Goal: Task Accomplishment & Management: Complete application form

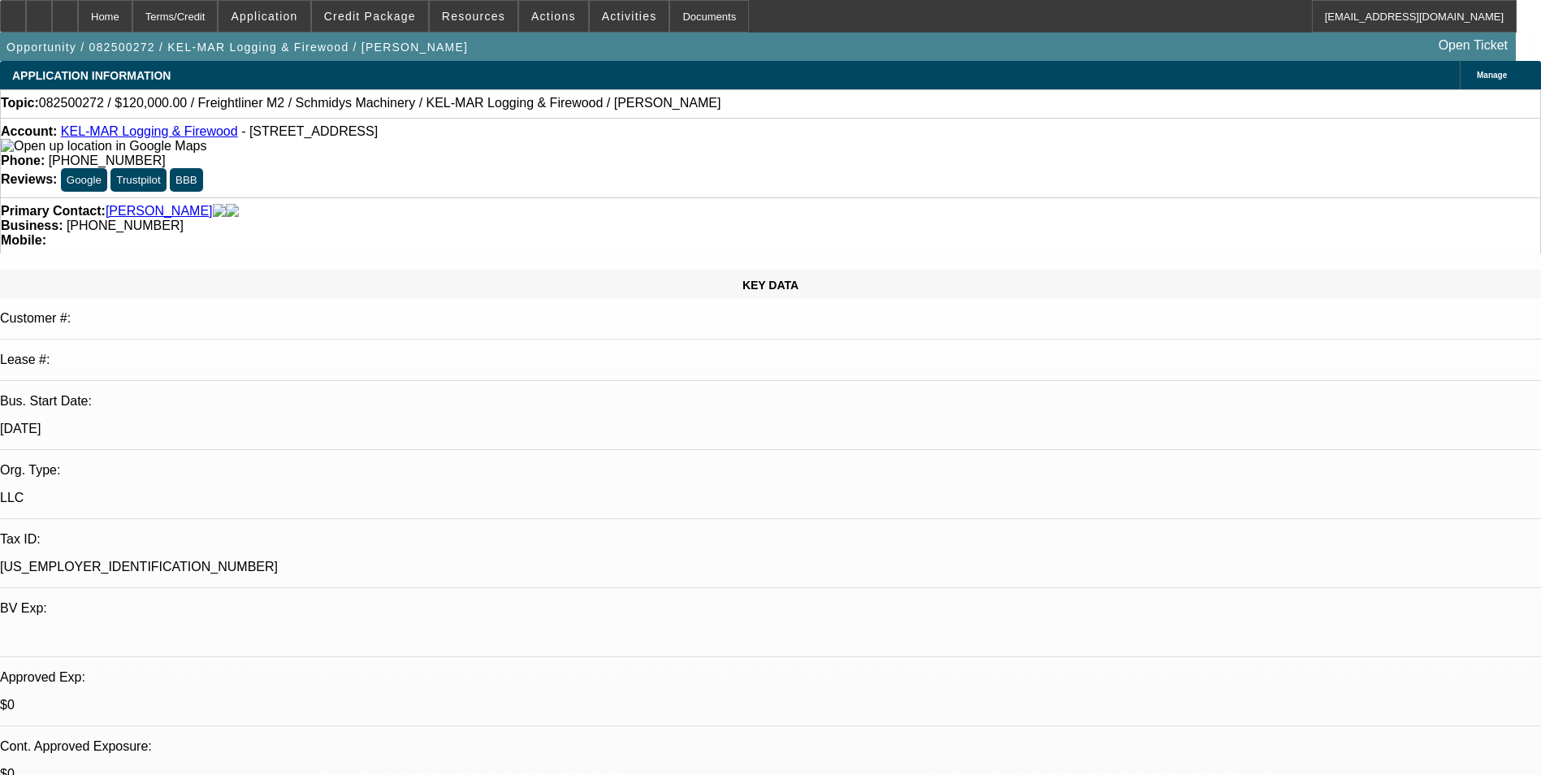
select select "0"
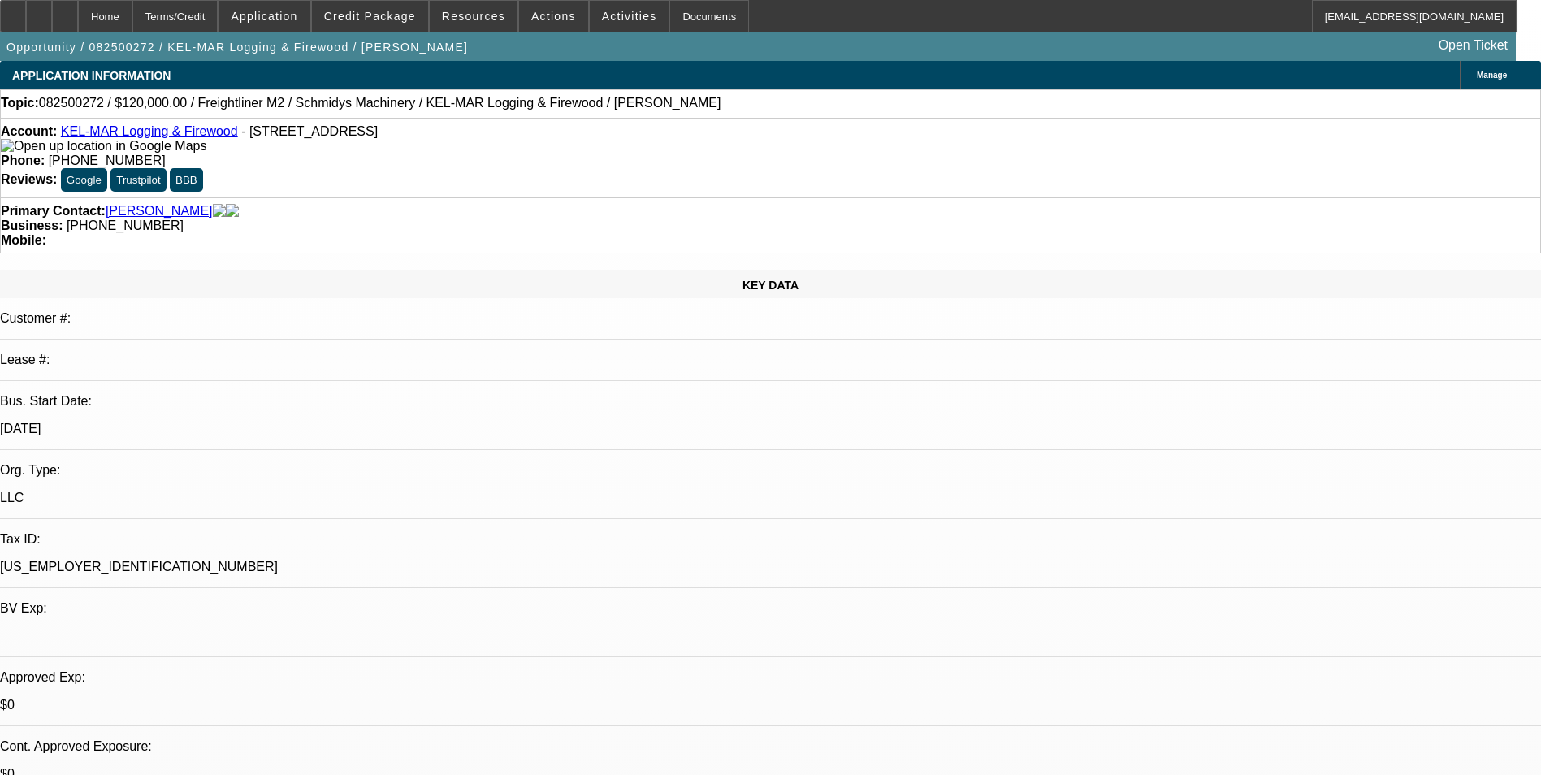
select select "0"
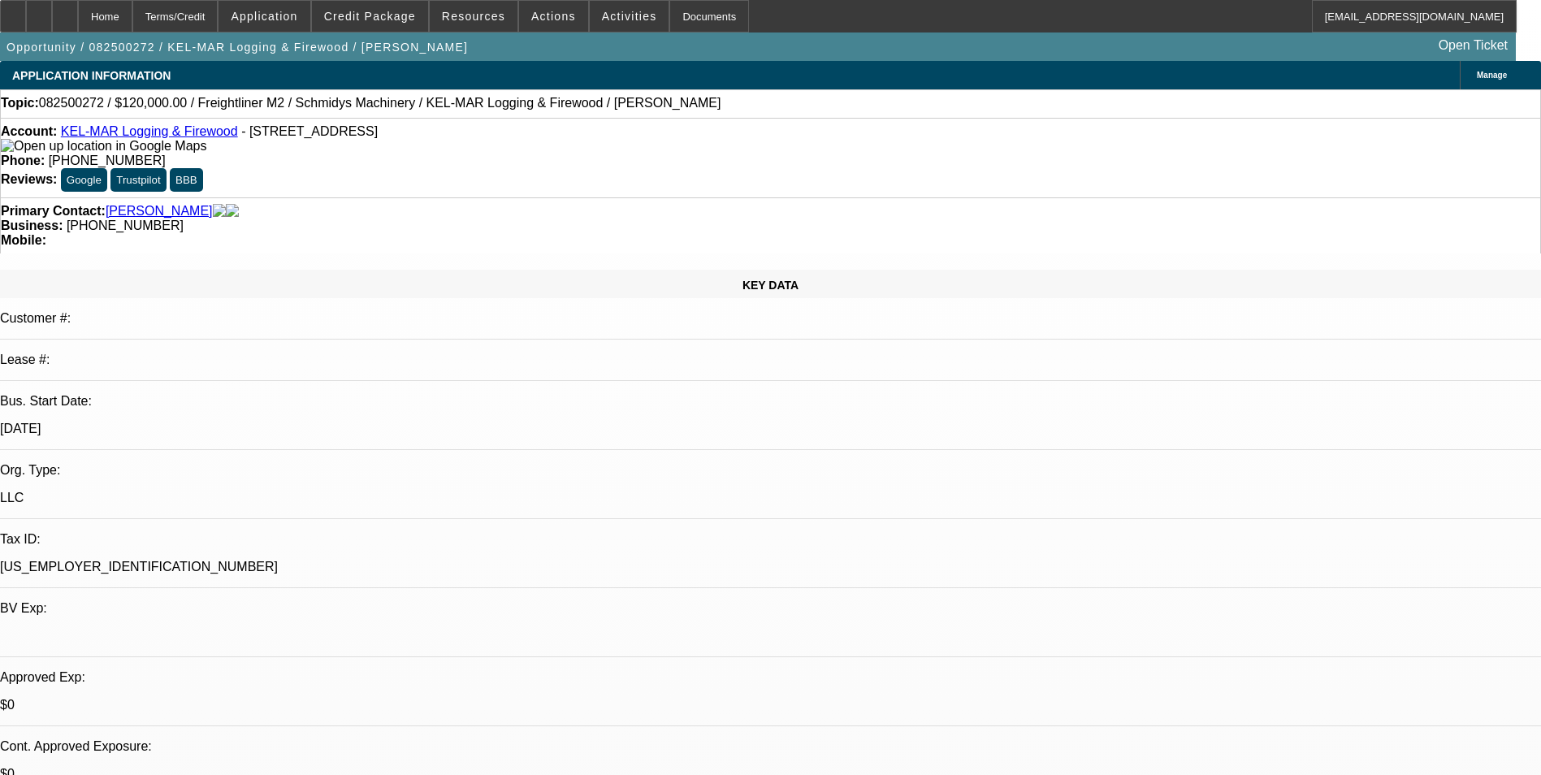
select select "0"
click at [397, 18] on span "Credit Package" at bounding box center [370, 16] width 92 height 13
select select "1"
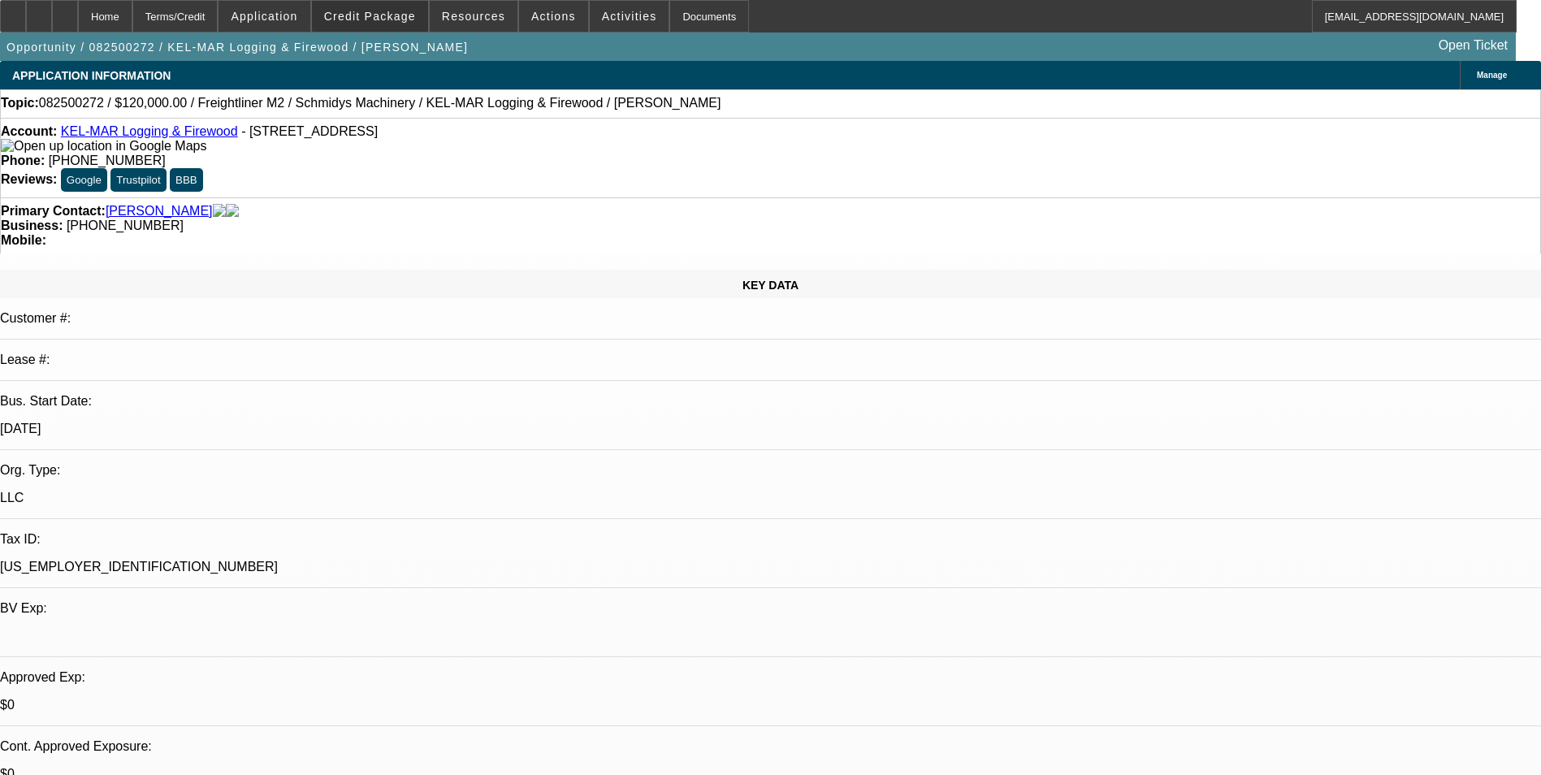
select select "6"
select select "1"
select select "6"
select select "1"
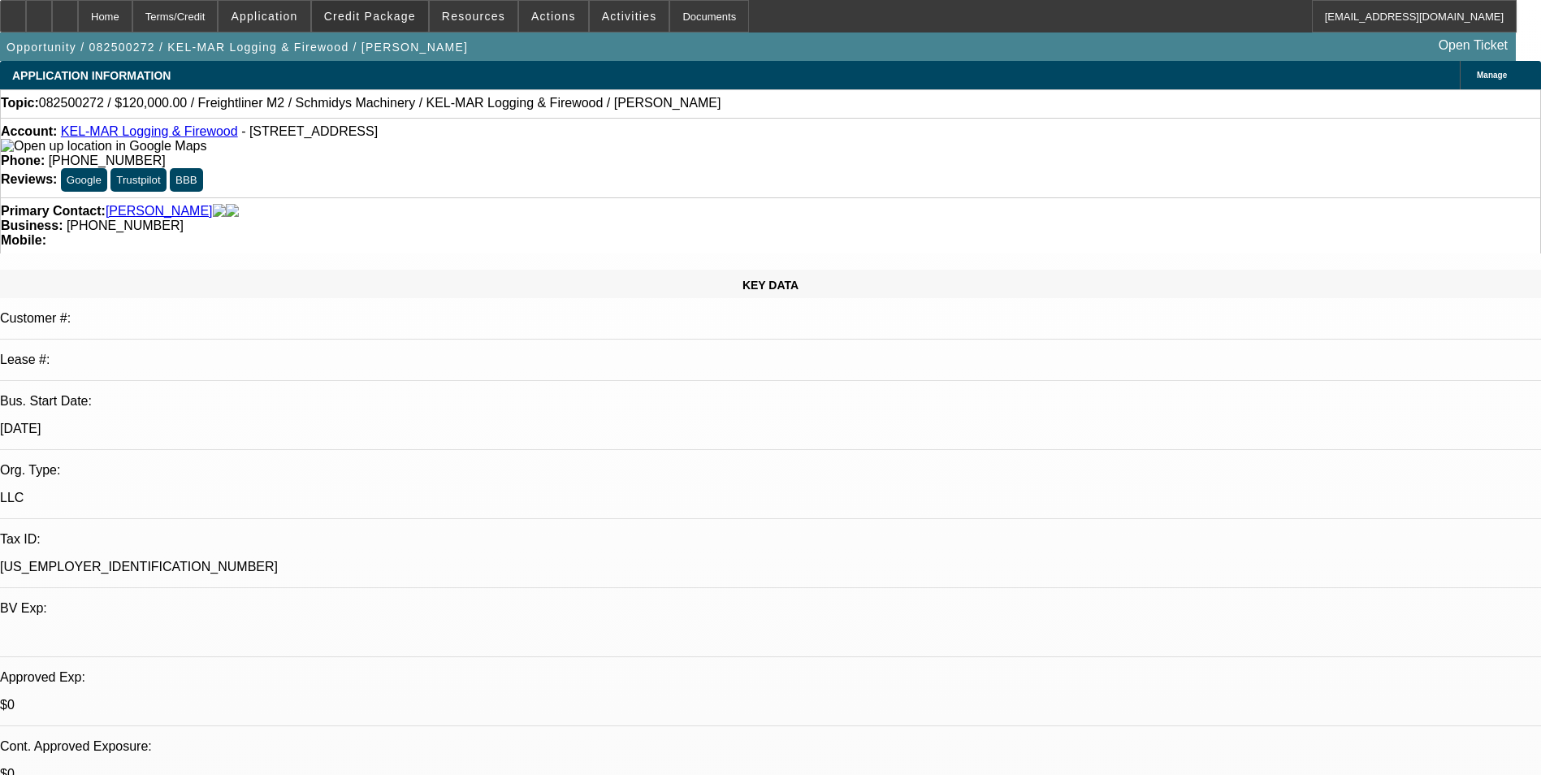
select select "1"
select select "6"
select select "1"
select select "6"
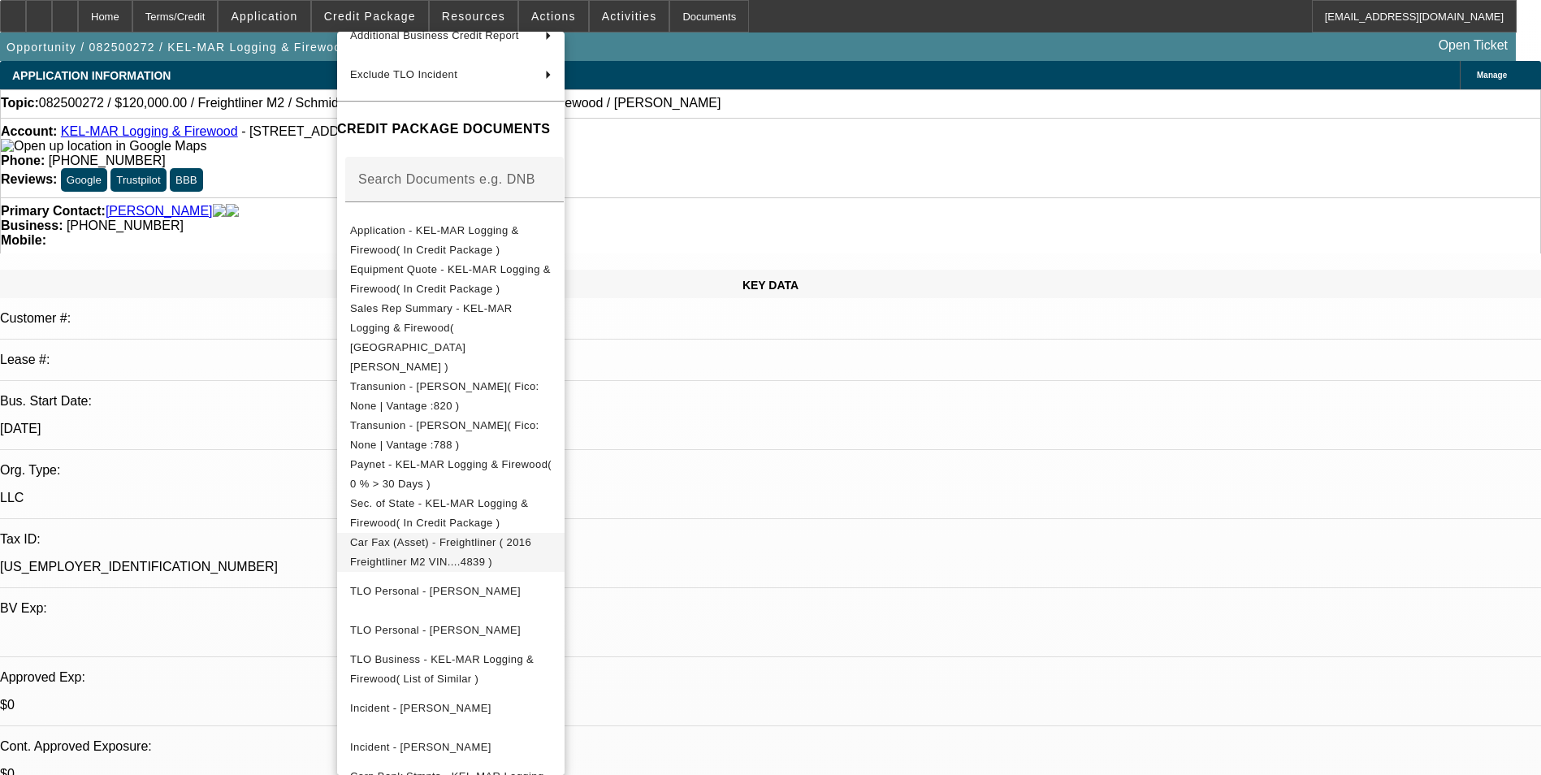
scroll to position [179, 0]
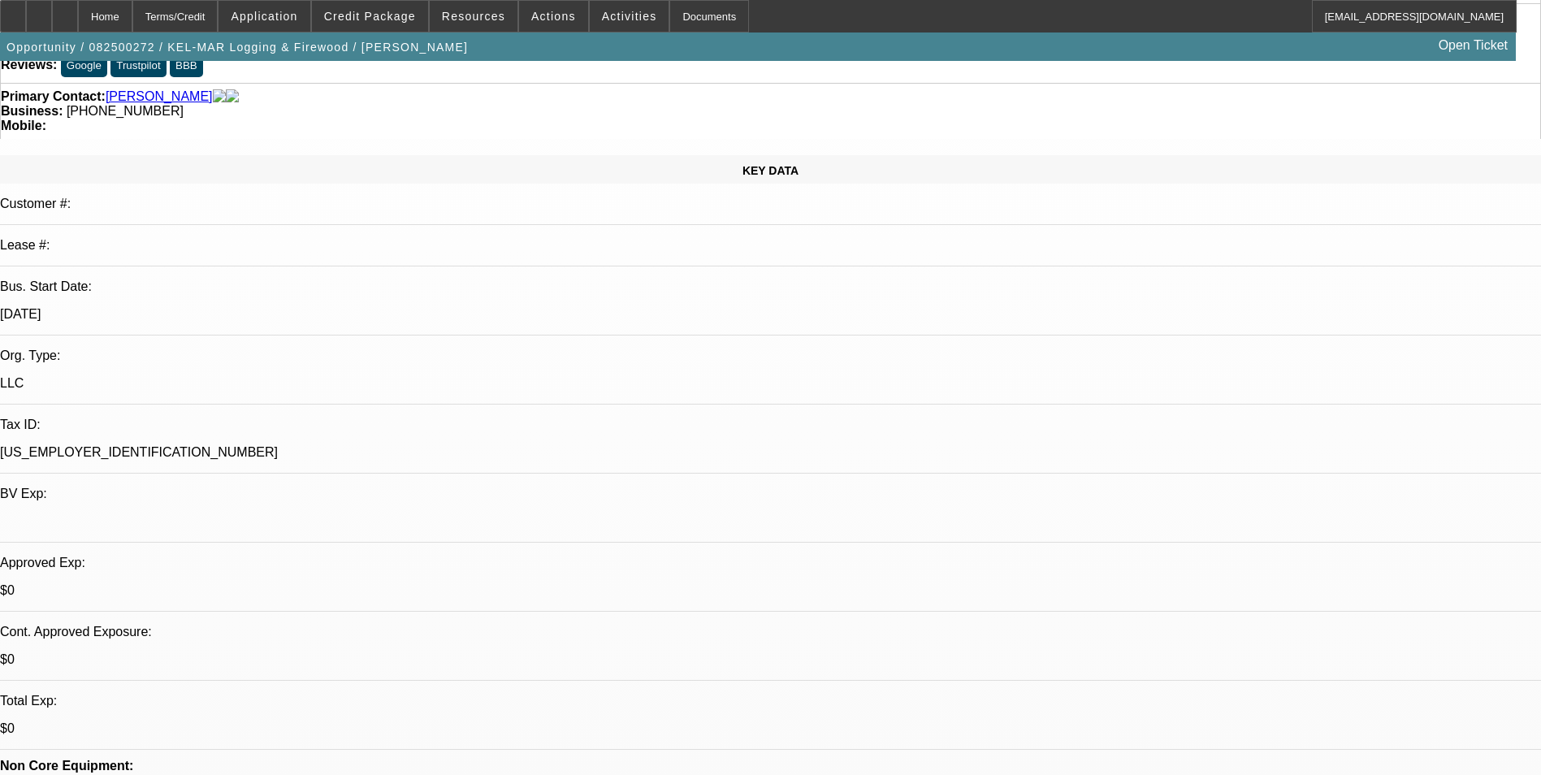
scroll to position [244, 0]
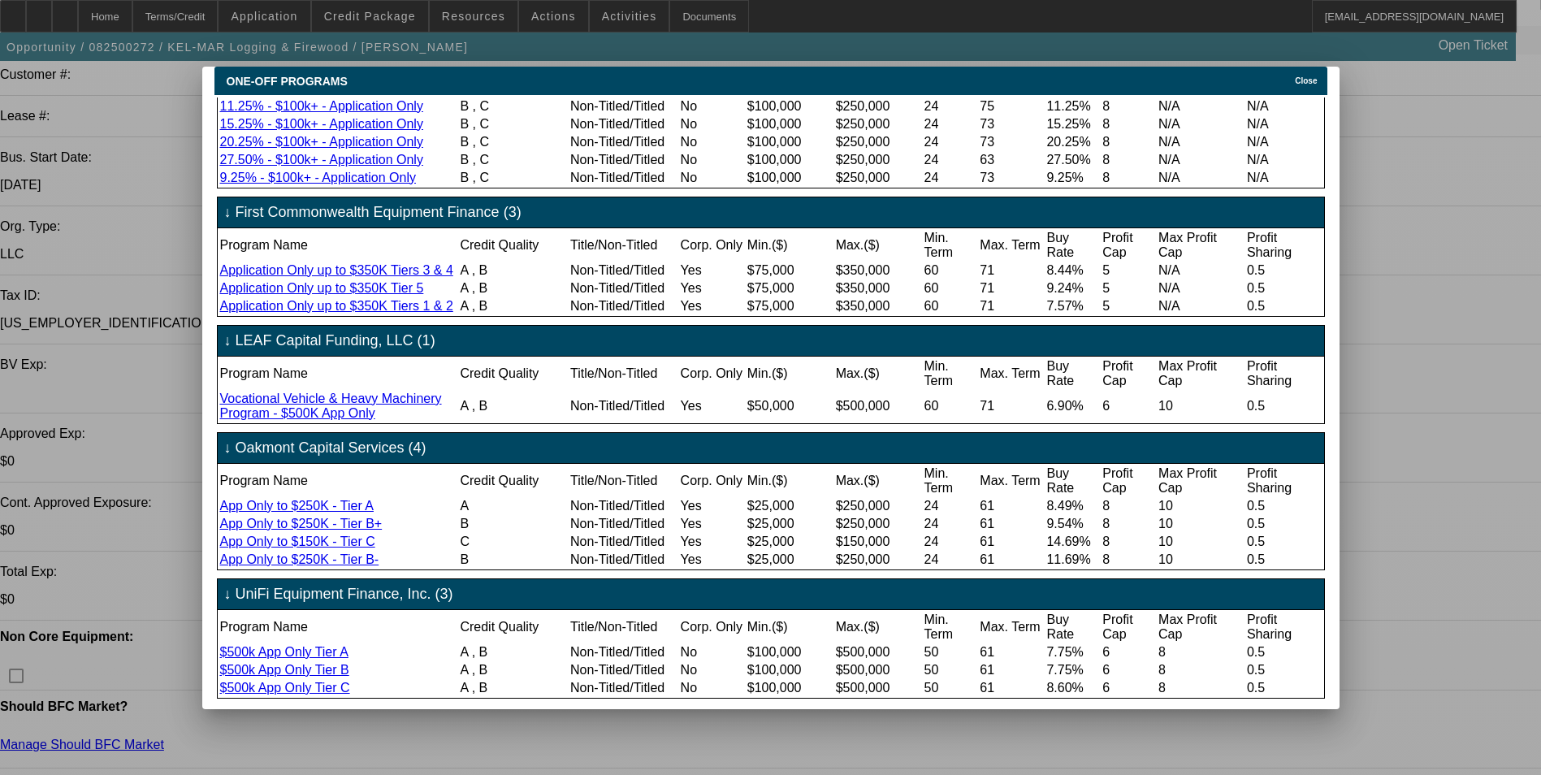
scroll to position [390, 0]
click at [1317, 76] on span "Close" at bounding box center [1306, 80] width 22 height 9
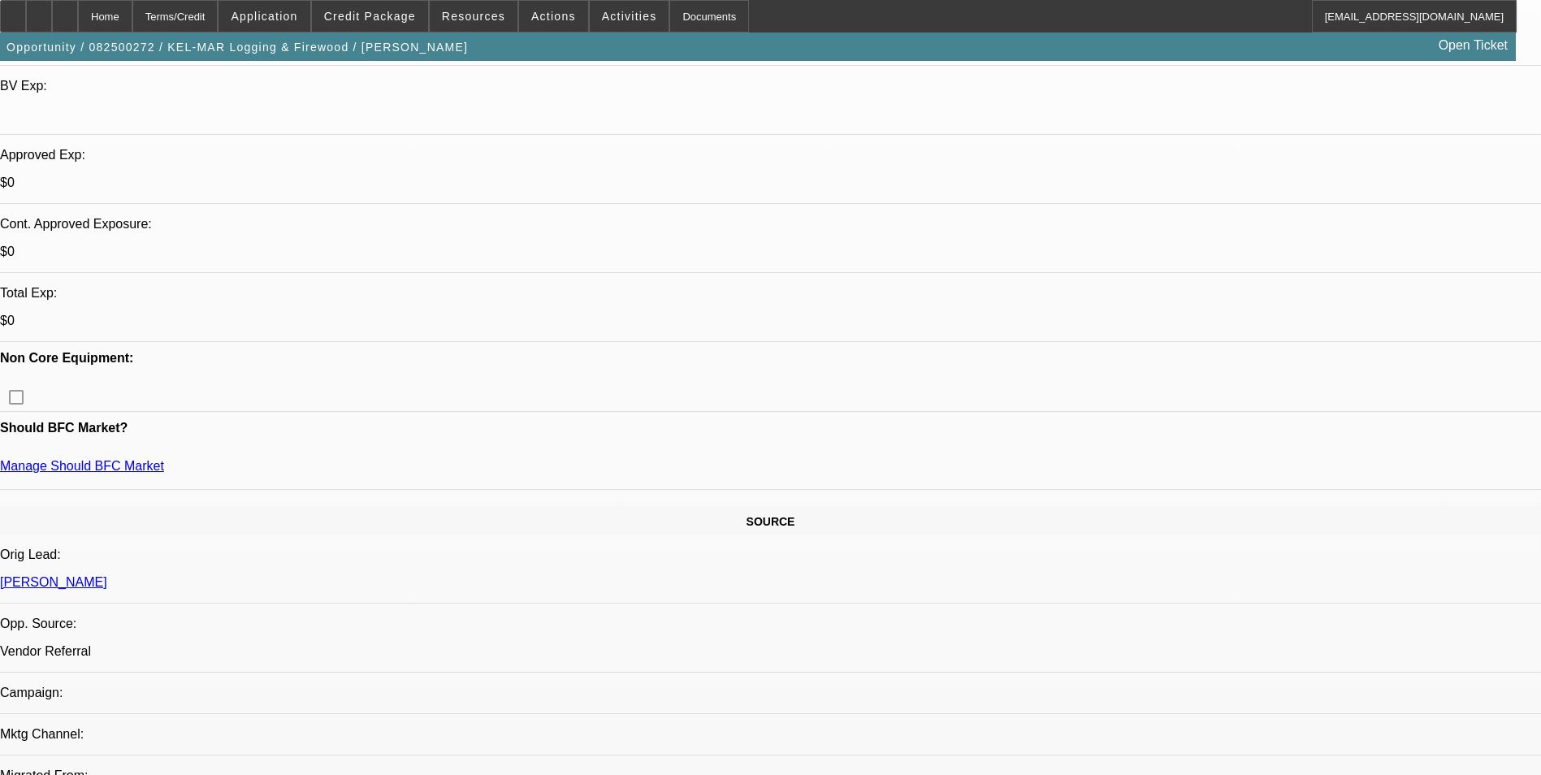
scroll to position [569, 0]
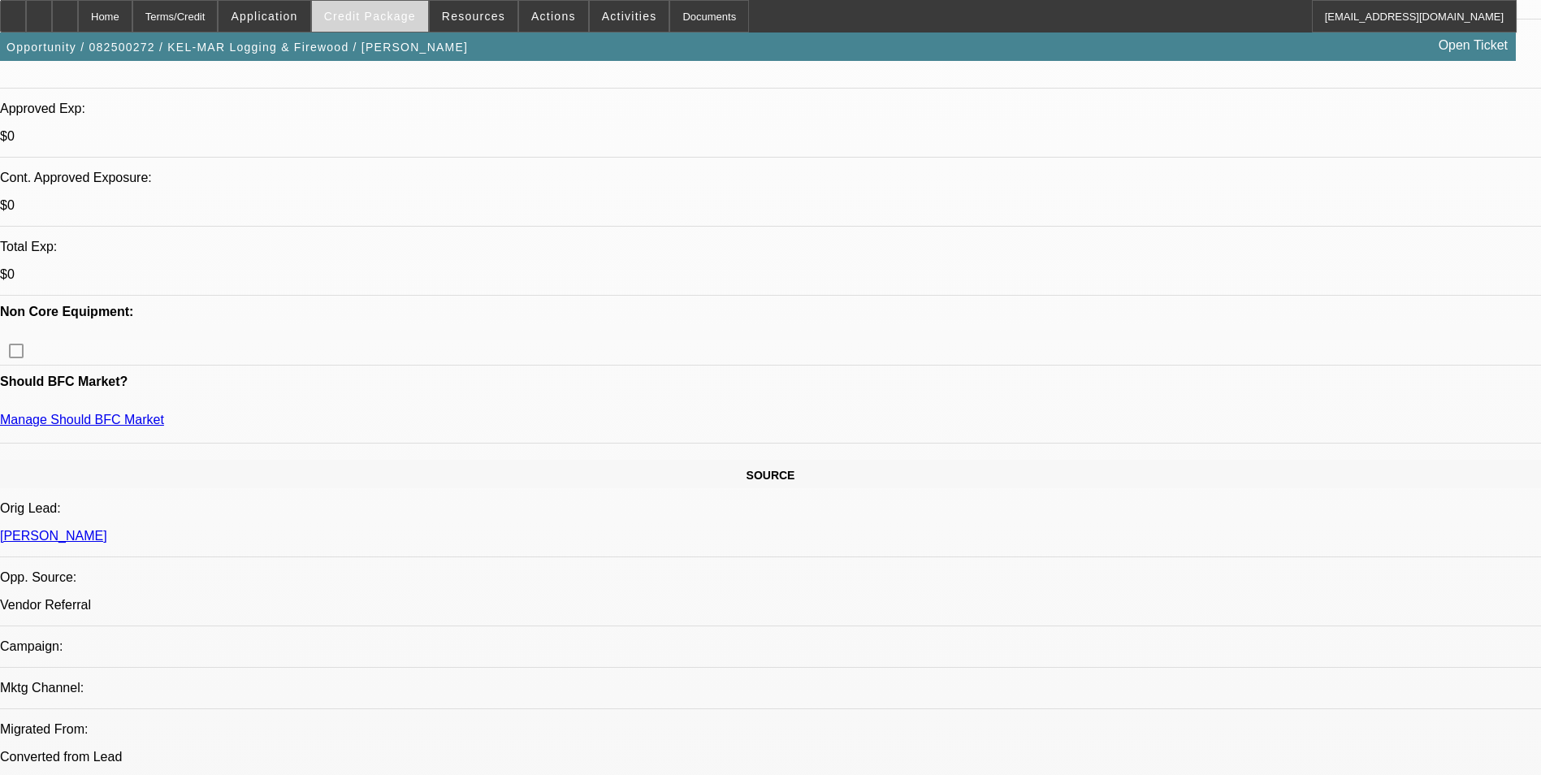
click at [387, 25] on span at bounding box center [370, 16] width 116 height 39
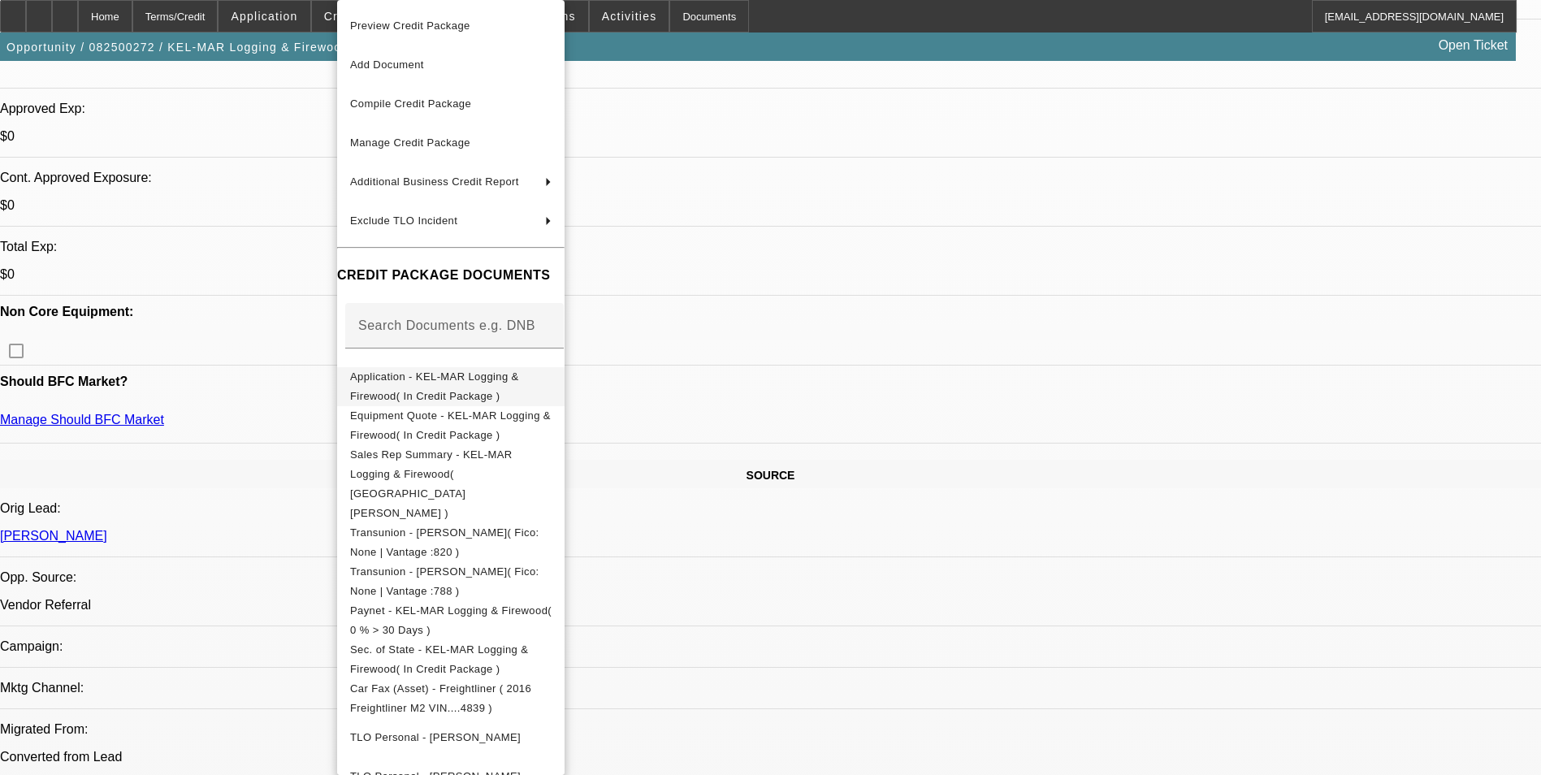
click at [519, 378] on span "Application - KEL-MAR Logging & Firewood( In Credit Package )" at bounding box center [434, 386] width 169 height 32
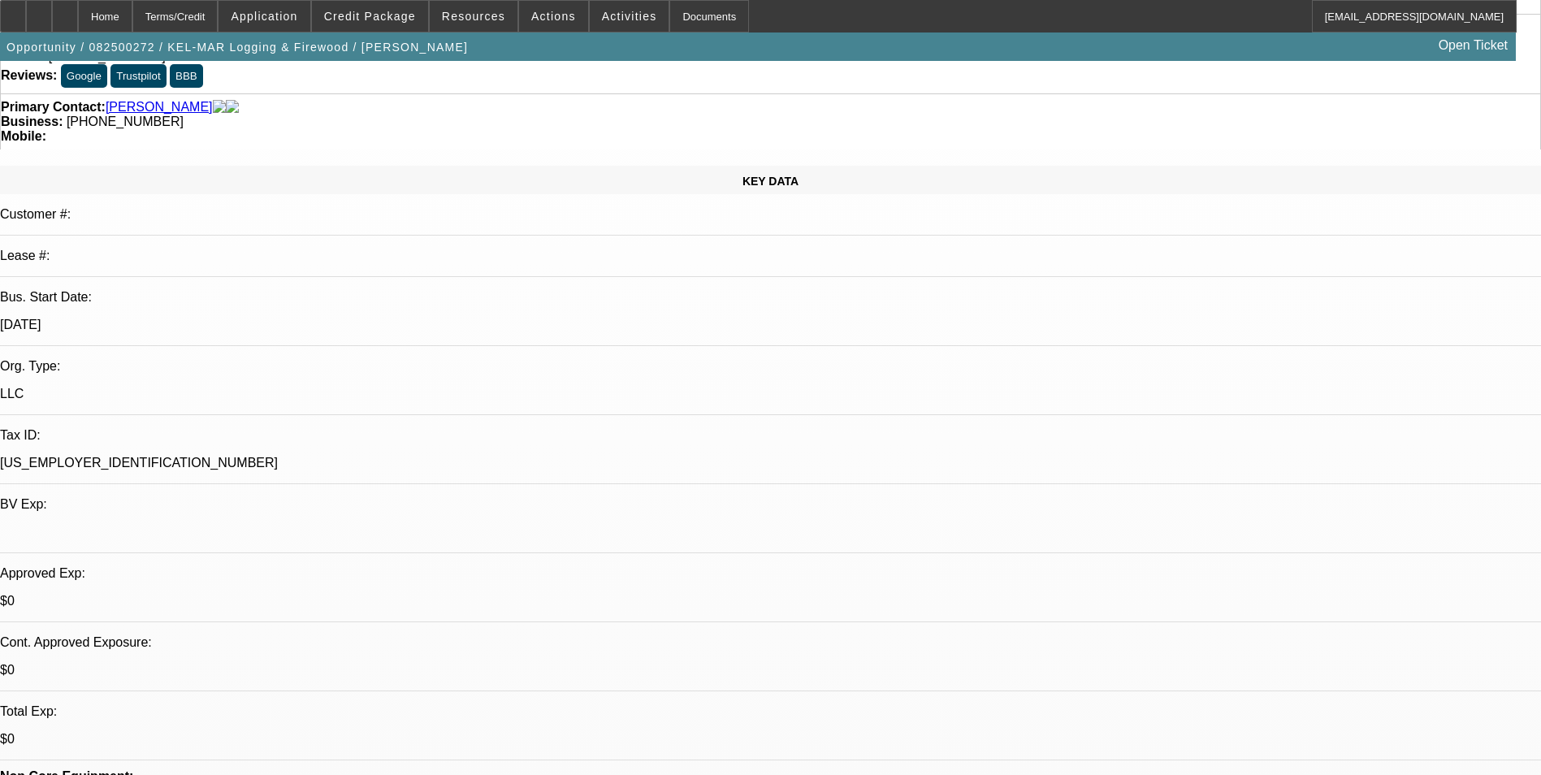
scroll to position [0, 0]
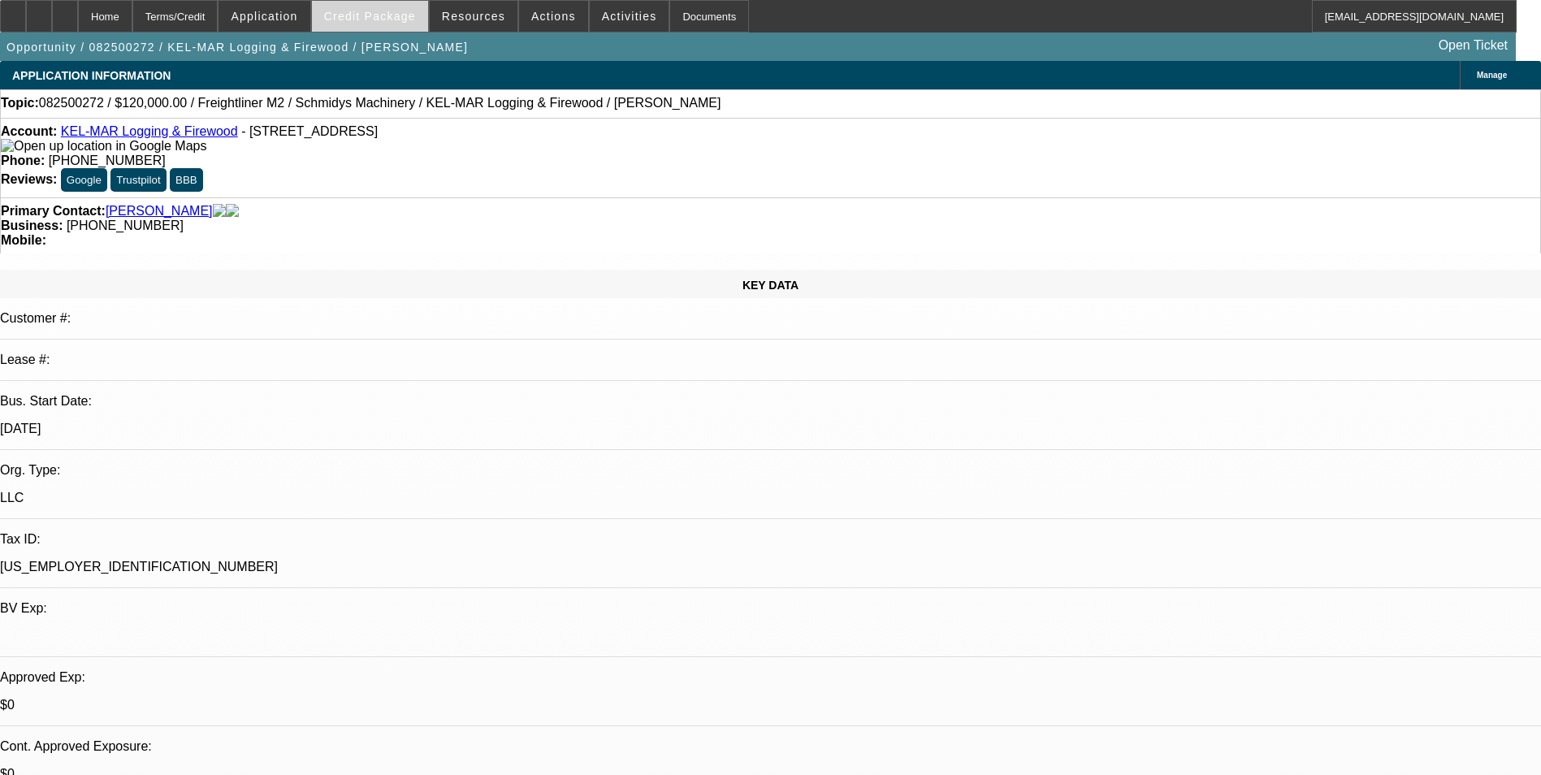
click at [382, 28] on span at bounding box center [370, 16] width 116 height 39
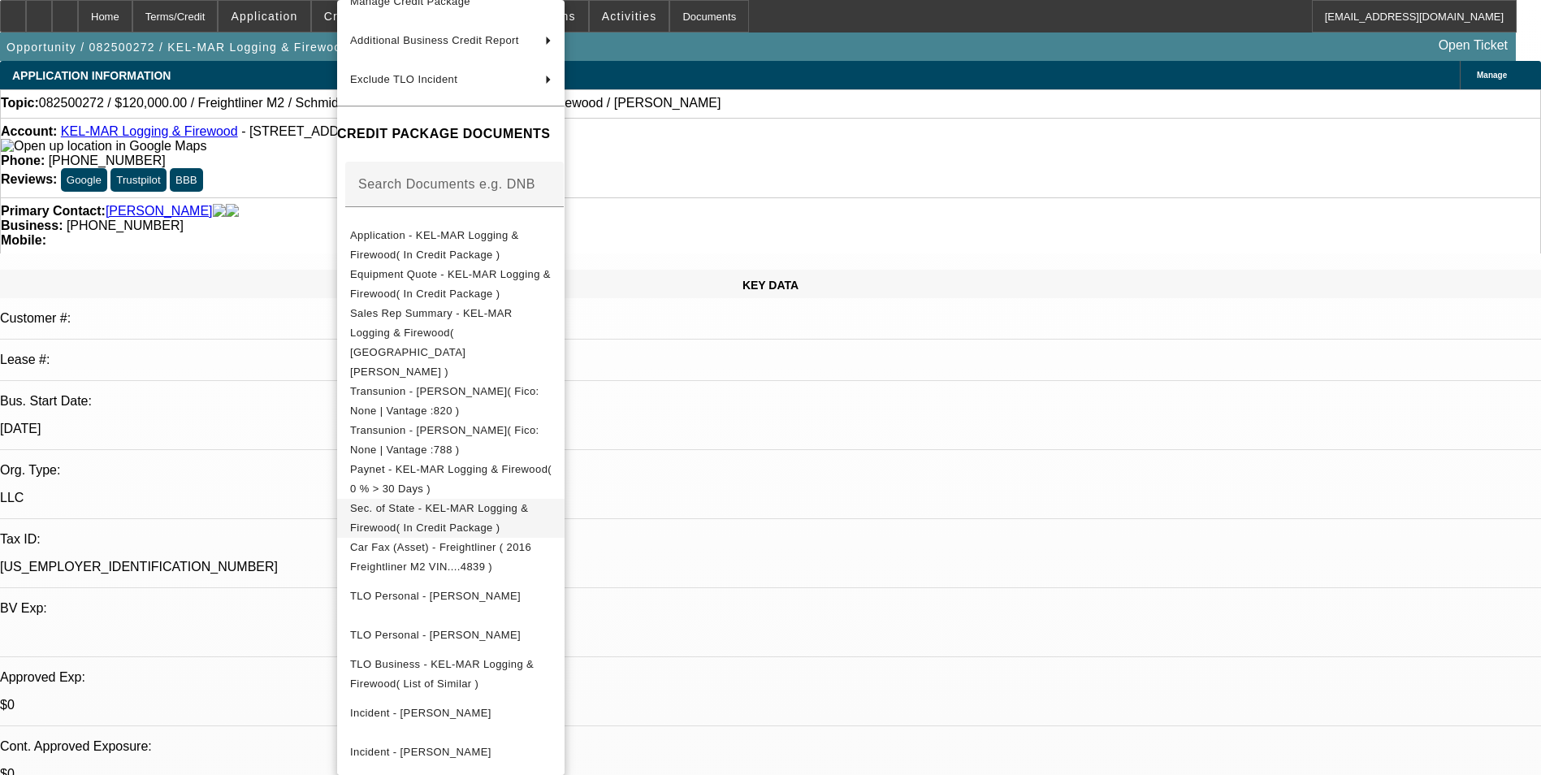
scroll to position [147, 0]
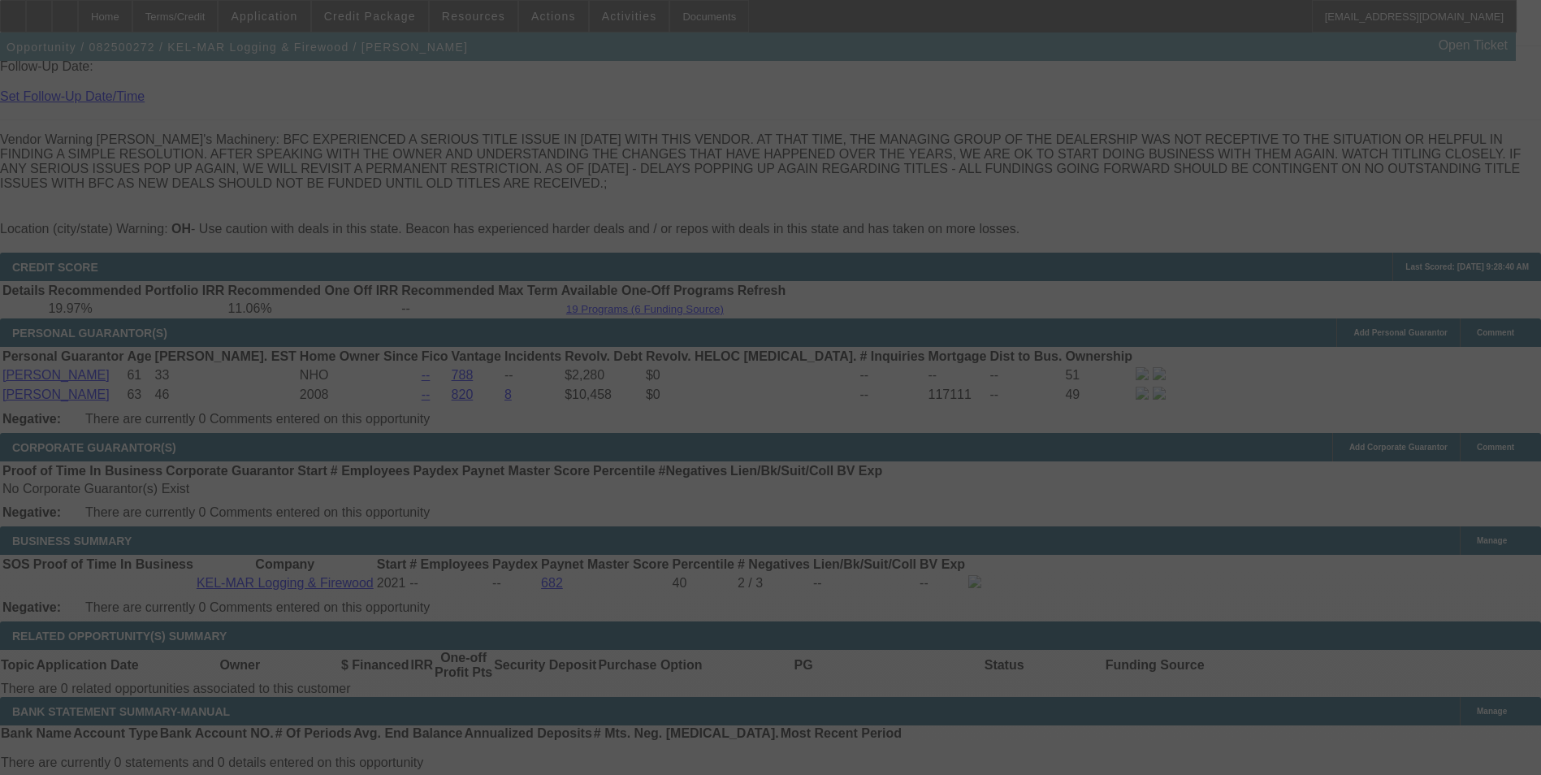
scroll to position [2442, 0]
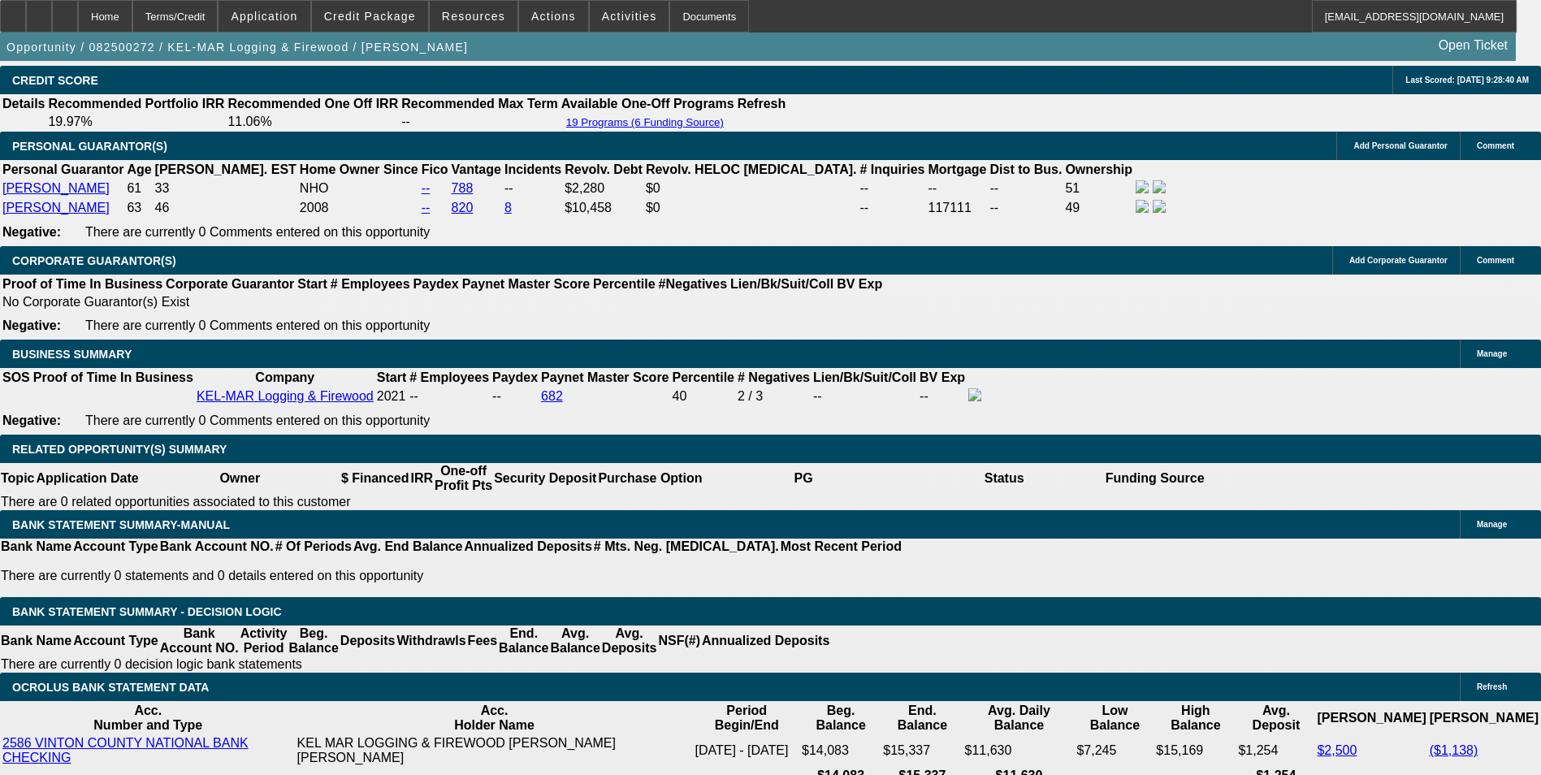
select select "0"
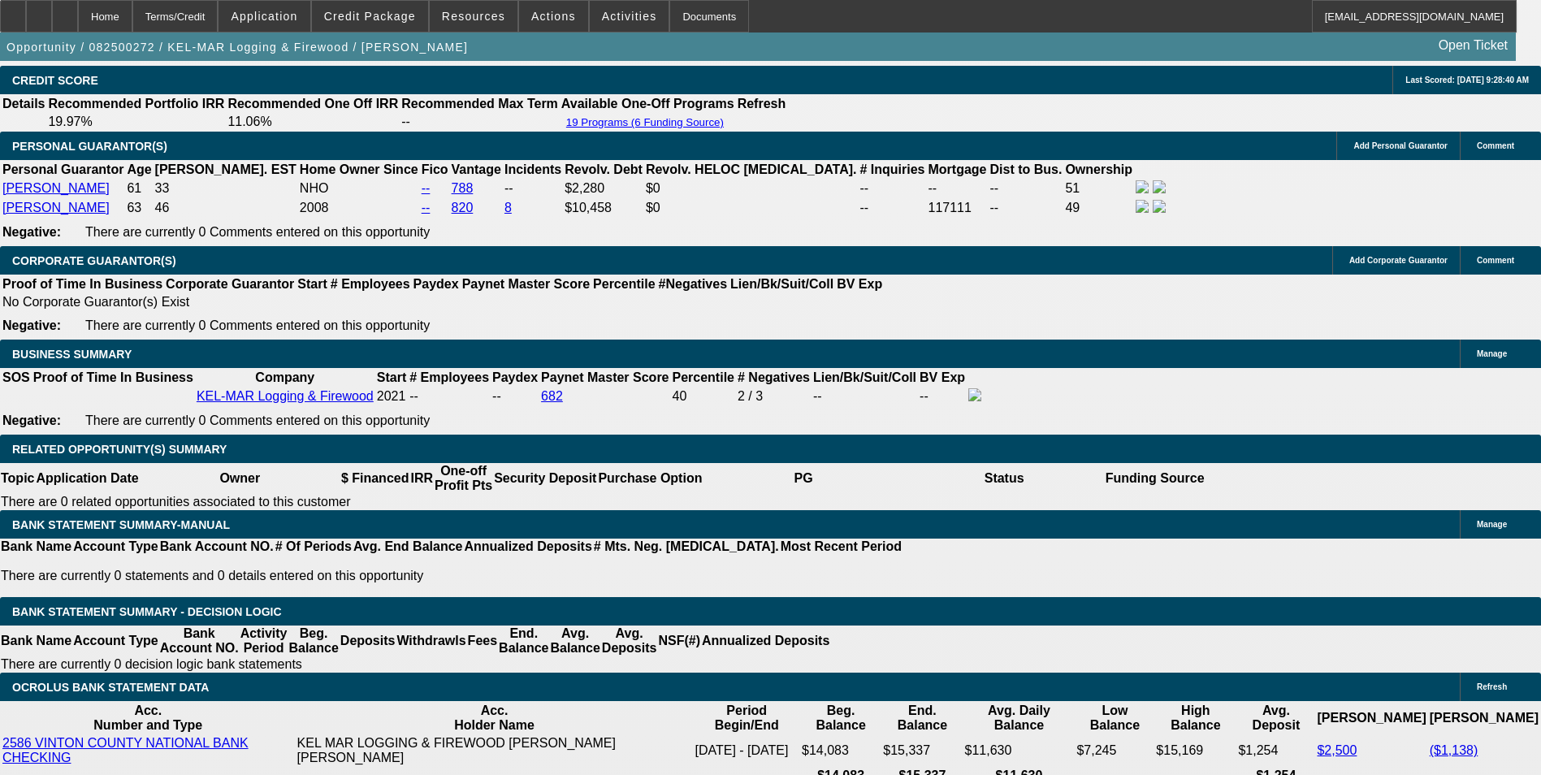
select select "0"
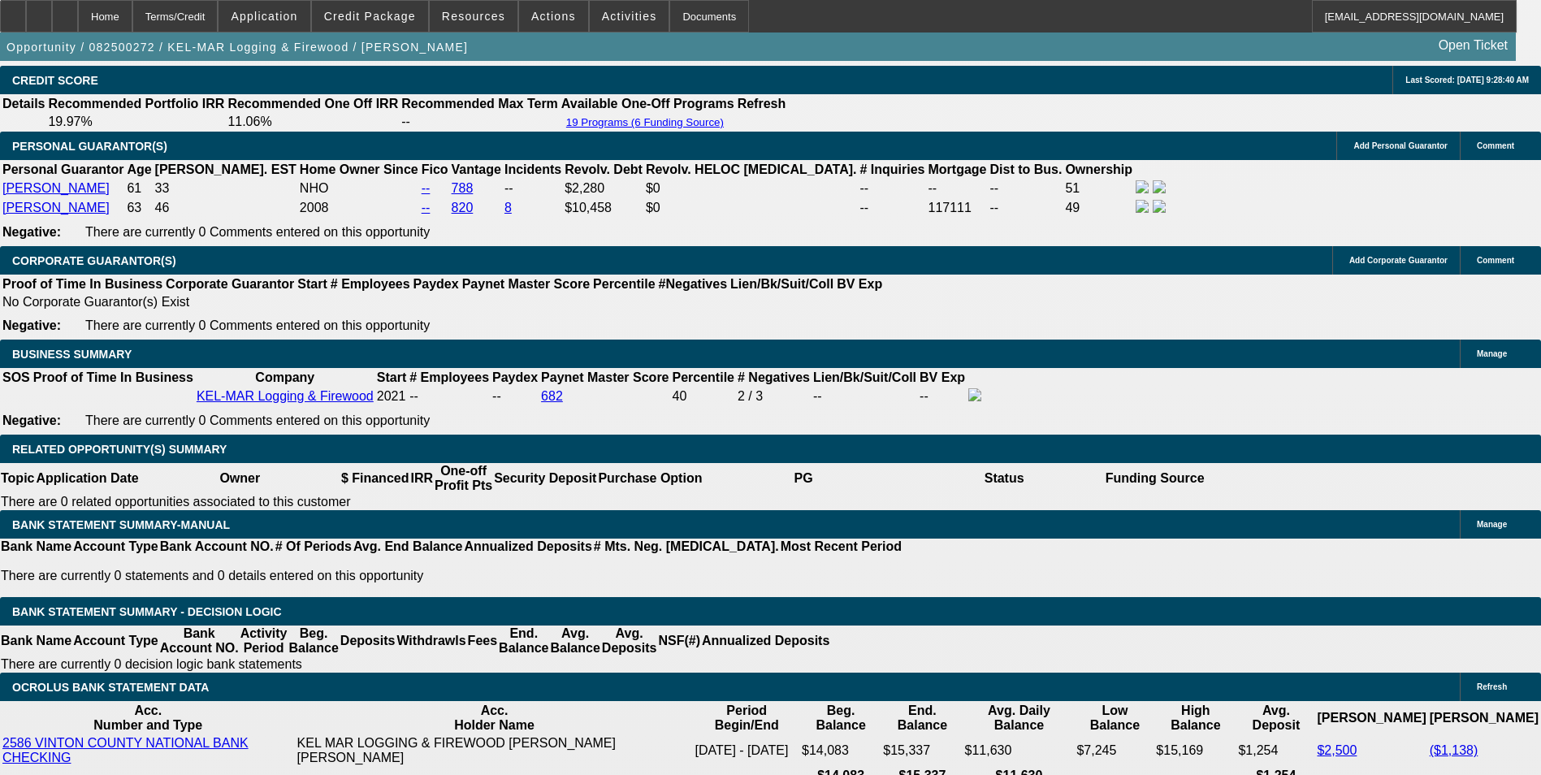
select select "0"
select select "1"
select select "6"
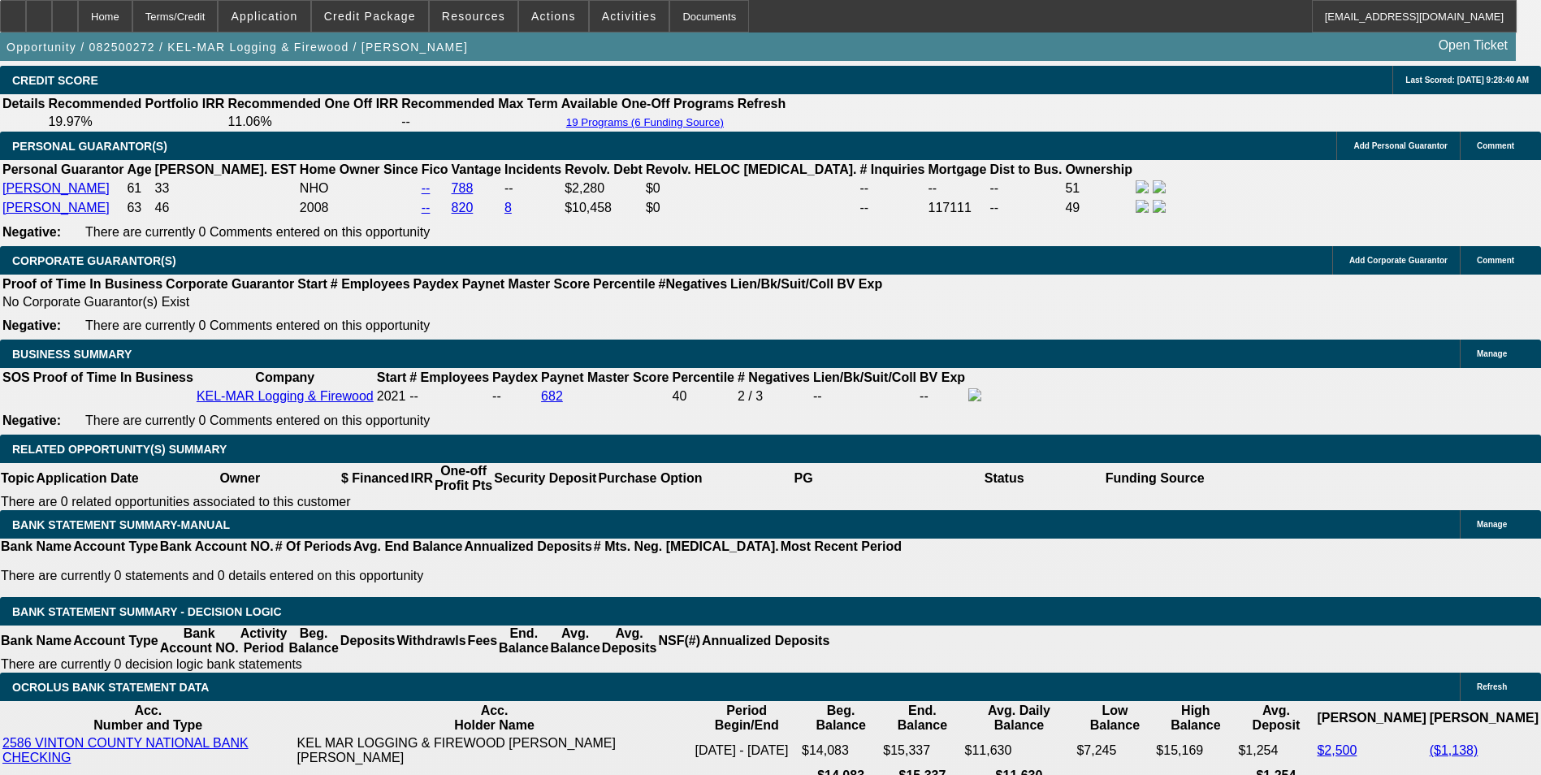
select select "1"
select select "6"
select select "1"
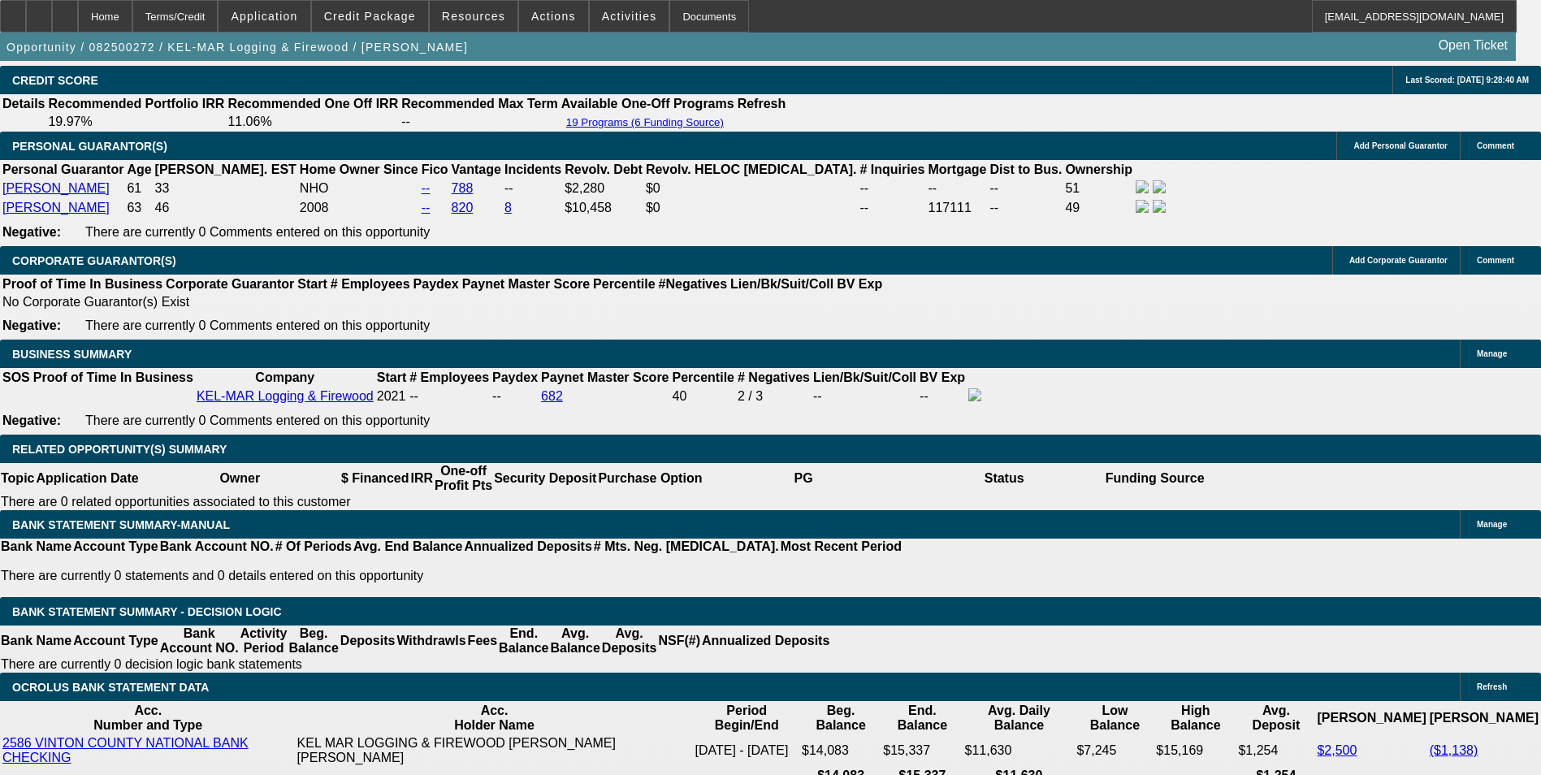
select select "6"
select select "1"
select select "6"
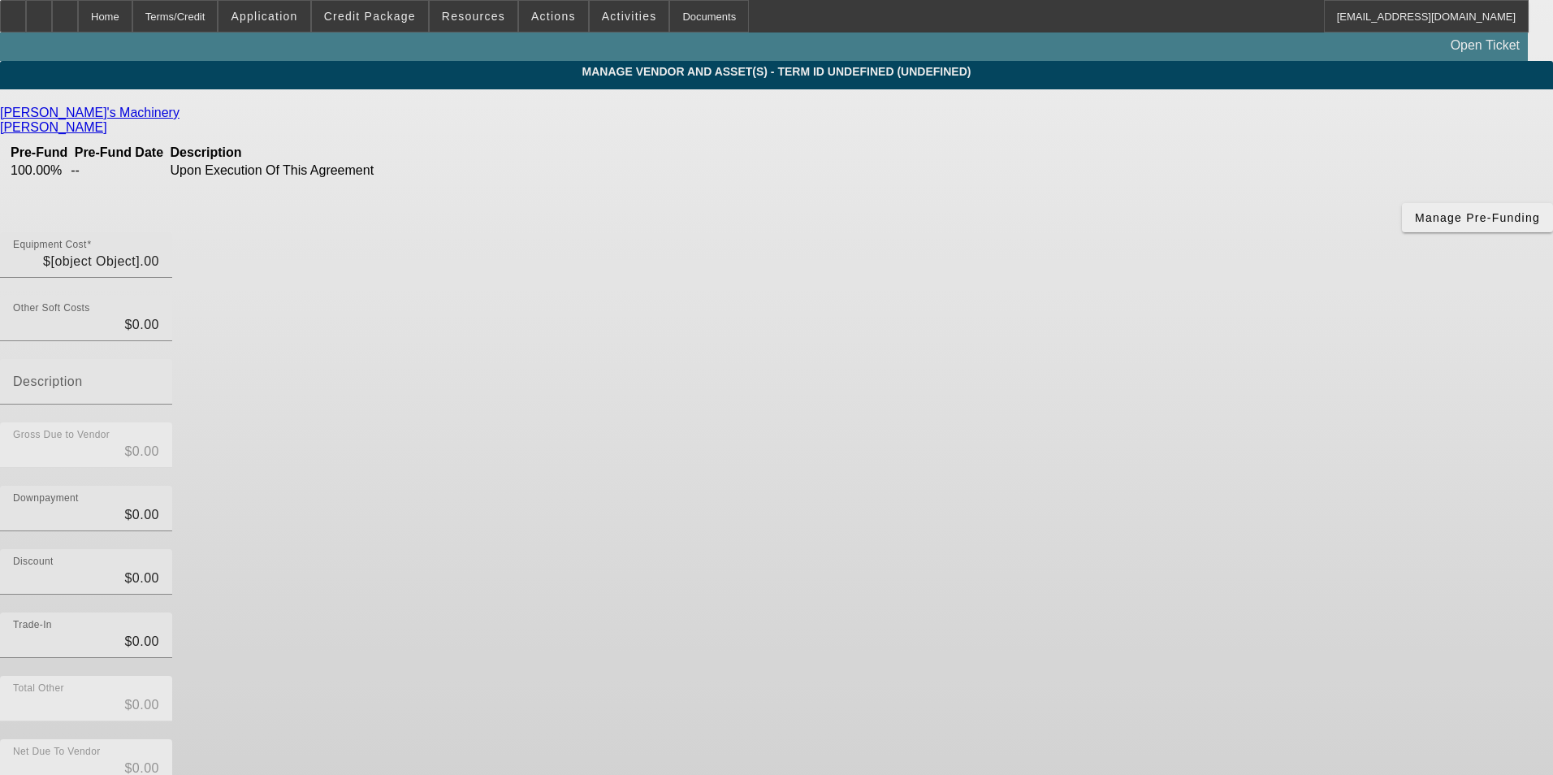
type input "$120,000.00"
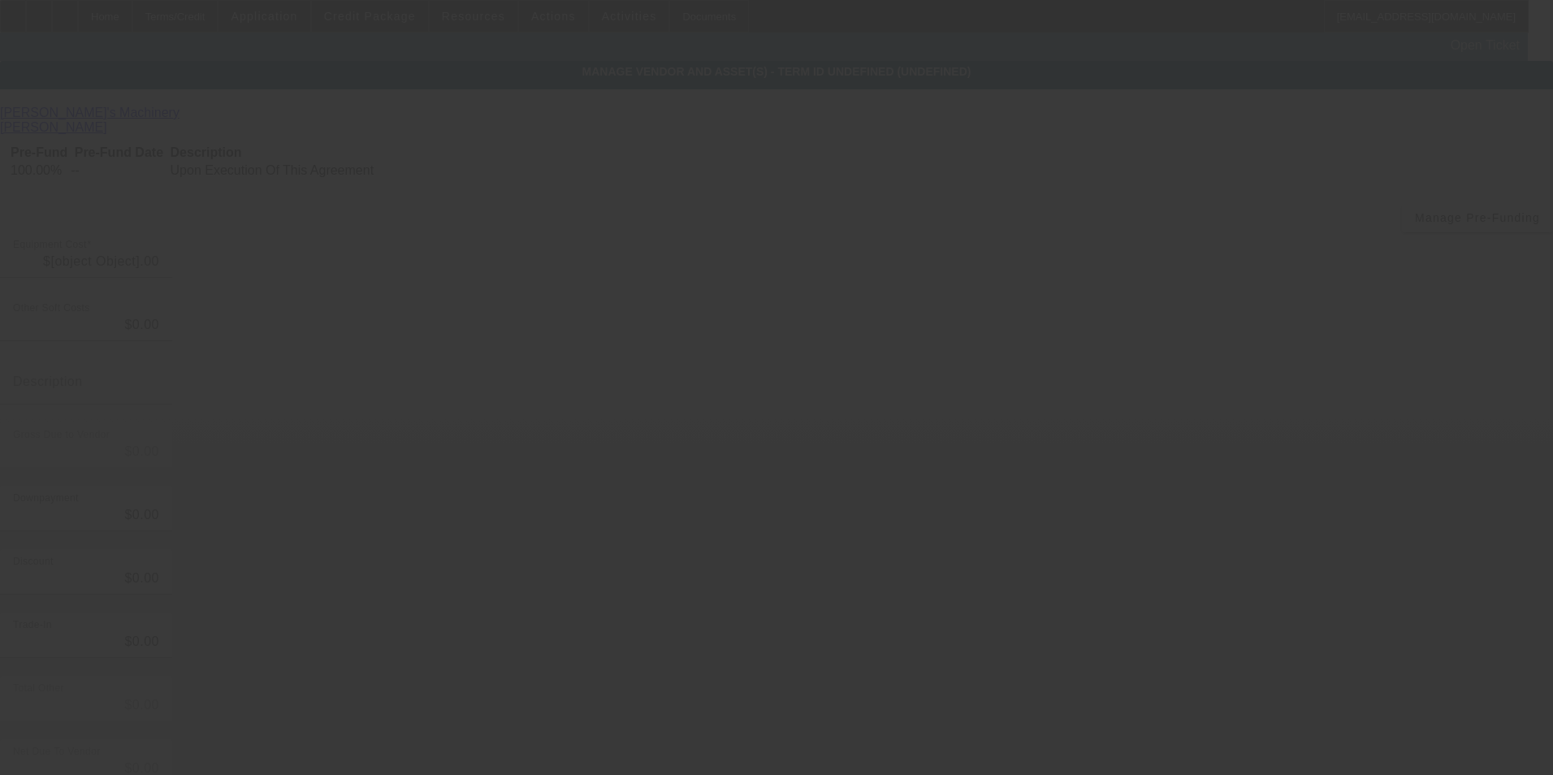
type input "$120,000.00"
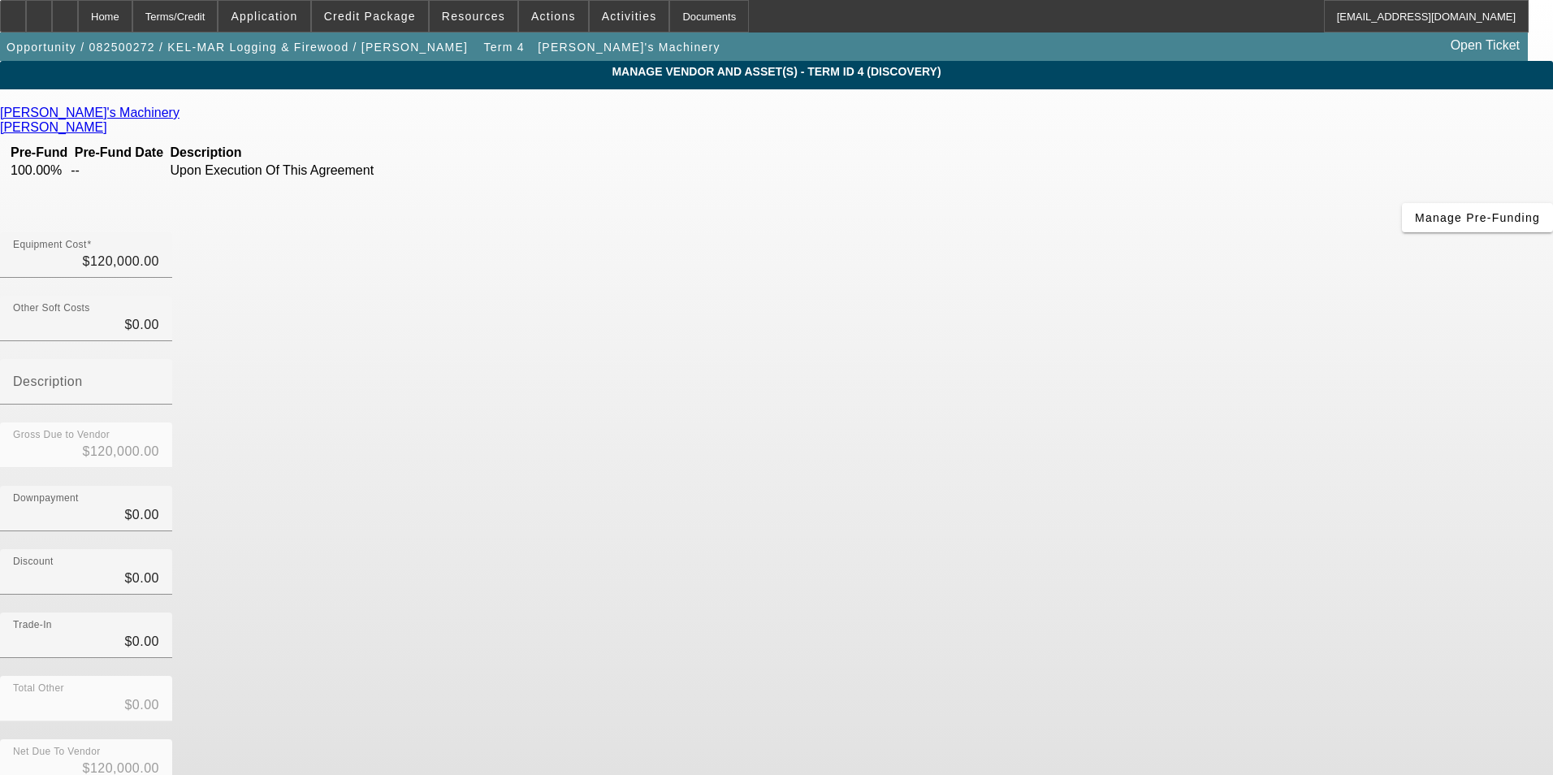
click at [184, 118] on icon at bounding box center [184, 113] width 0 height 14
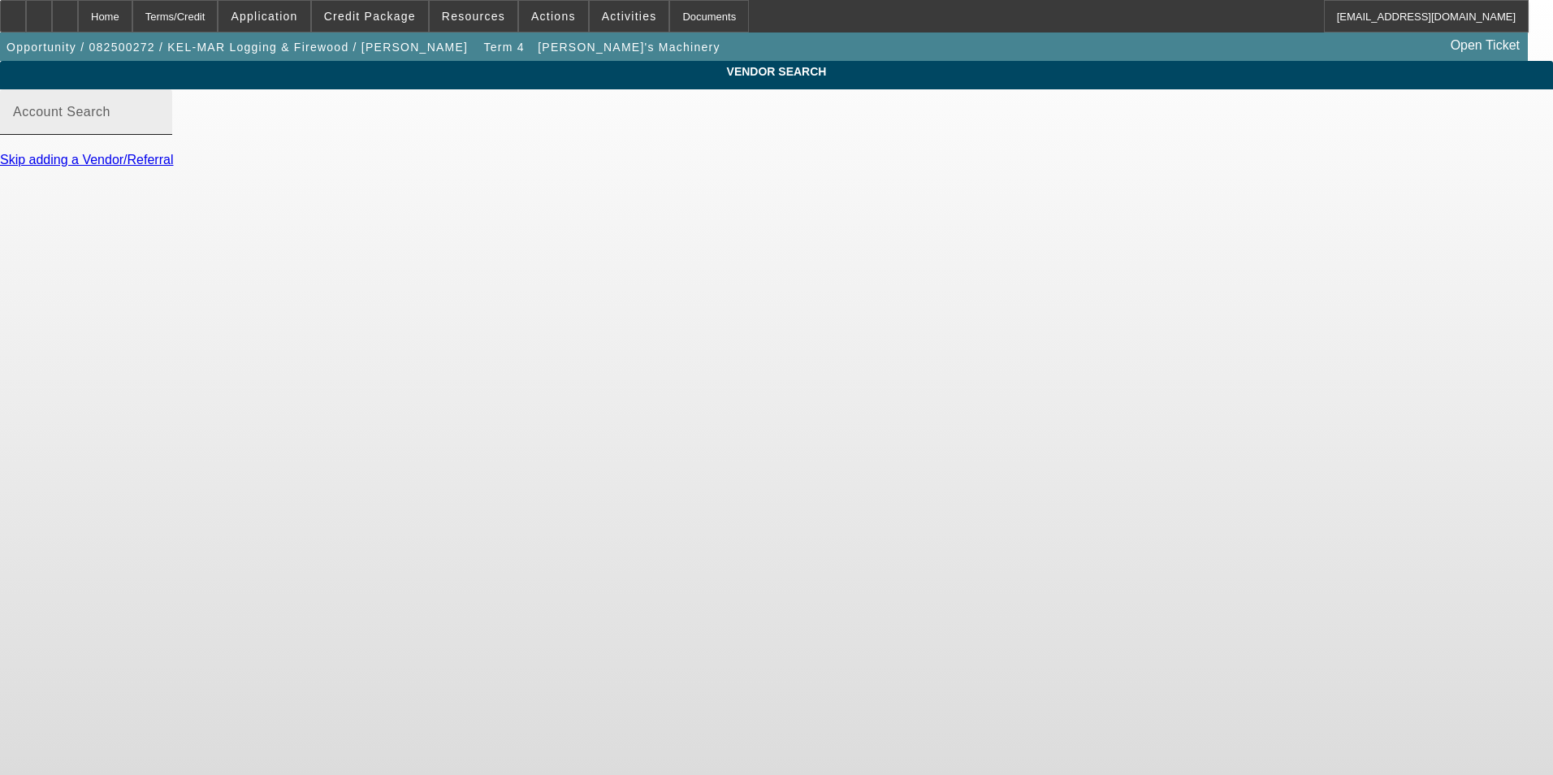
click at [159, 128] on input "Account Search" at bounding box center [86, 118] width 146 height 19
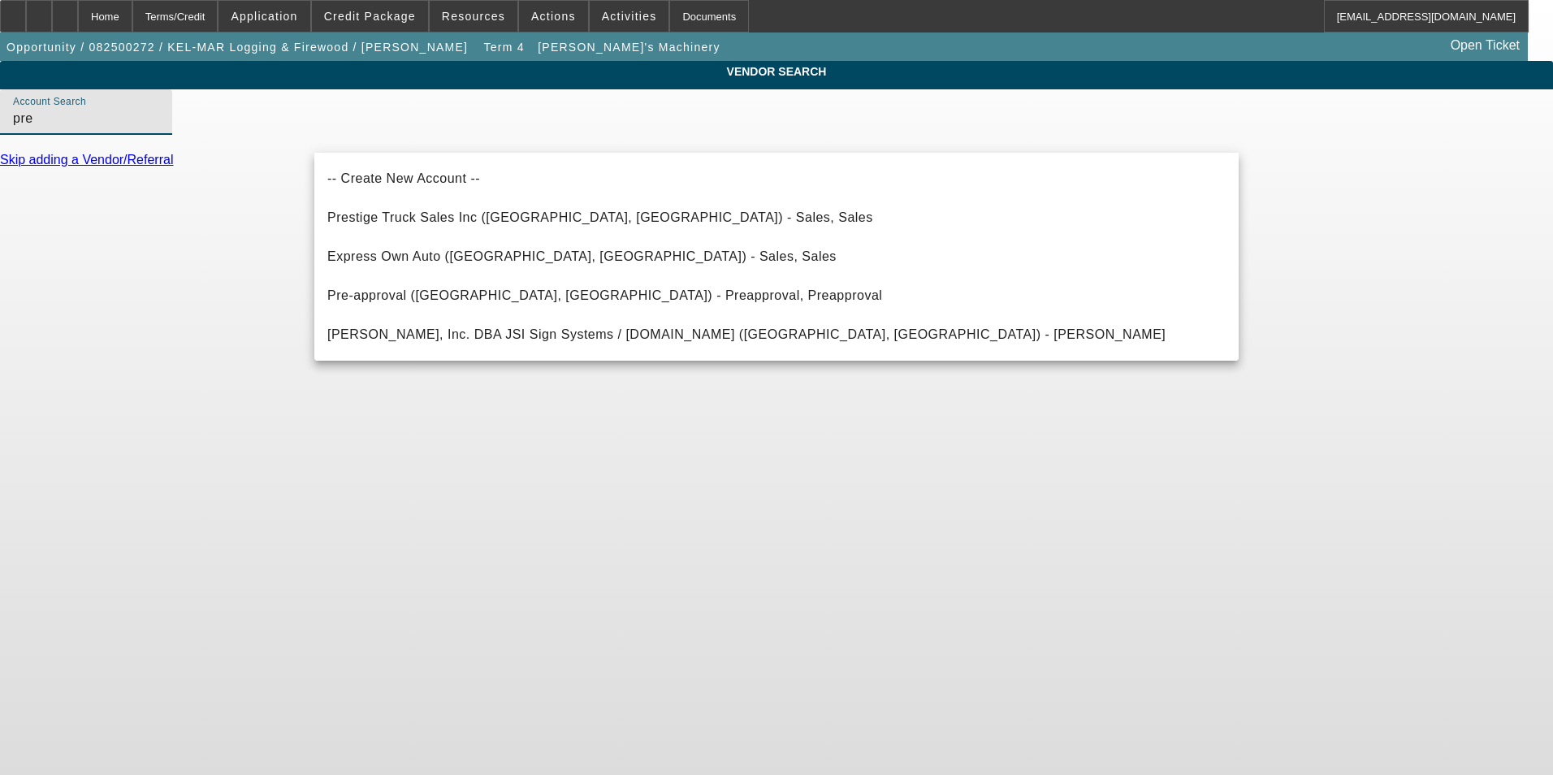
click at [460, 295] on span "Pre-approval ([GEOGRAPHIC_DATA], [GEOGRAPHIC_DATA]) - Preapproval, Preapproval" at bounding box center [604, 295] width 555 height 14
type input "Pre-approval ([GEOGRAPHIC_DATA], [GEOGRAPHIC_DATA]) - Preapproval, Preapproval"
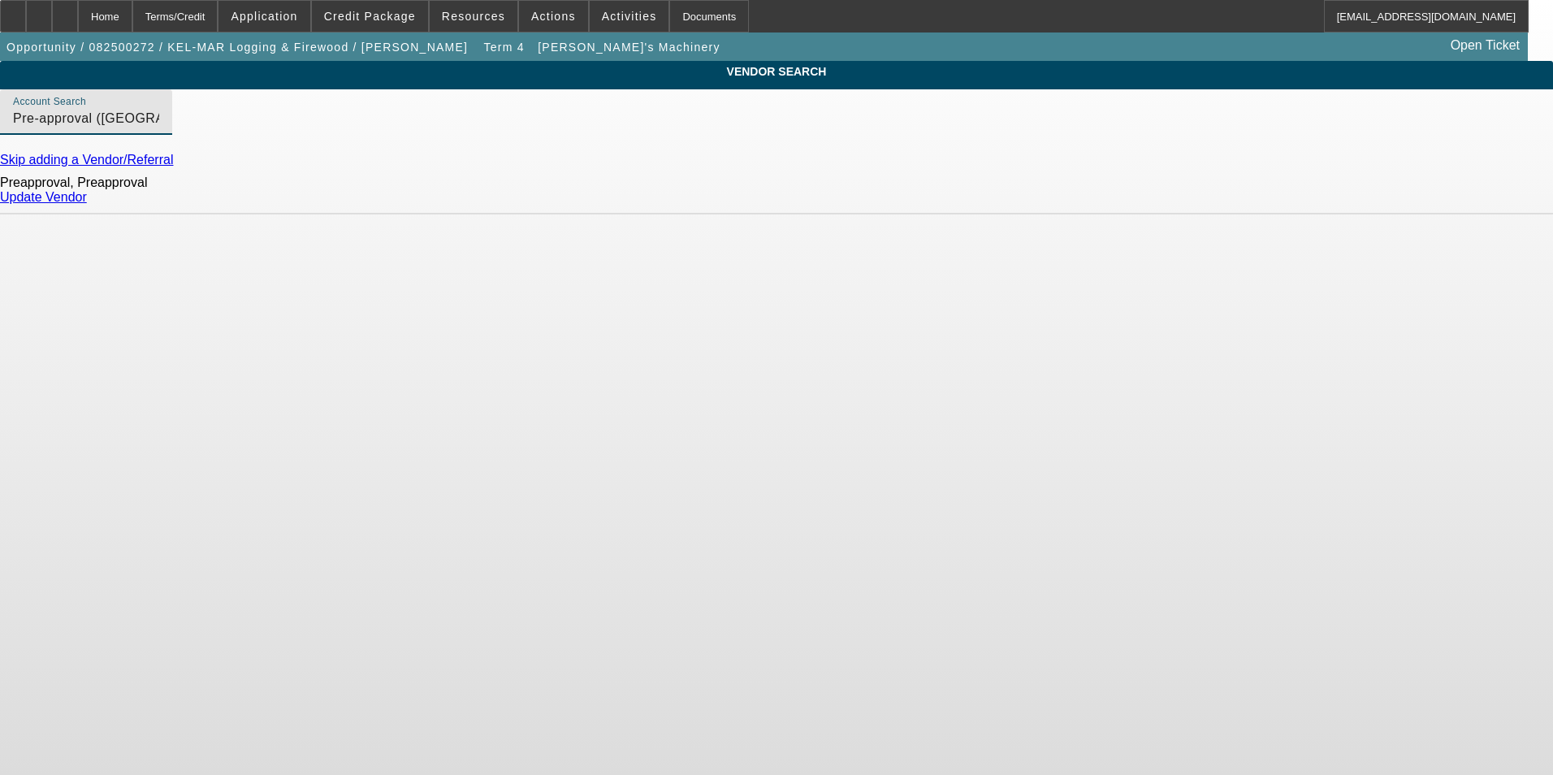
click at [87, 204] on link "Update Vendor" at bounding box center [43, 197] width 87 height 14
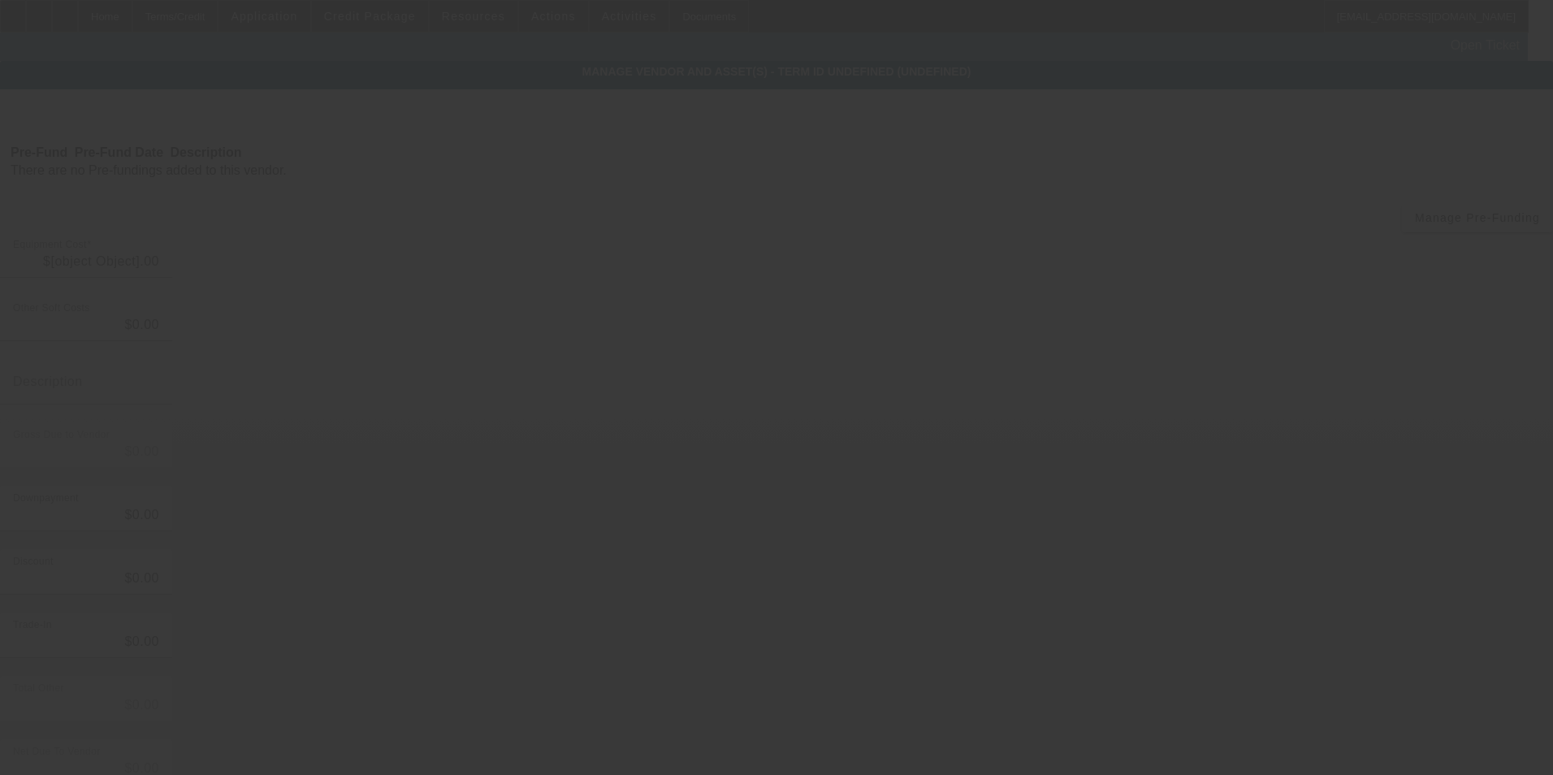
type input "$120,000.00"
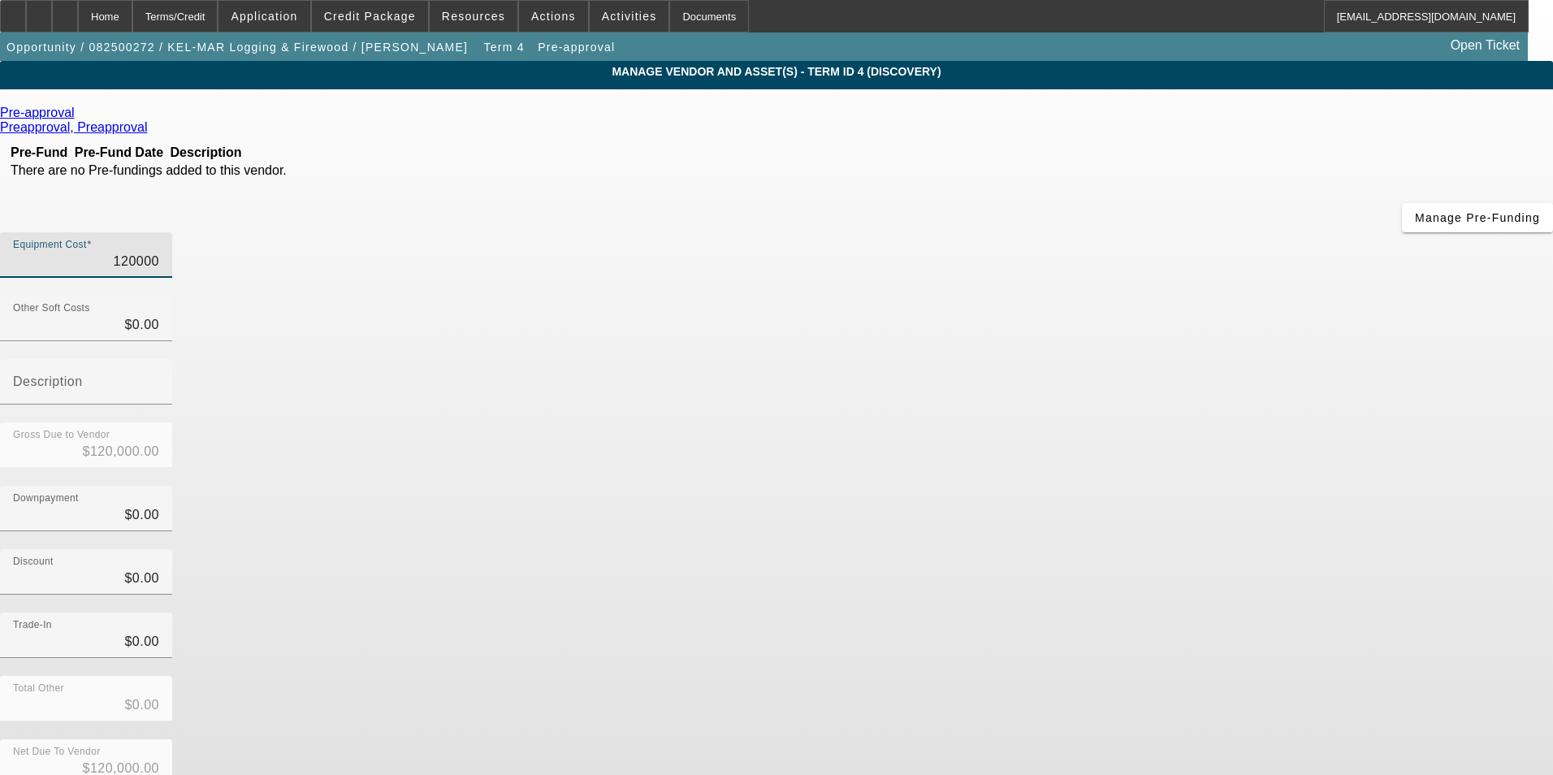
drag, startPoint x: 924, startPoint y: 138, endPoint x: 1183, endPoint y: 106, distance: 261.0
click at [1183, 232] on div "Equipment Cost 120000" at bounding box center [776, 263] width 1553 height 63
type input "7"
type input "$7.00"
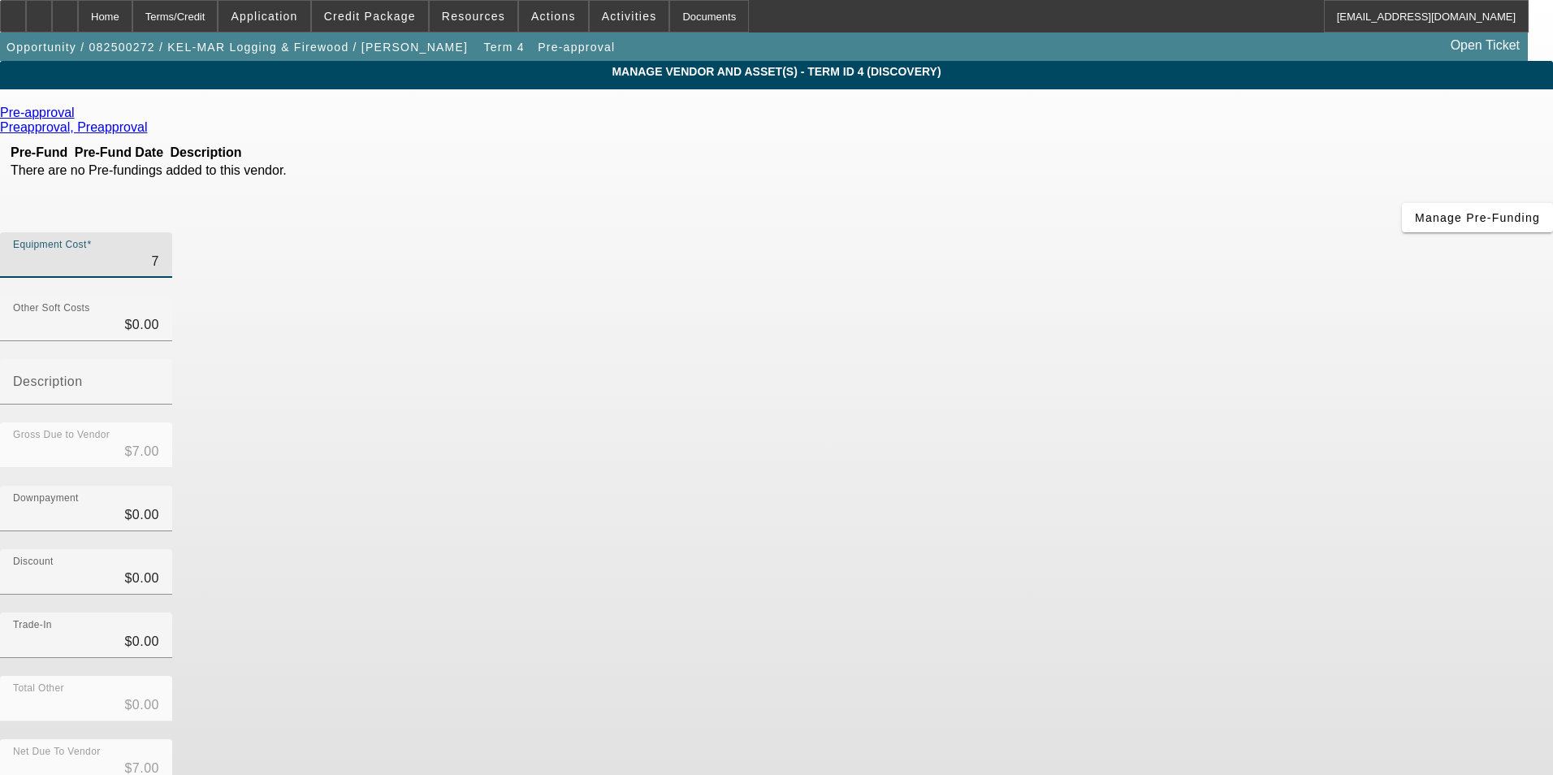
type input "75"
type input "$75.00"
type input "750"
type input "$750.00"
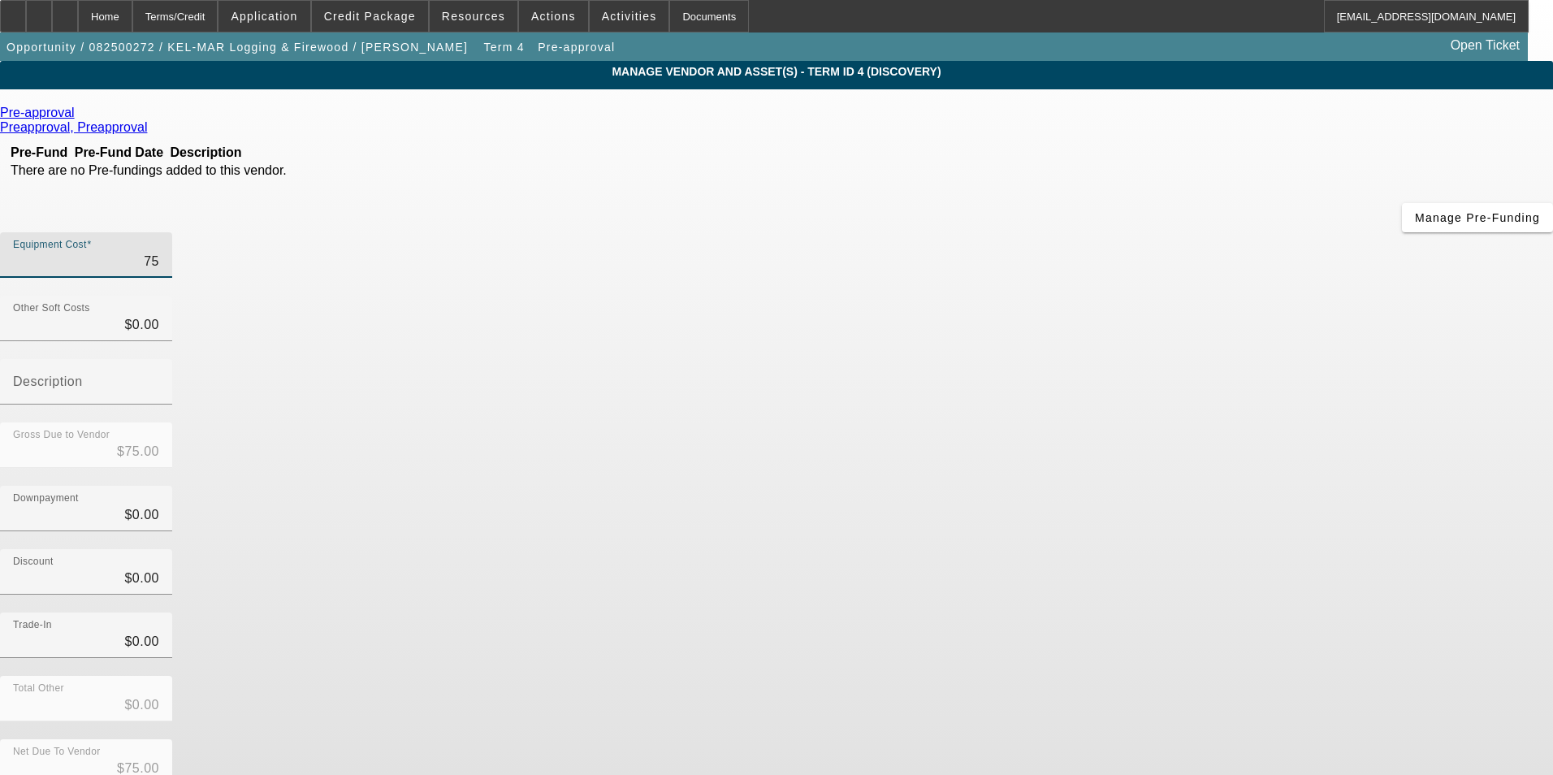
type input "$750.00"
type input "7500"
type input "$7,500.00"
type input "75000"
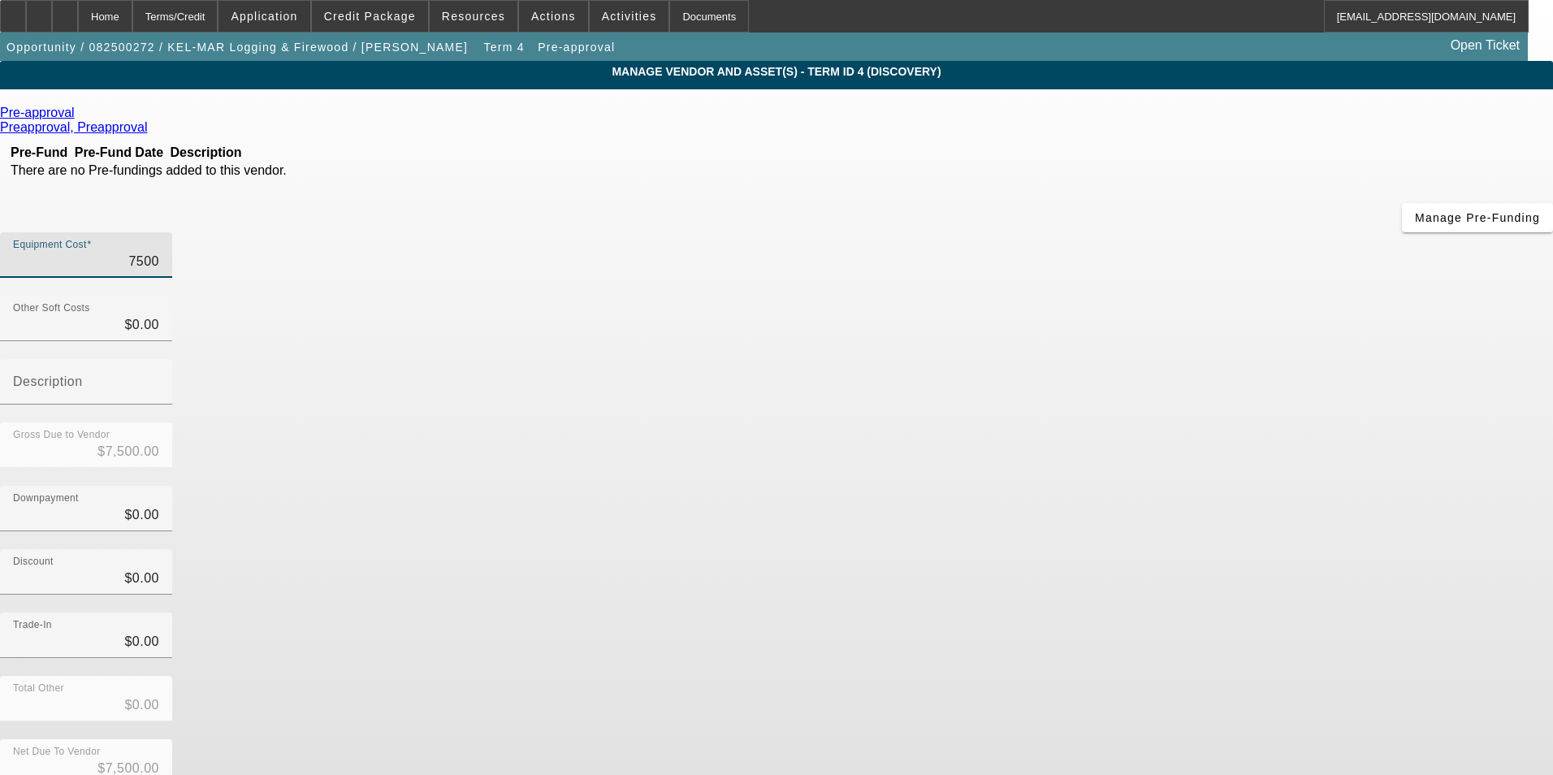
type input "$75,000.00"
click at [1219, 549] on div "Discount $0.00" at bounding box center [776, 580] width 1553 height 63
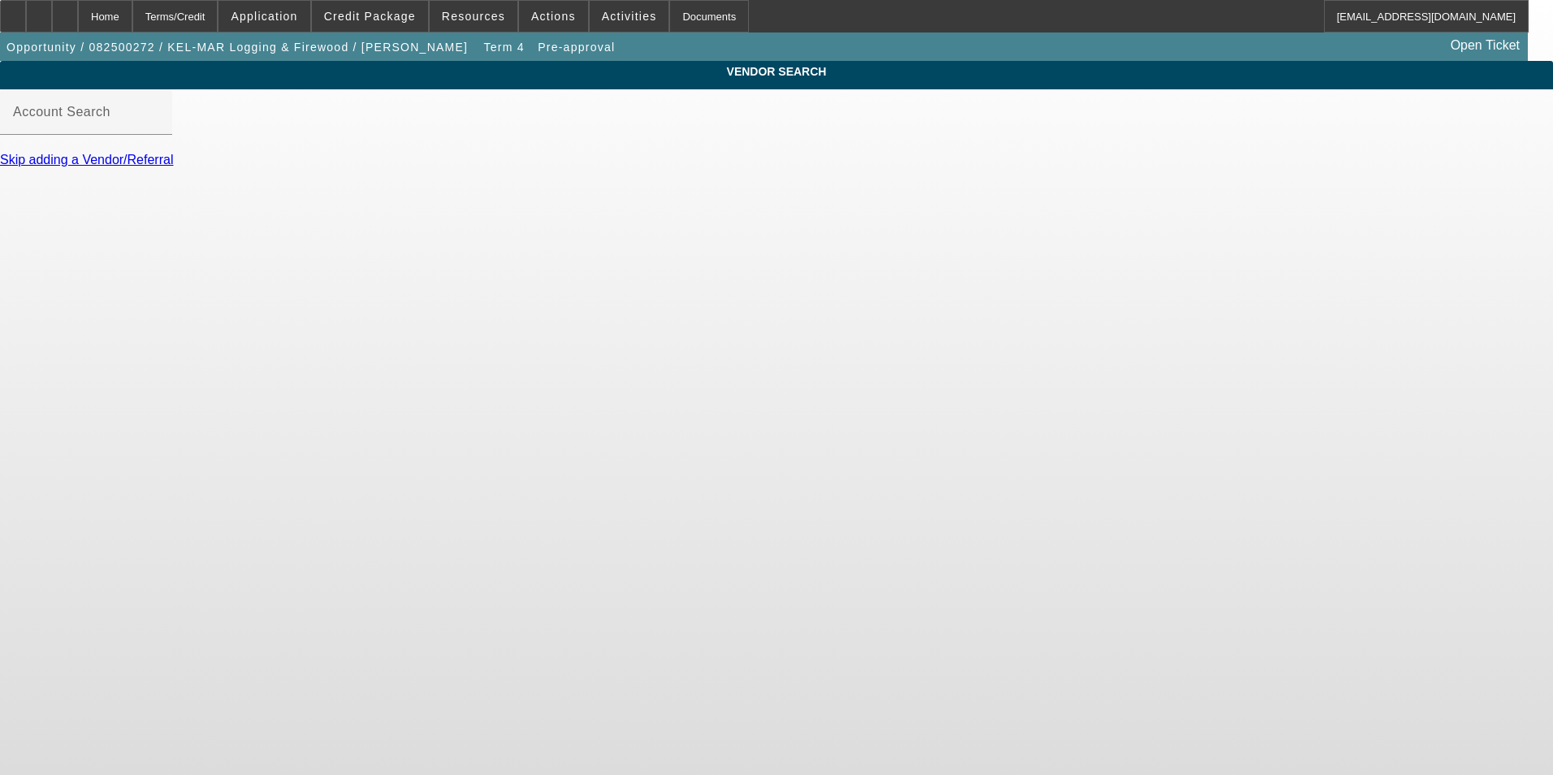
click at [173, 166] on link "Skip adding a Vendor/Referral" at bounding box center [86, 160] width 173 height 14
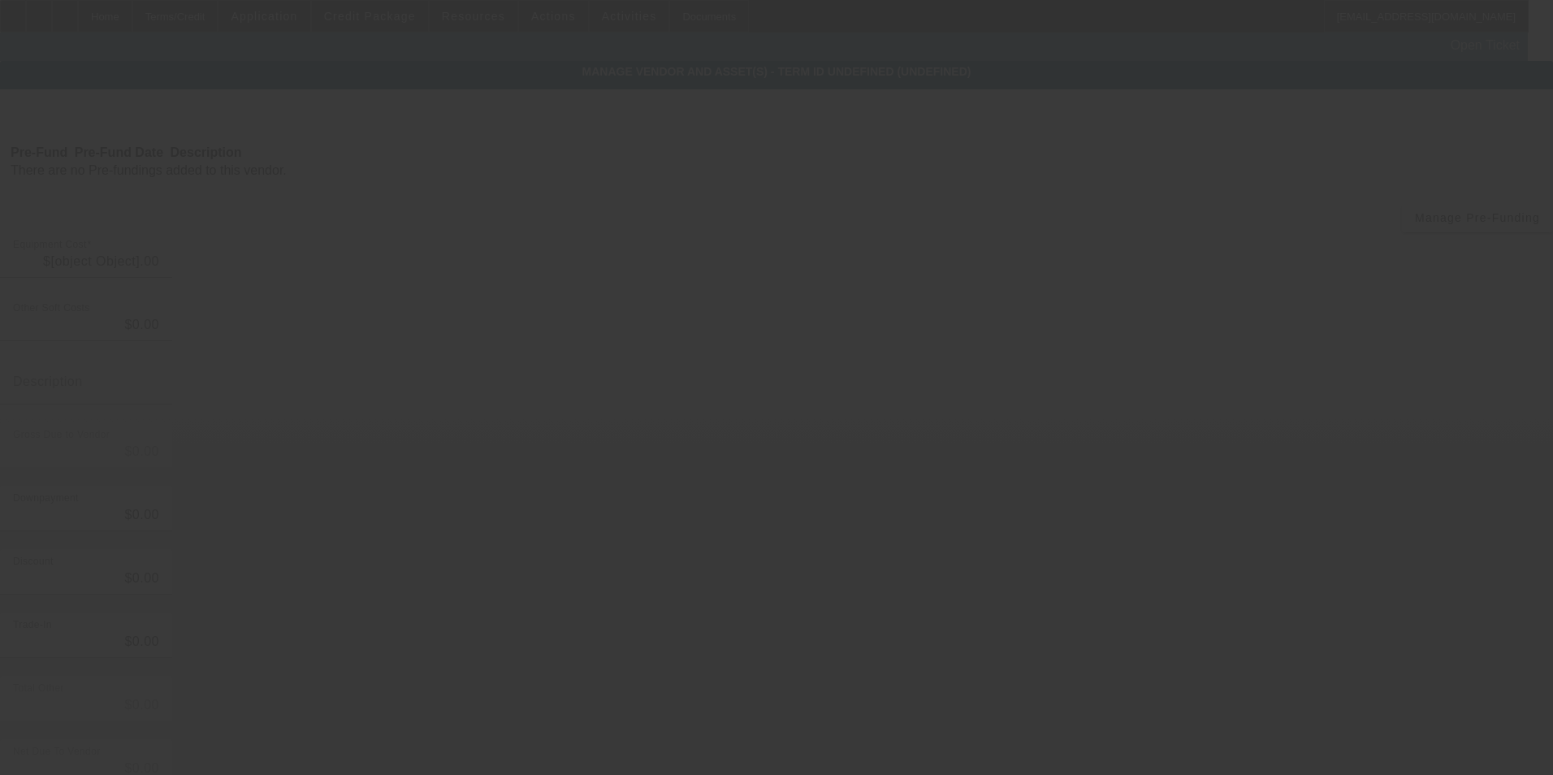
type input "$75,000.00"
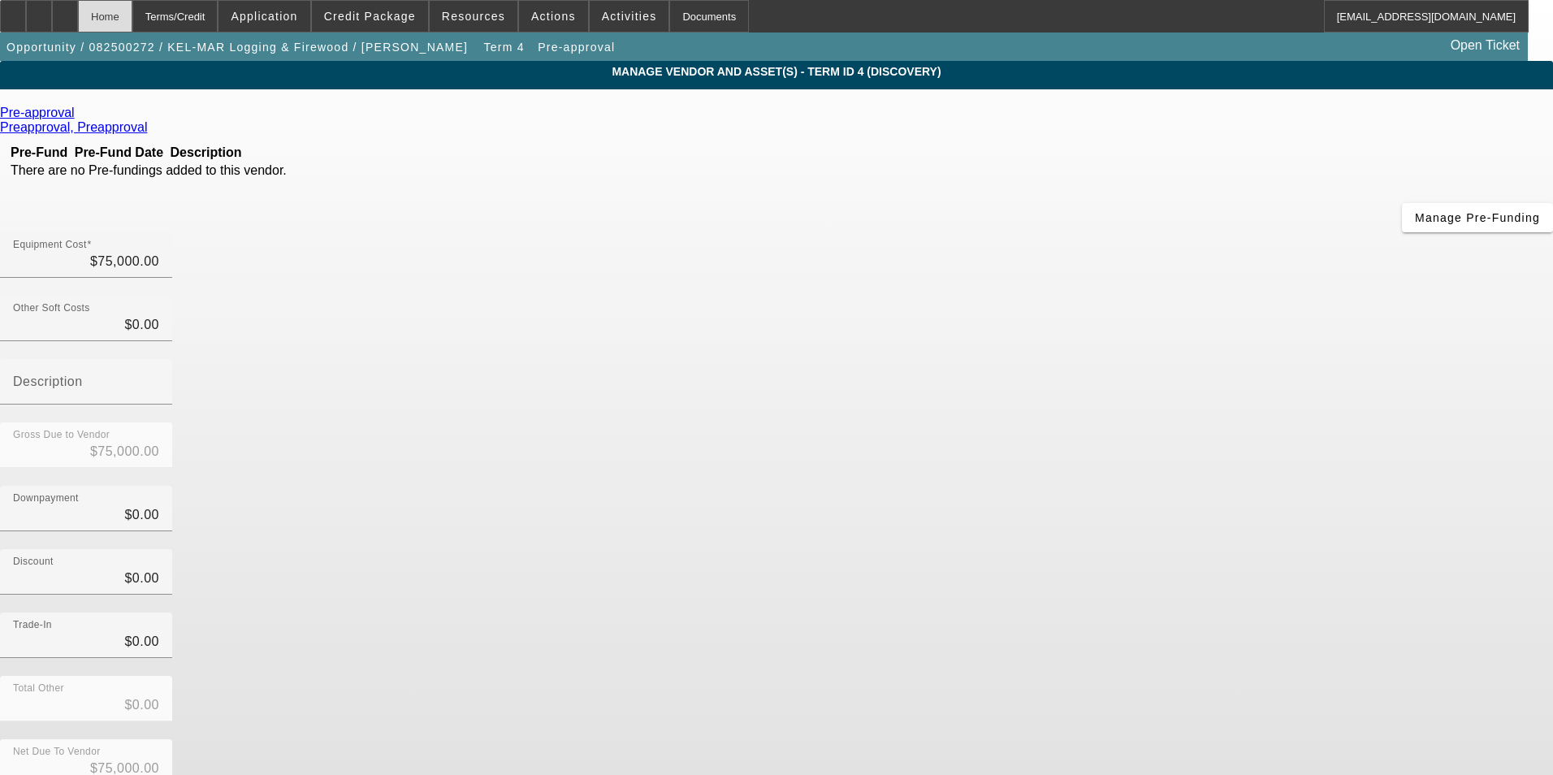
click at [132, 13] on div "Home" at bounding box center [105, 16] width 54 height 32
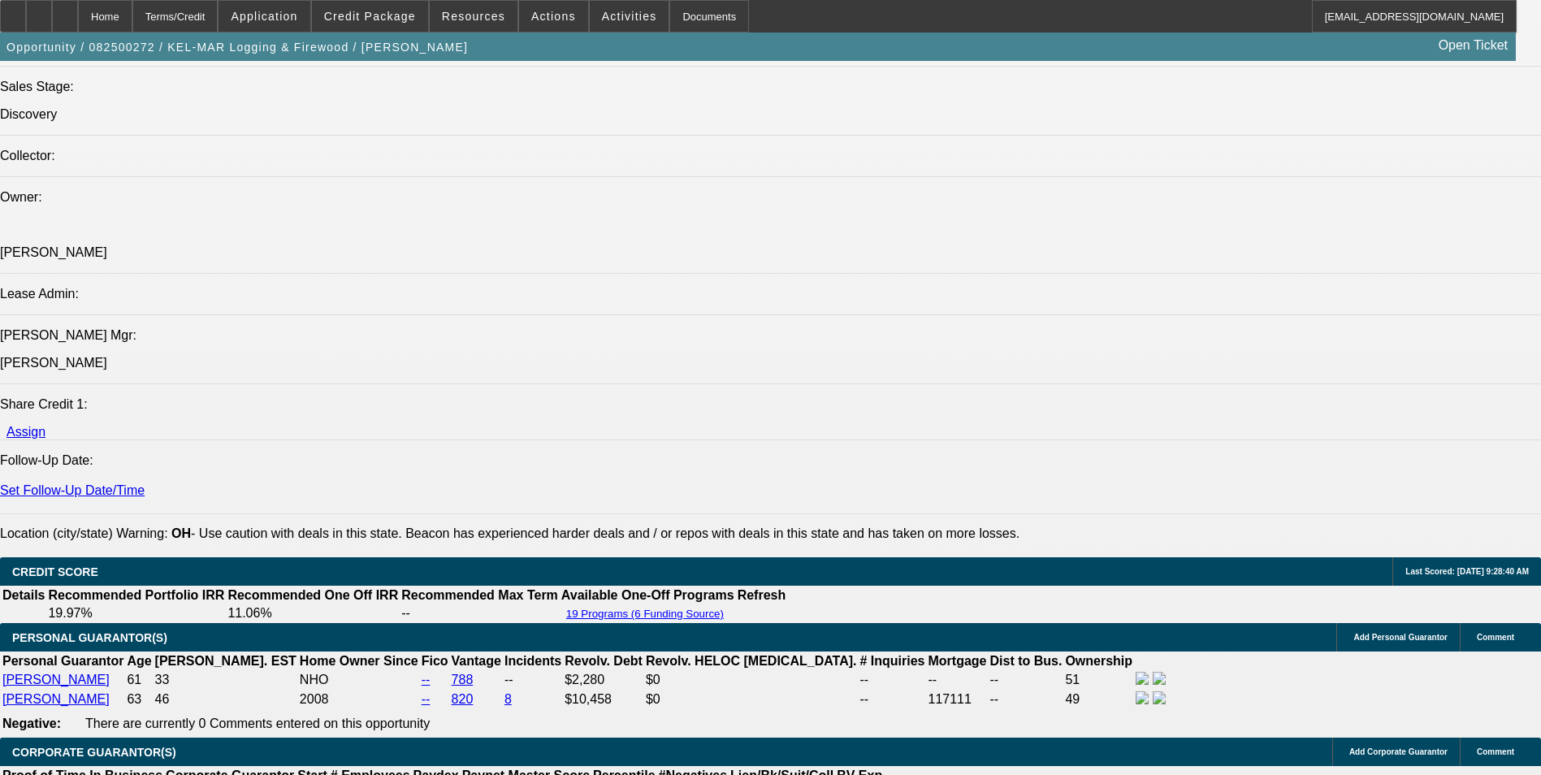
select select "0"
select select "6"
select select "0"
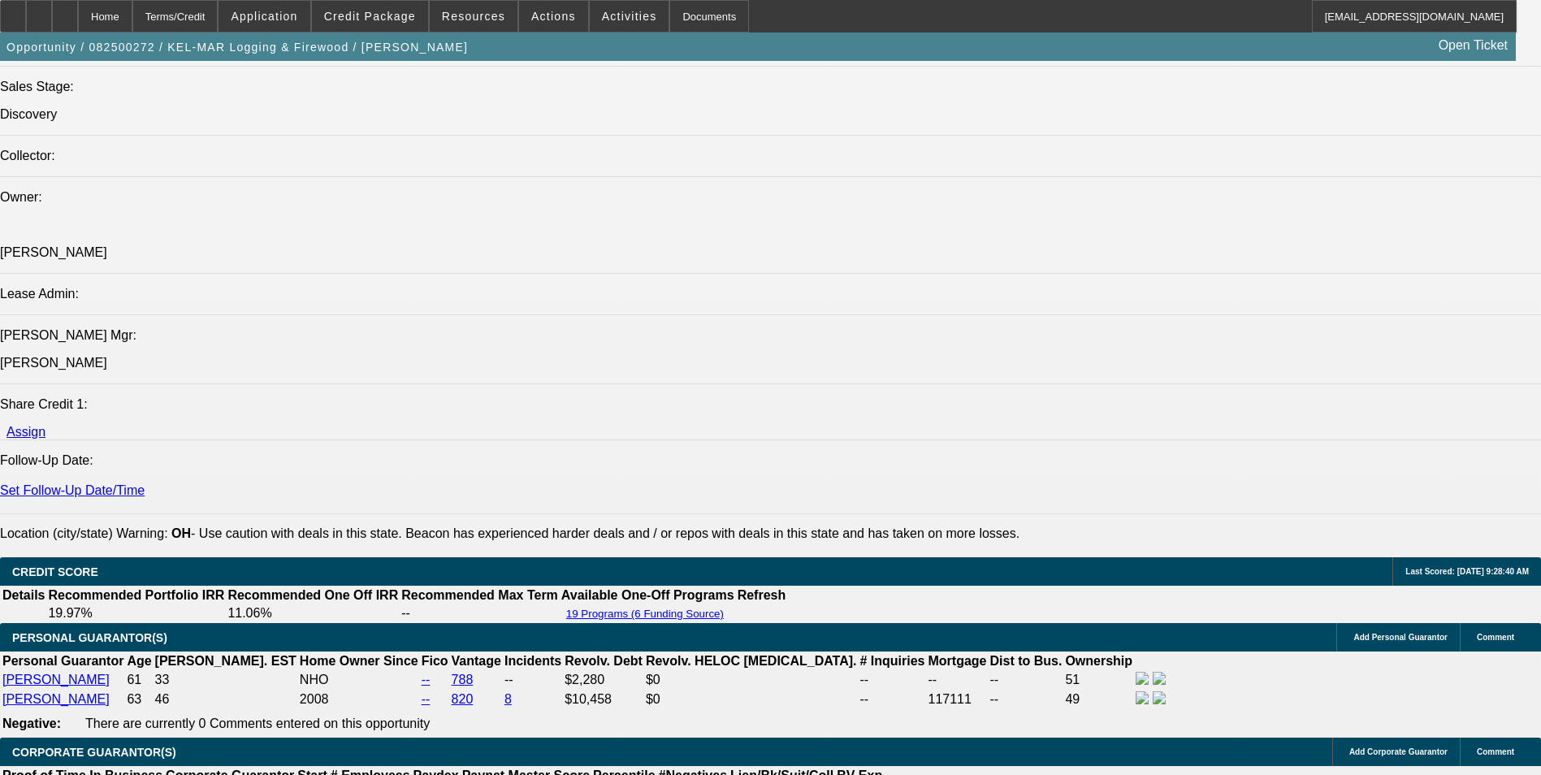
select select "0"
select select "6"
select select "0"
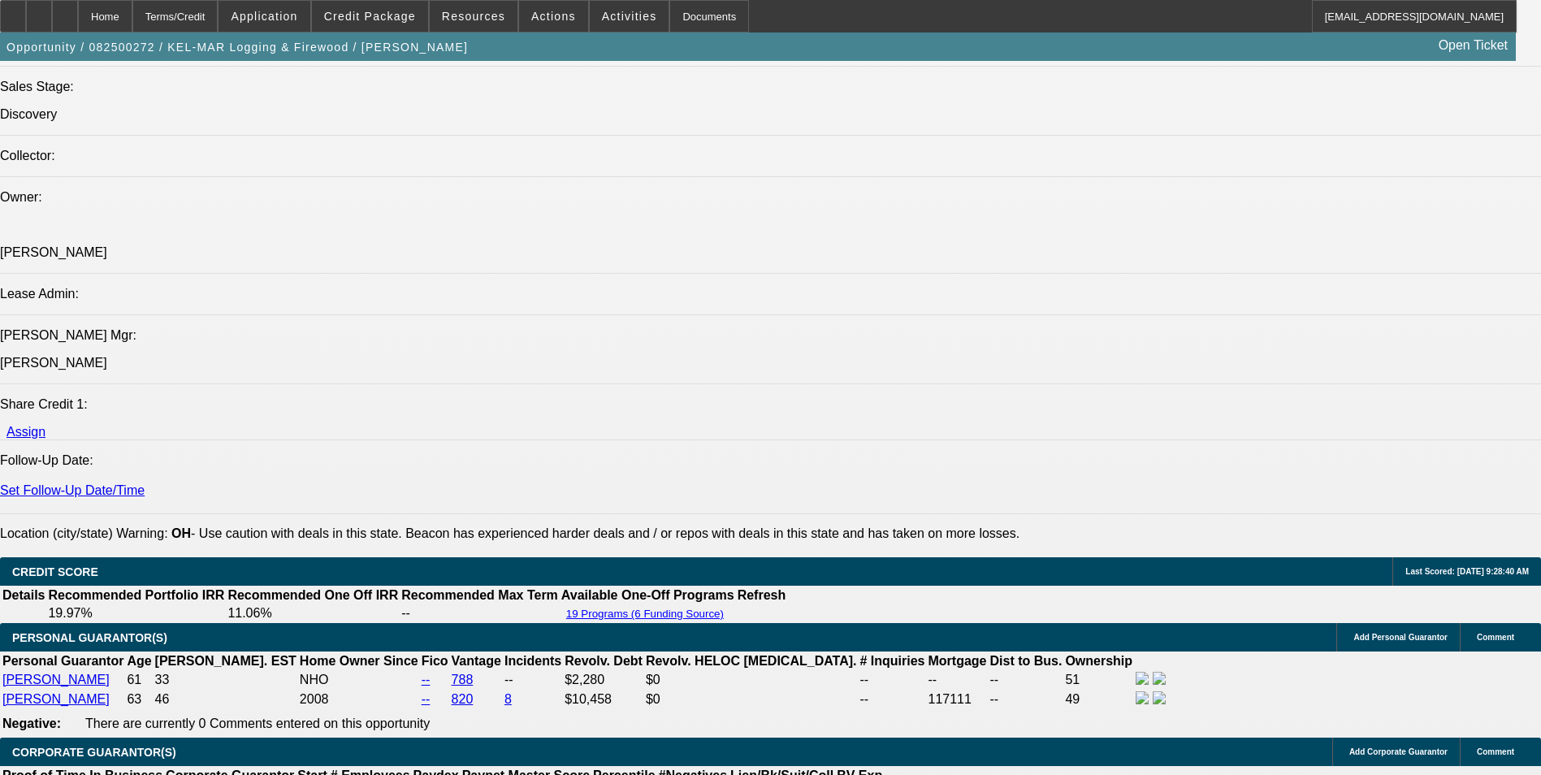
select select "0"
select select "6"
select select "0"
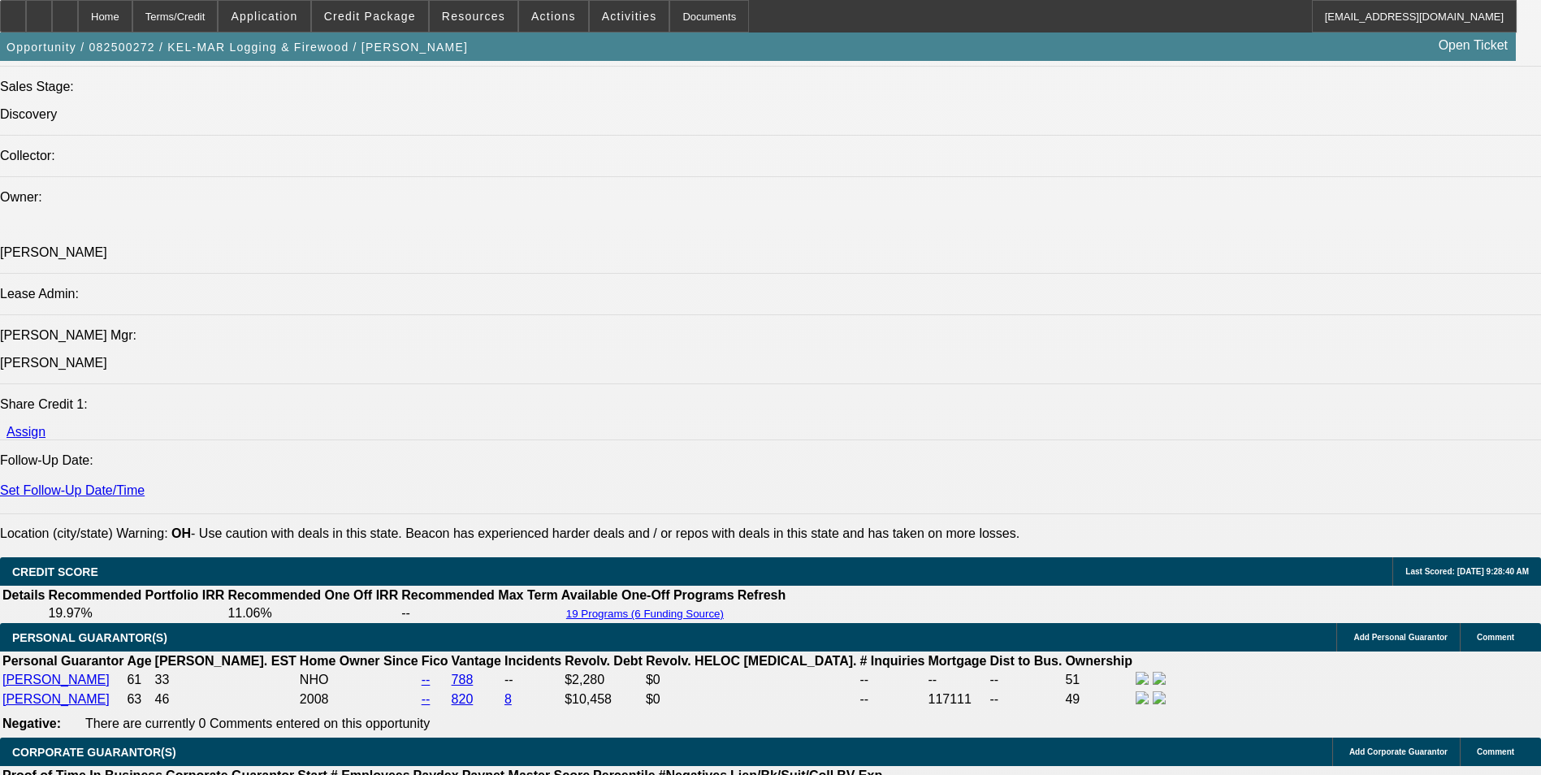
select select "6"
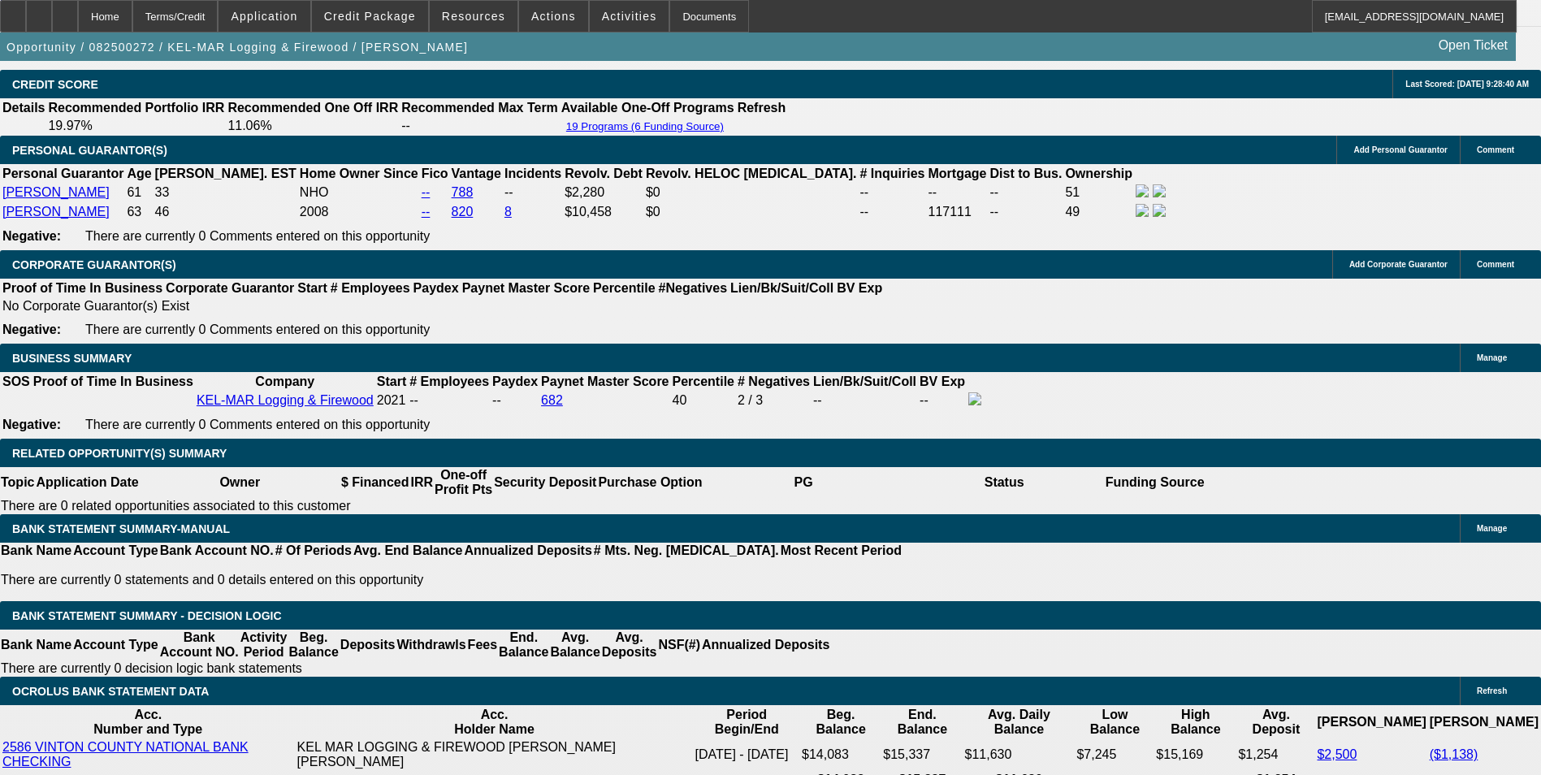
scroll to position [2186, 0]
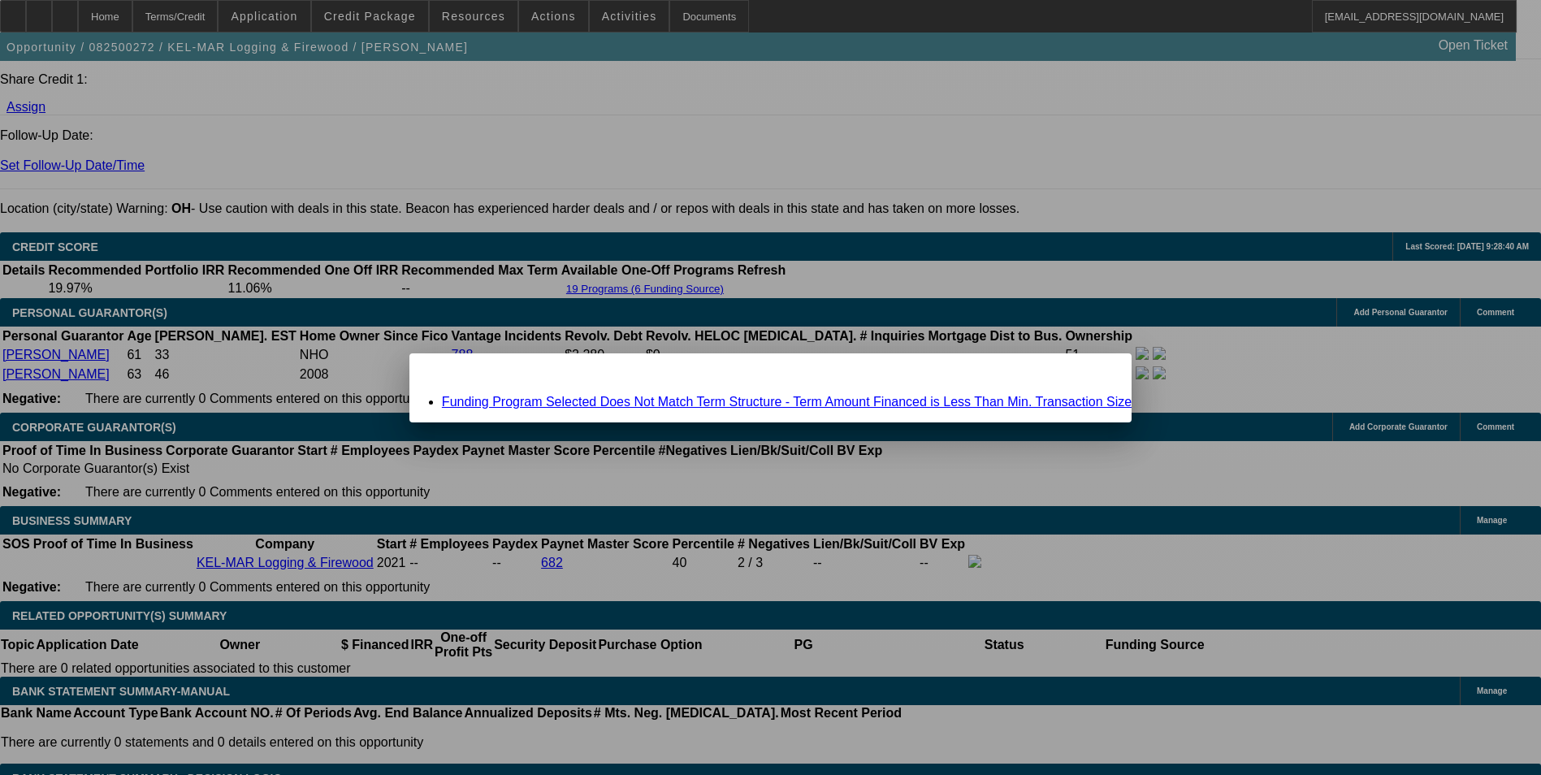
scroll to position [0, 0]
click at [719, 404] on link "Funding Program Selected Does Not Match Term Structure - Term Amount Financed i…" at bounding box center [787, 402] width 690 height 14
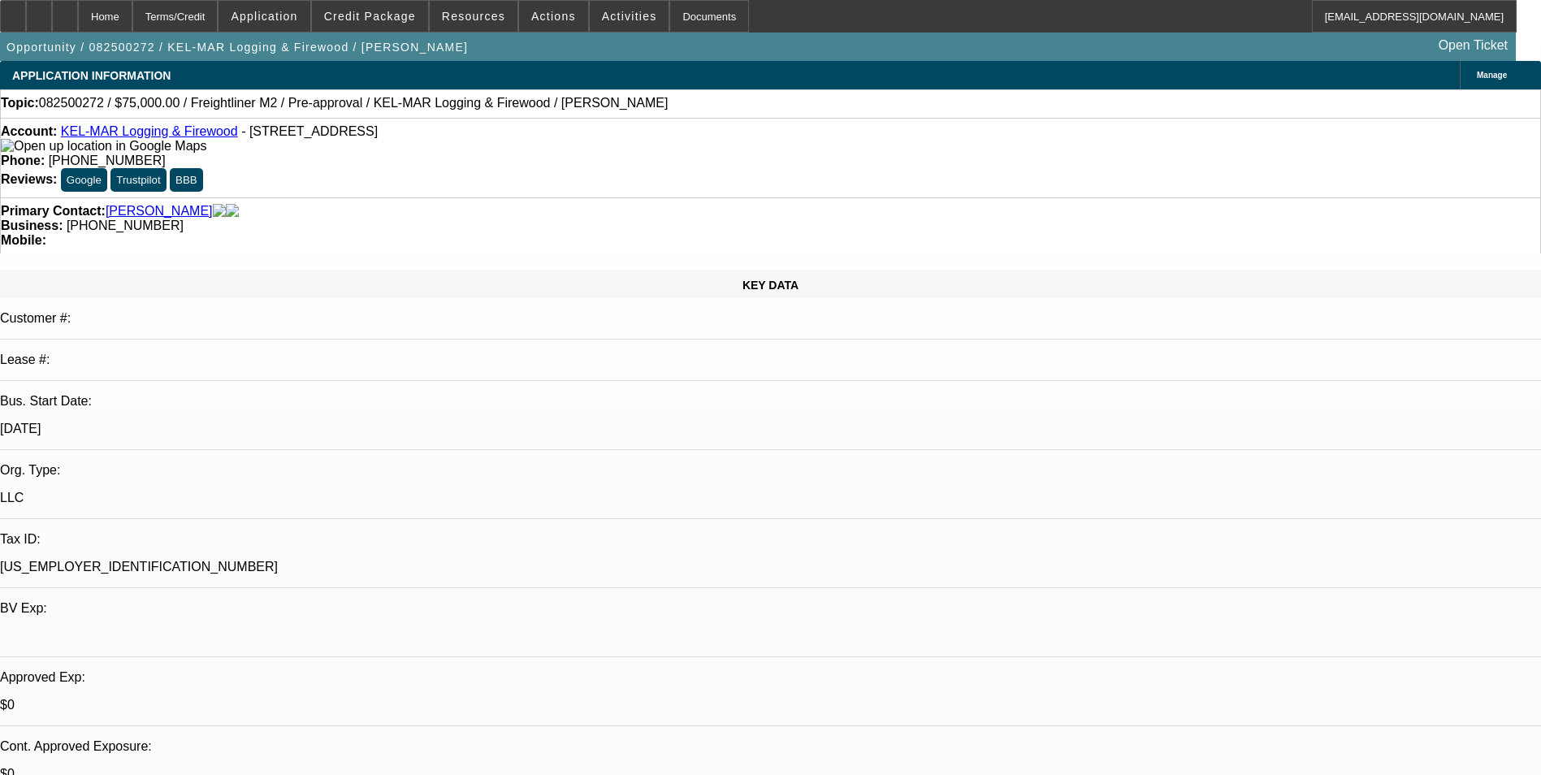
scroll to position [2186, 0]
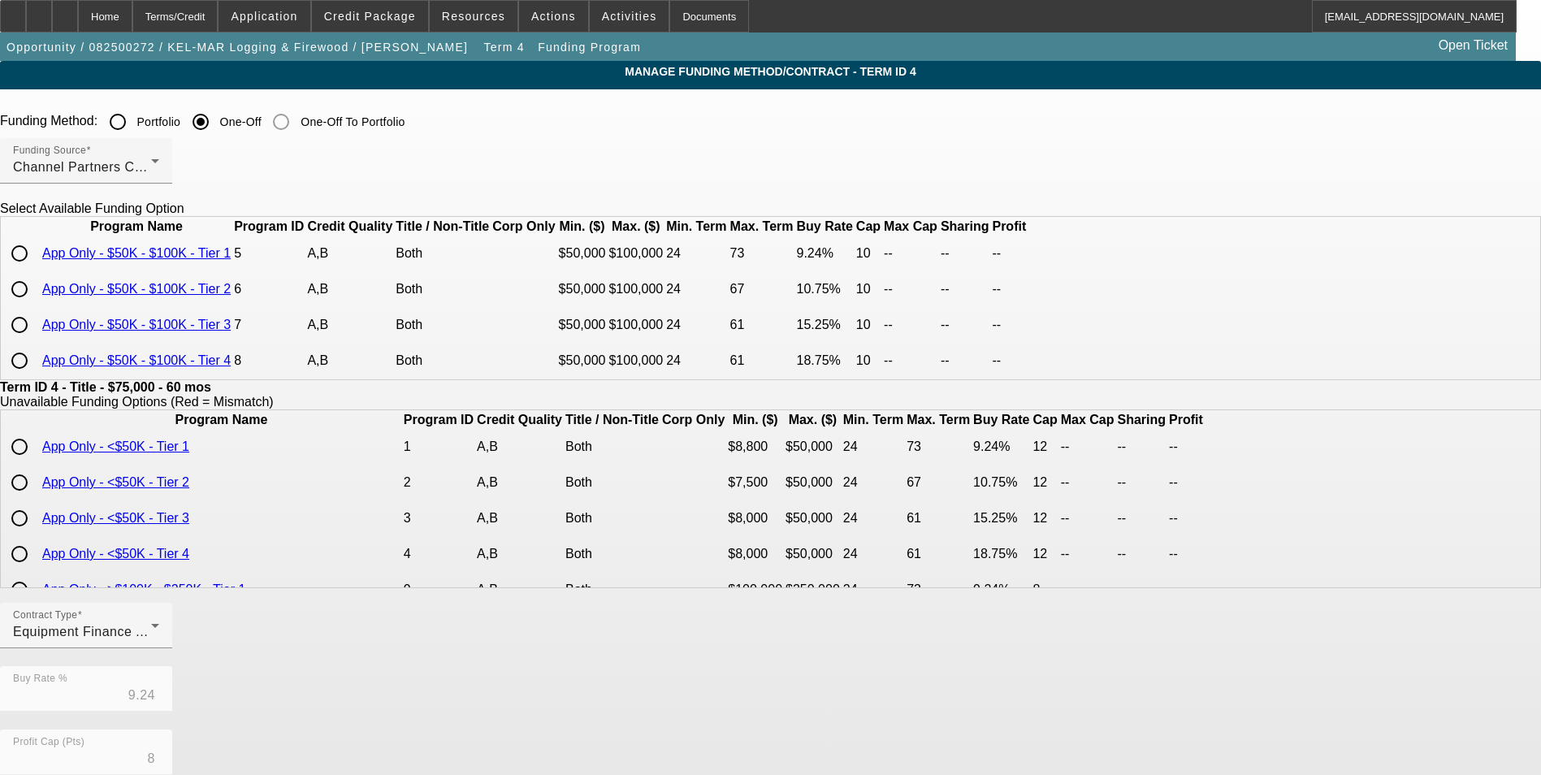
click at [36, 270] on input "radio" at bounding box center [19, 253] width 32 height 32
radio input "true"
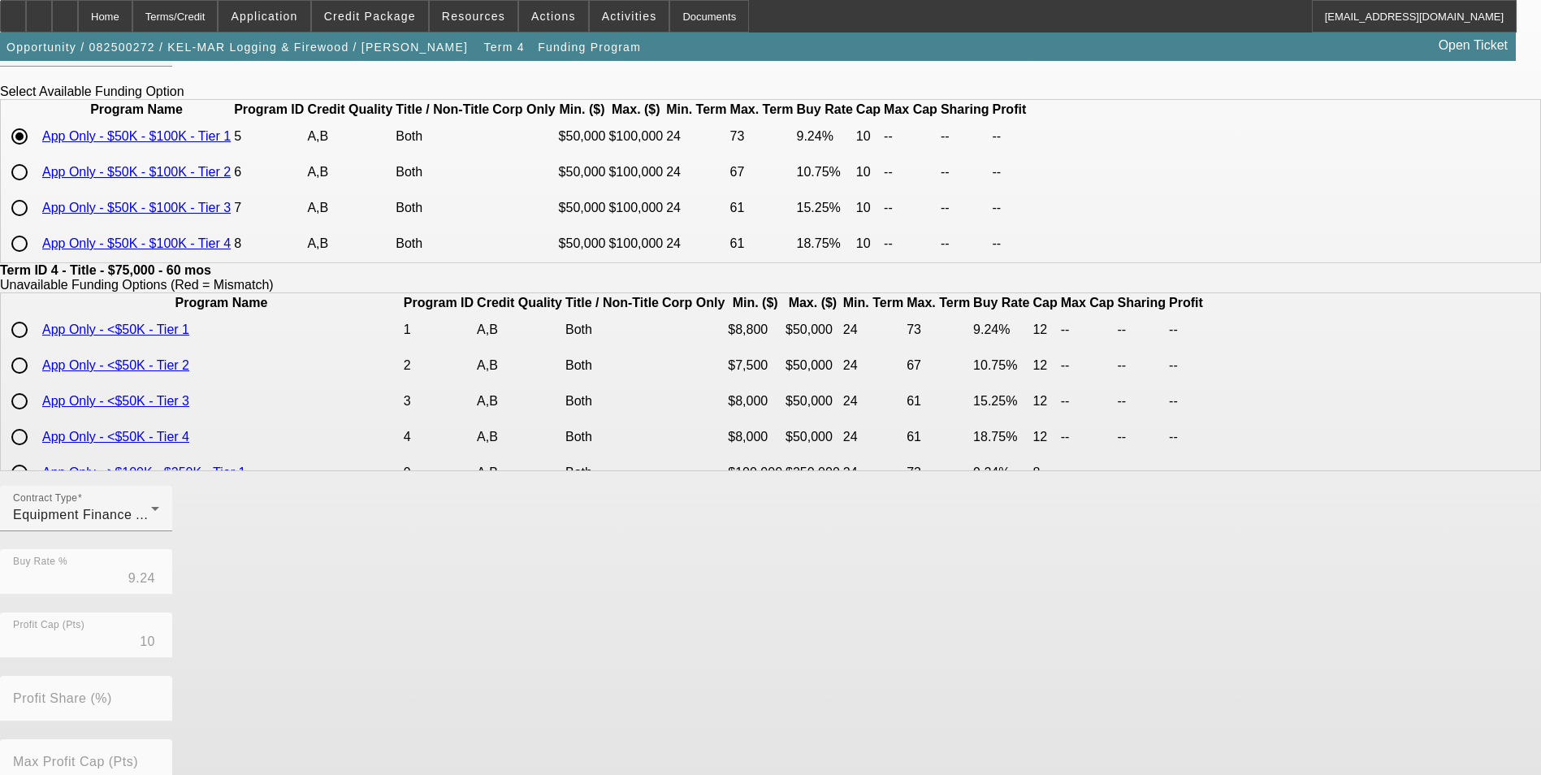
scroll to position [348, 0]
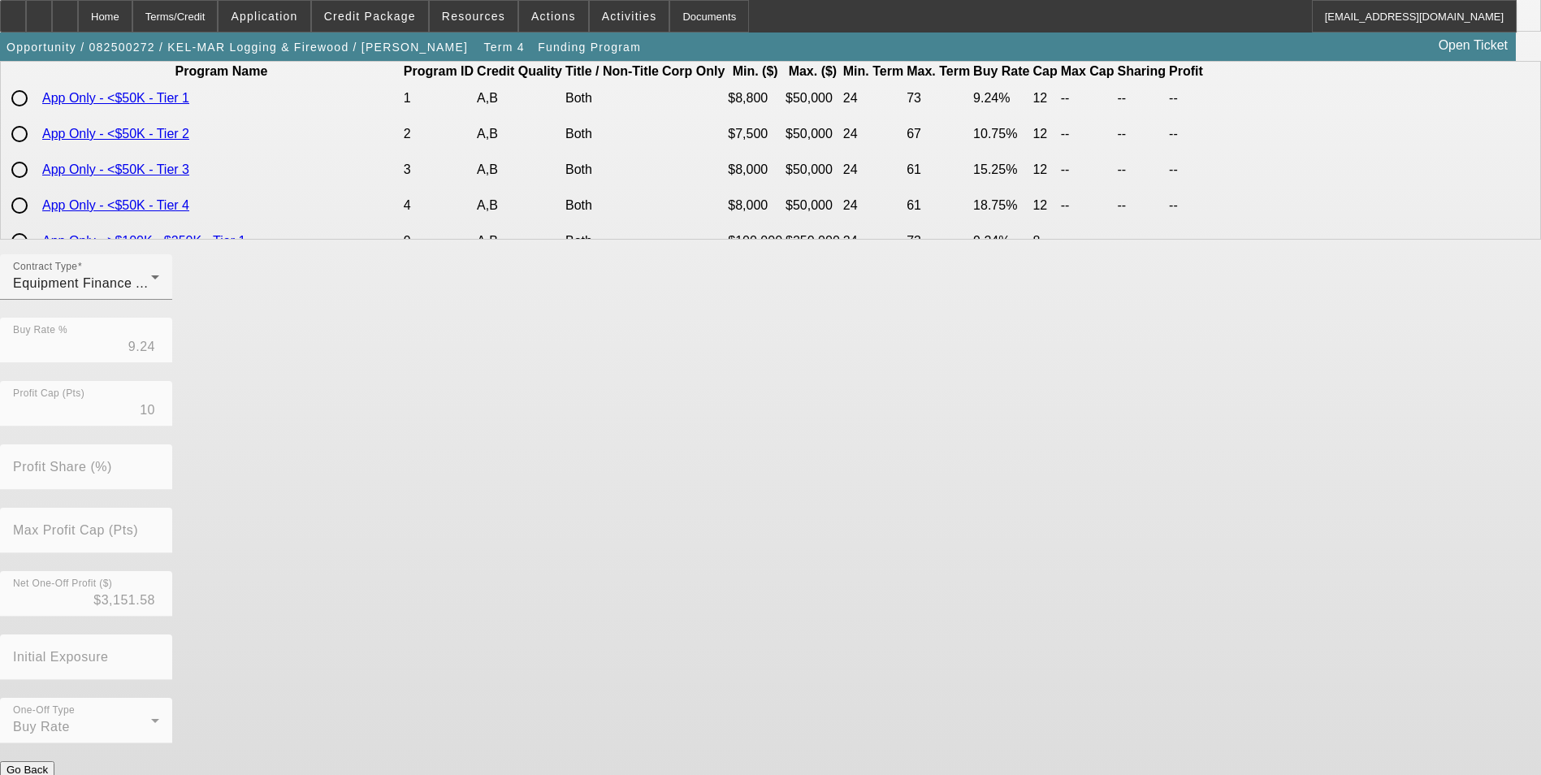
click at [46, 774] on button "Submit" at bounding box center [23, 786] width 46 height 17
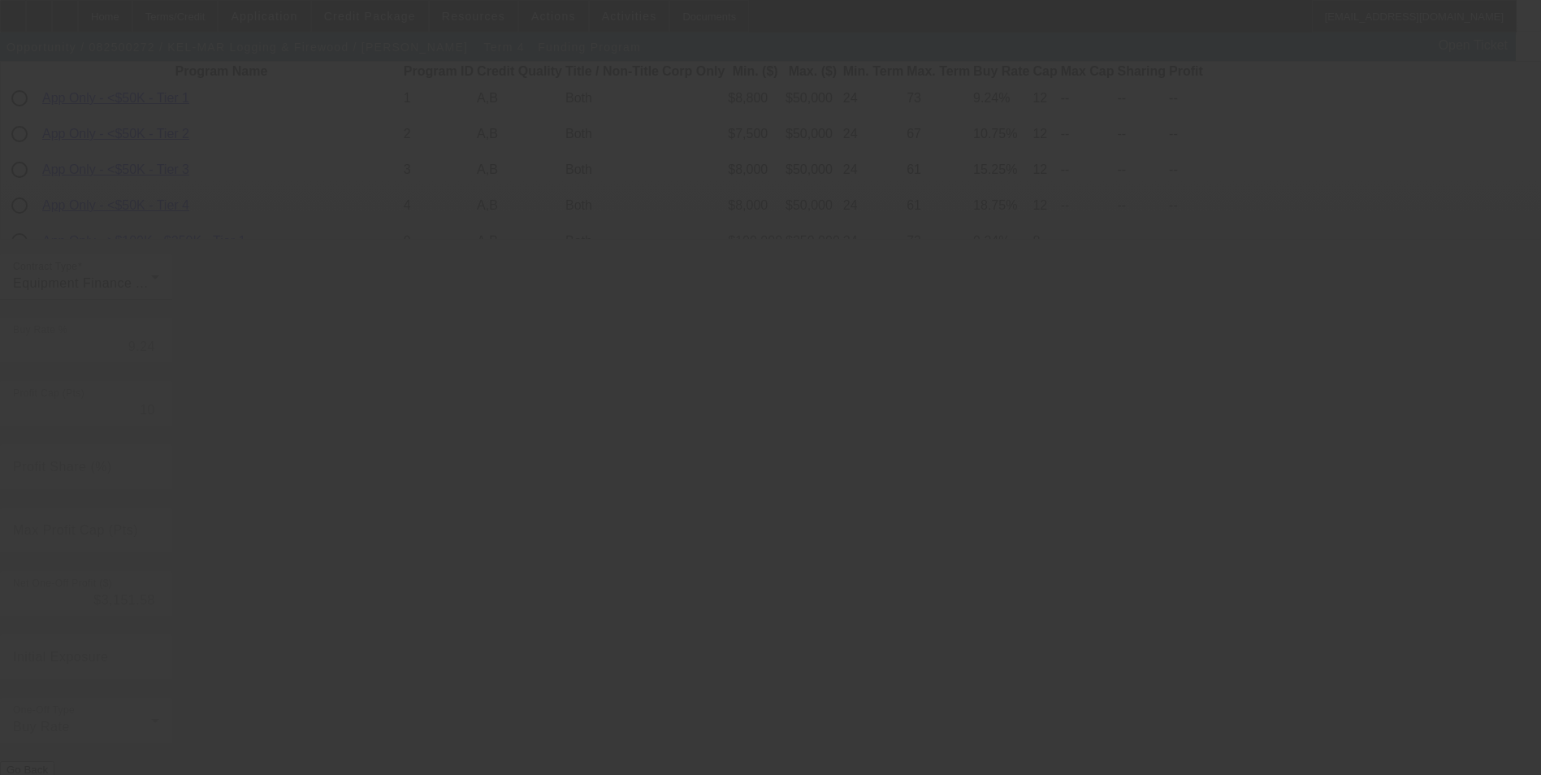
type input "8"
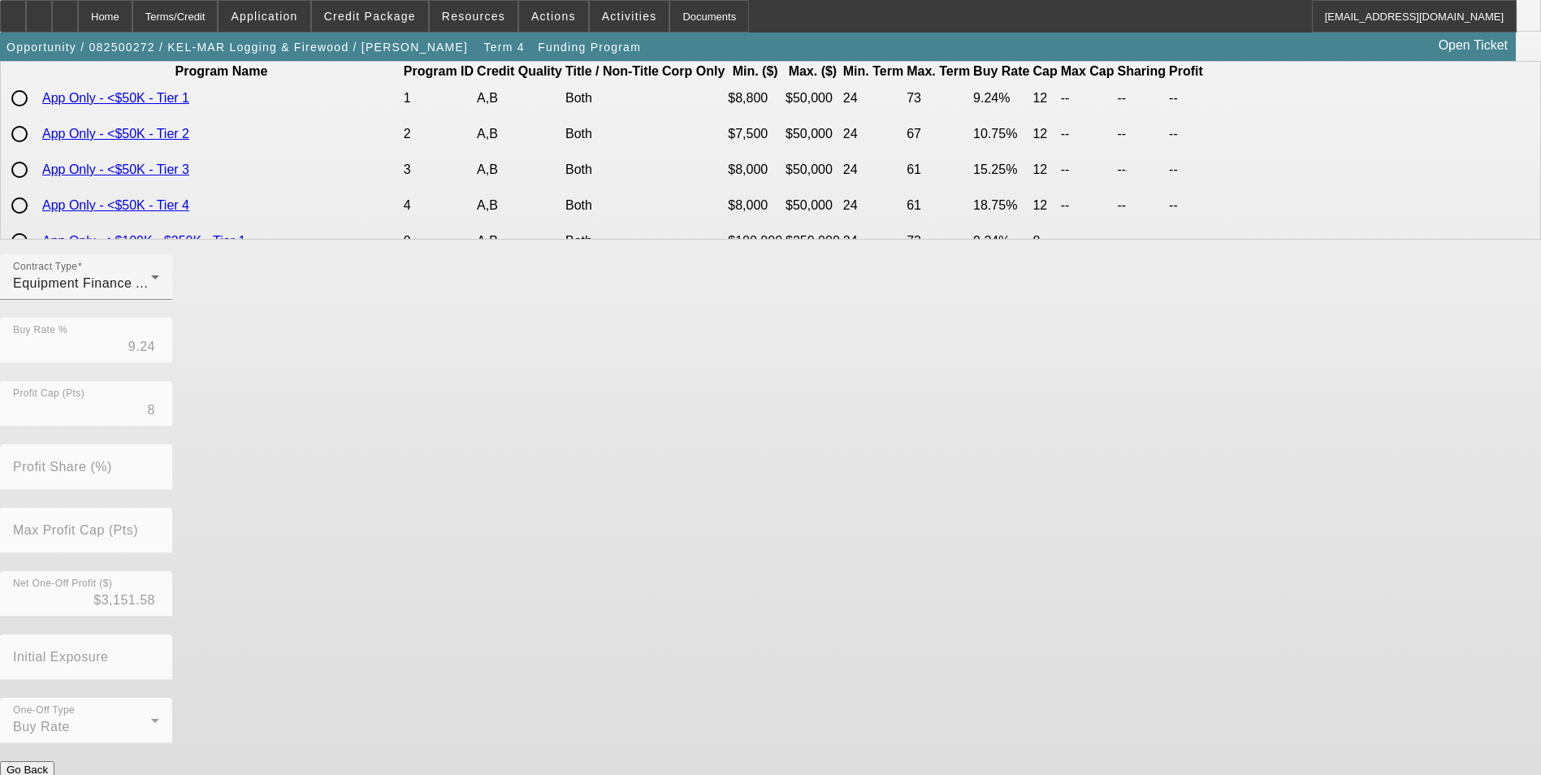
scroll to position [0, 0]
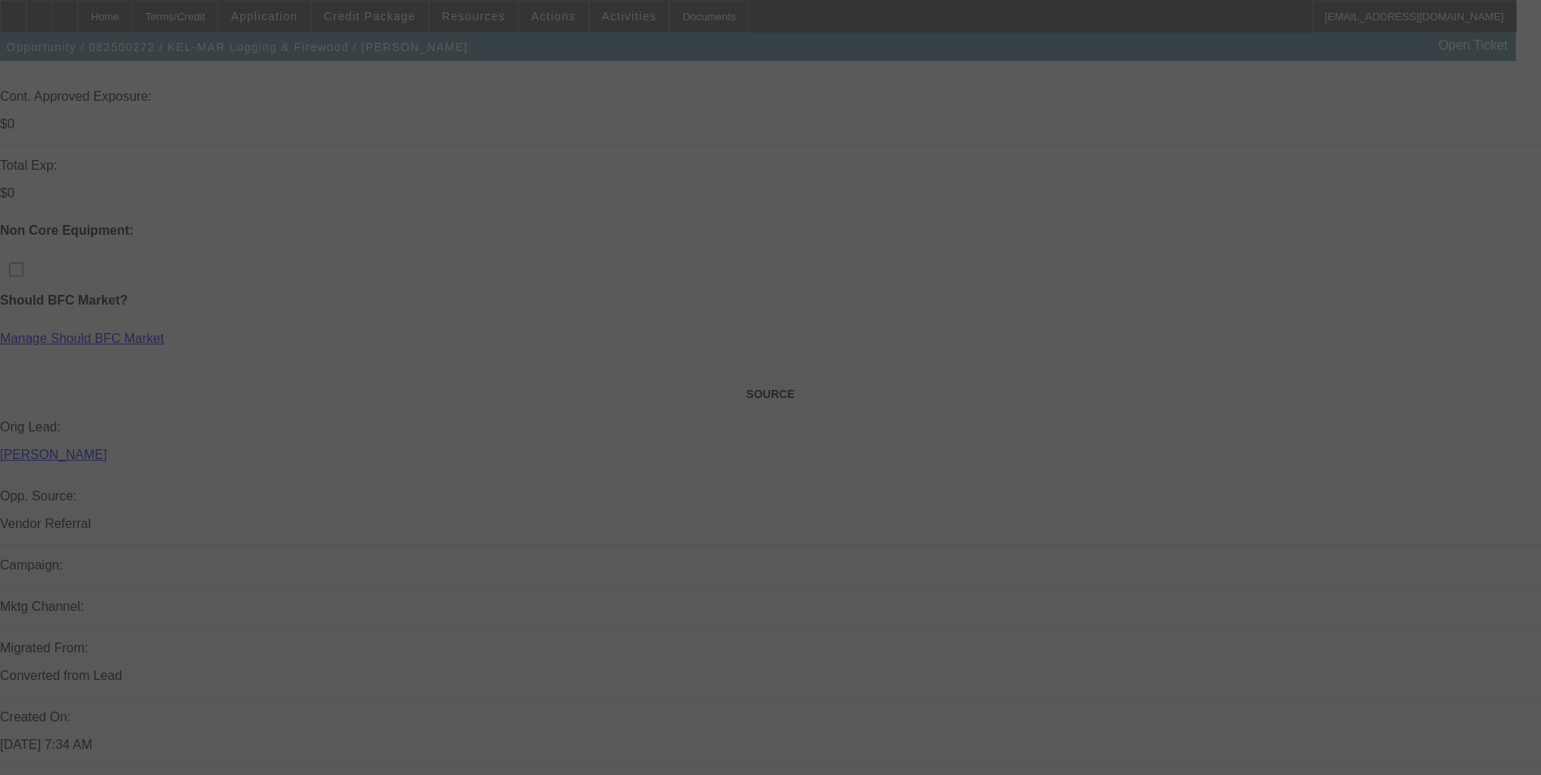
select select "0"
select select "6"
select select "0"
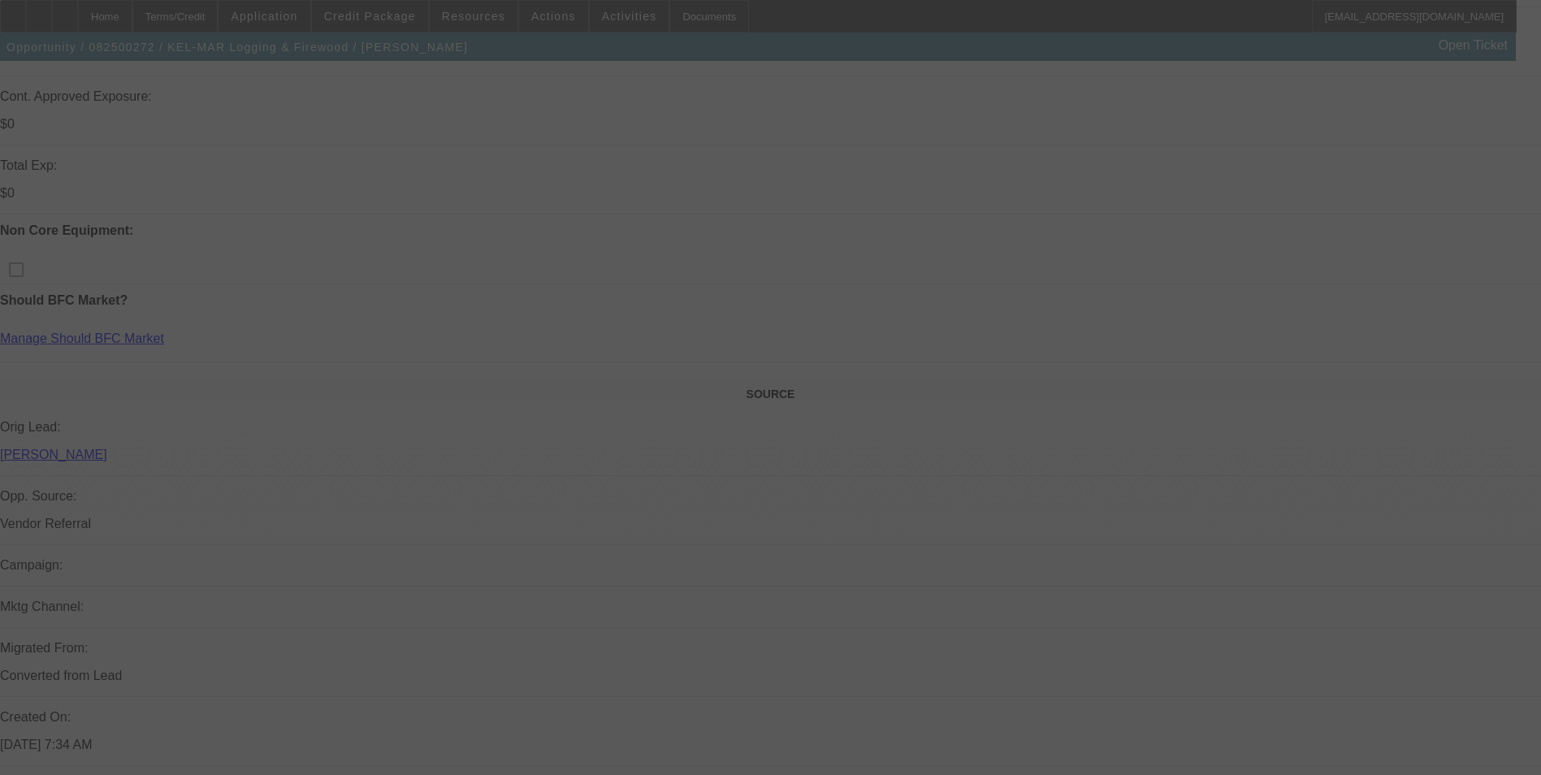
select select "0"
select select "6"
select select "0"
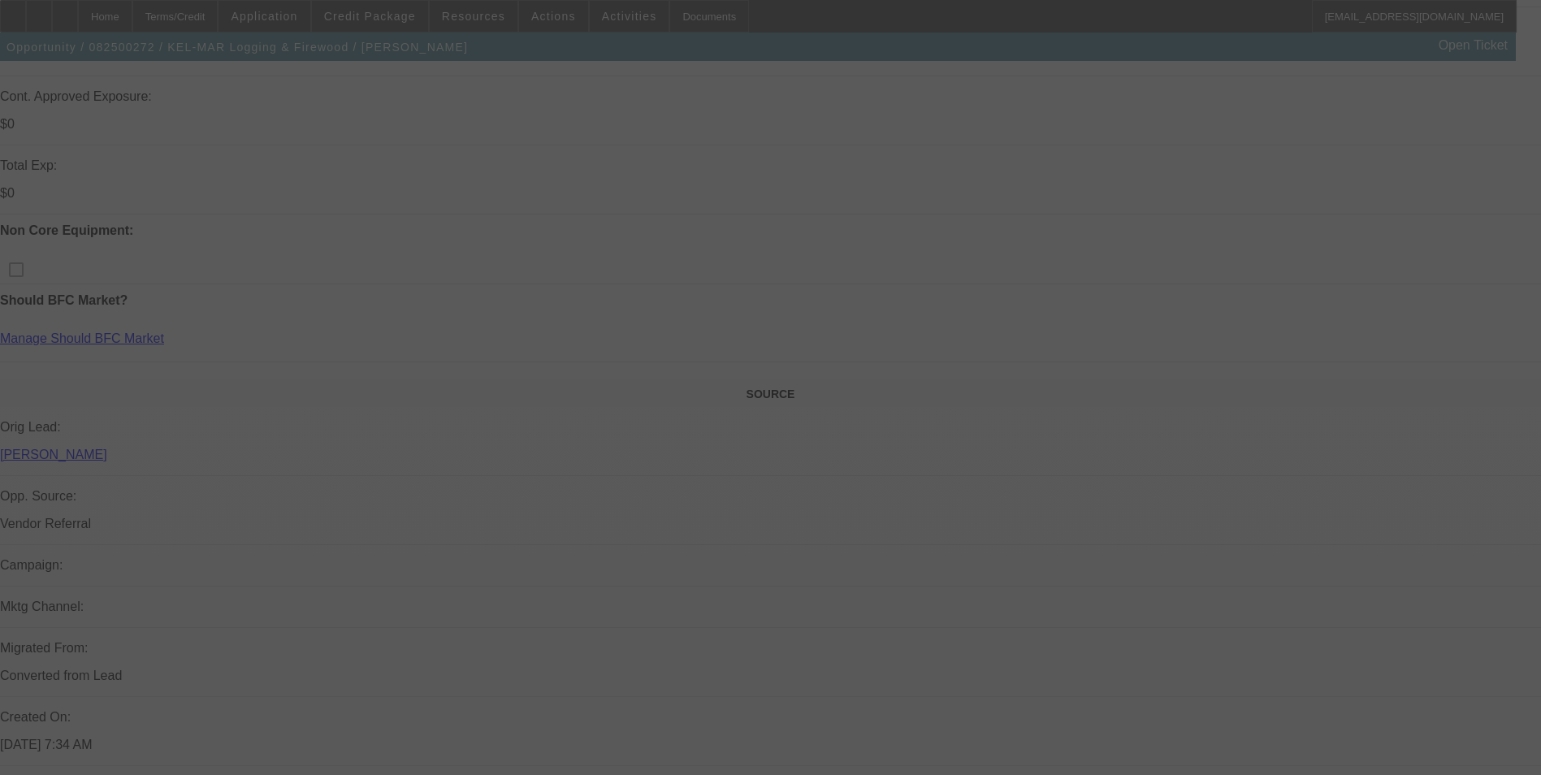
select select "0"
select select "6"
select select "0"
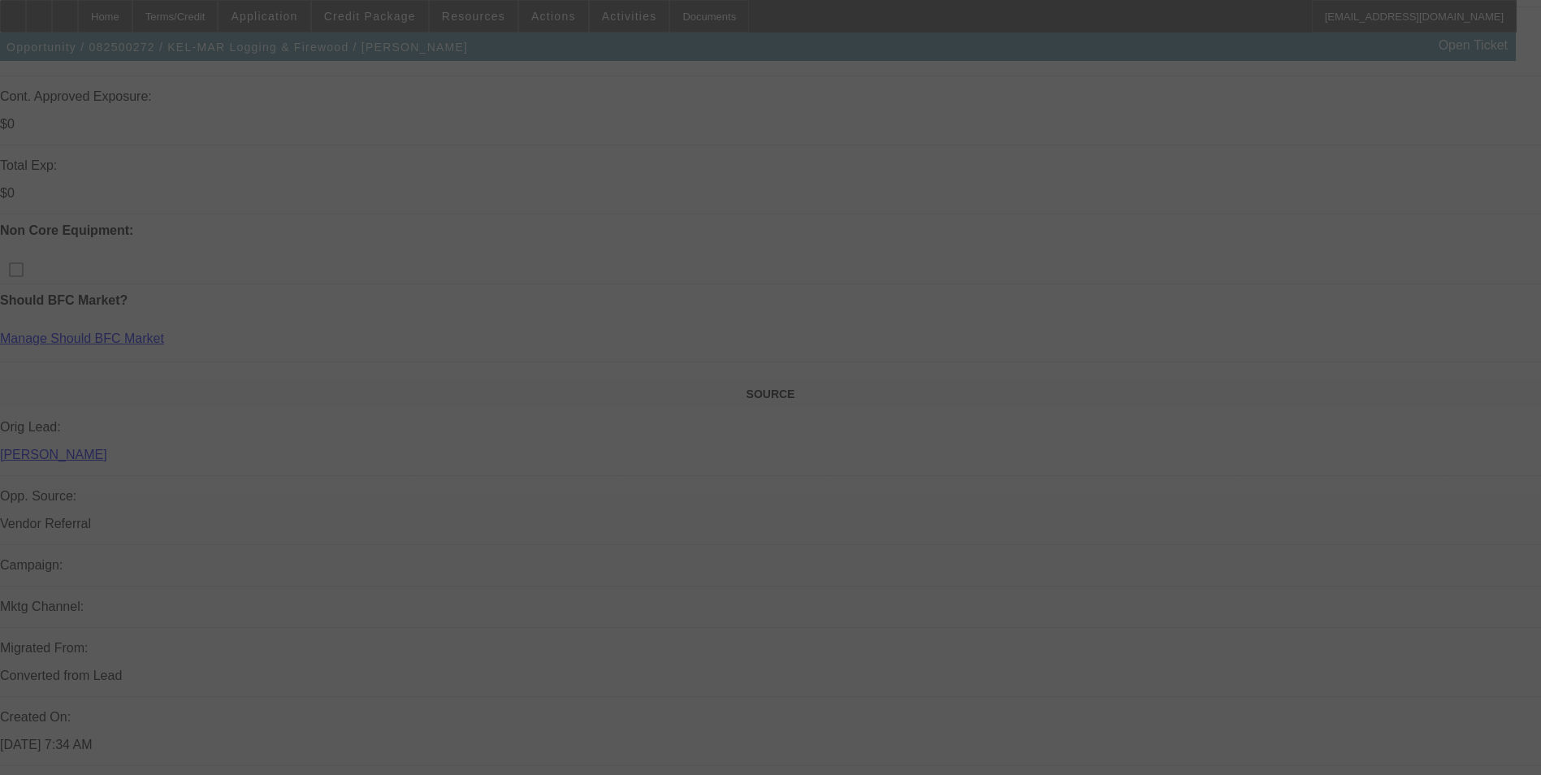
select select "6"
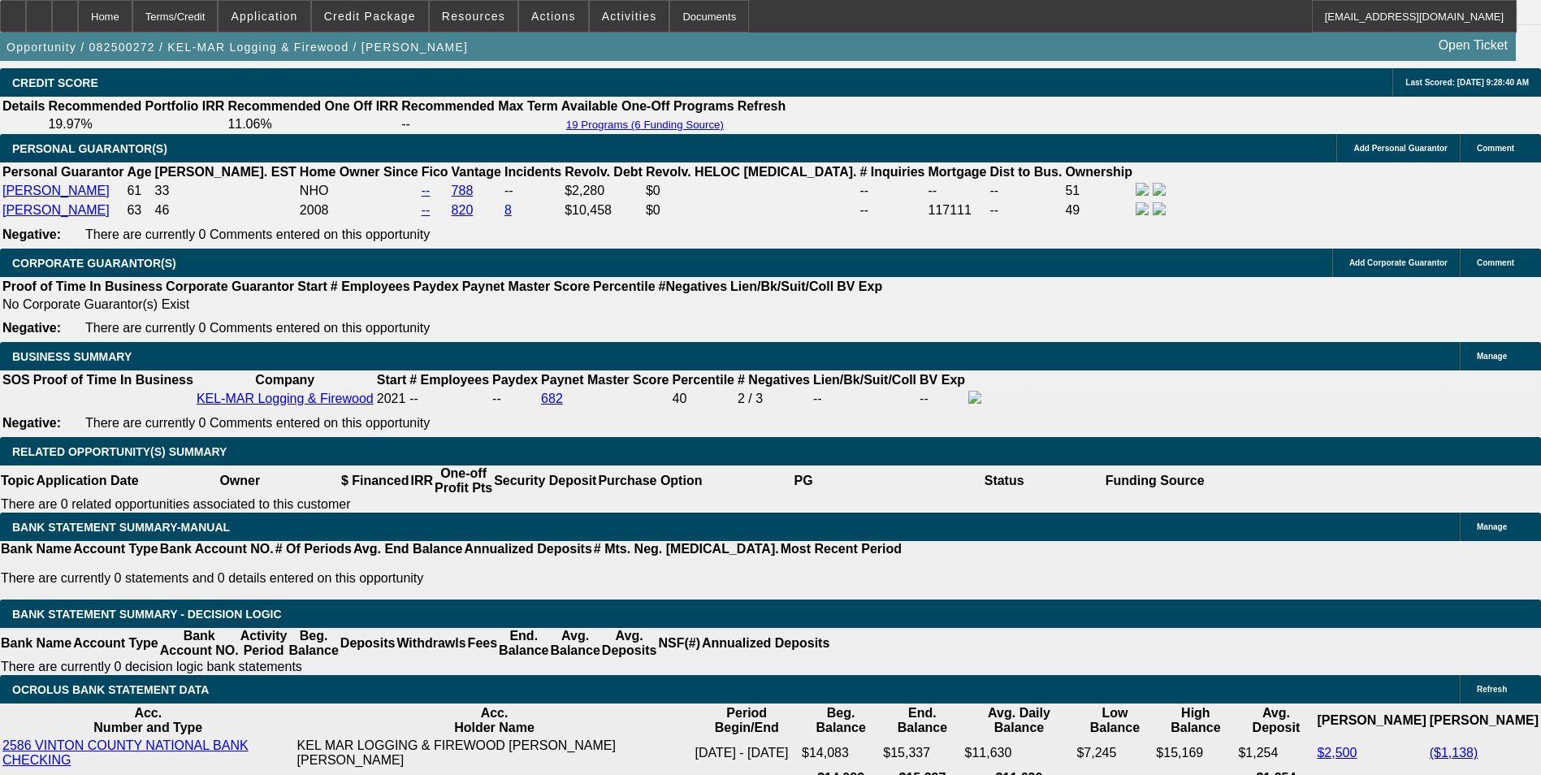
scroll to position [2437, 0]
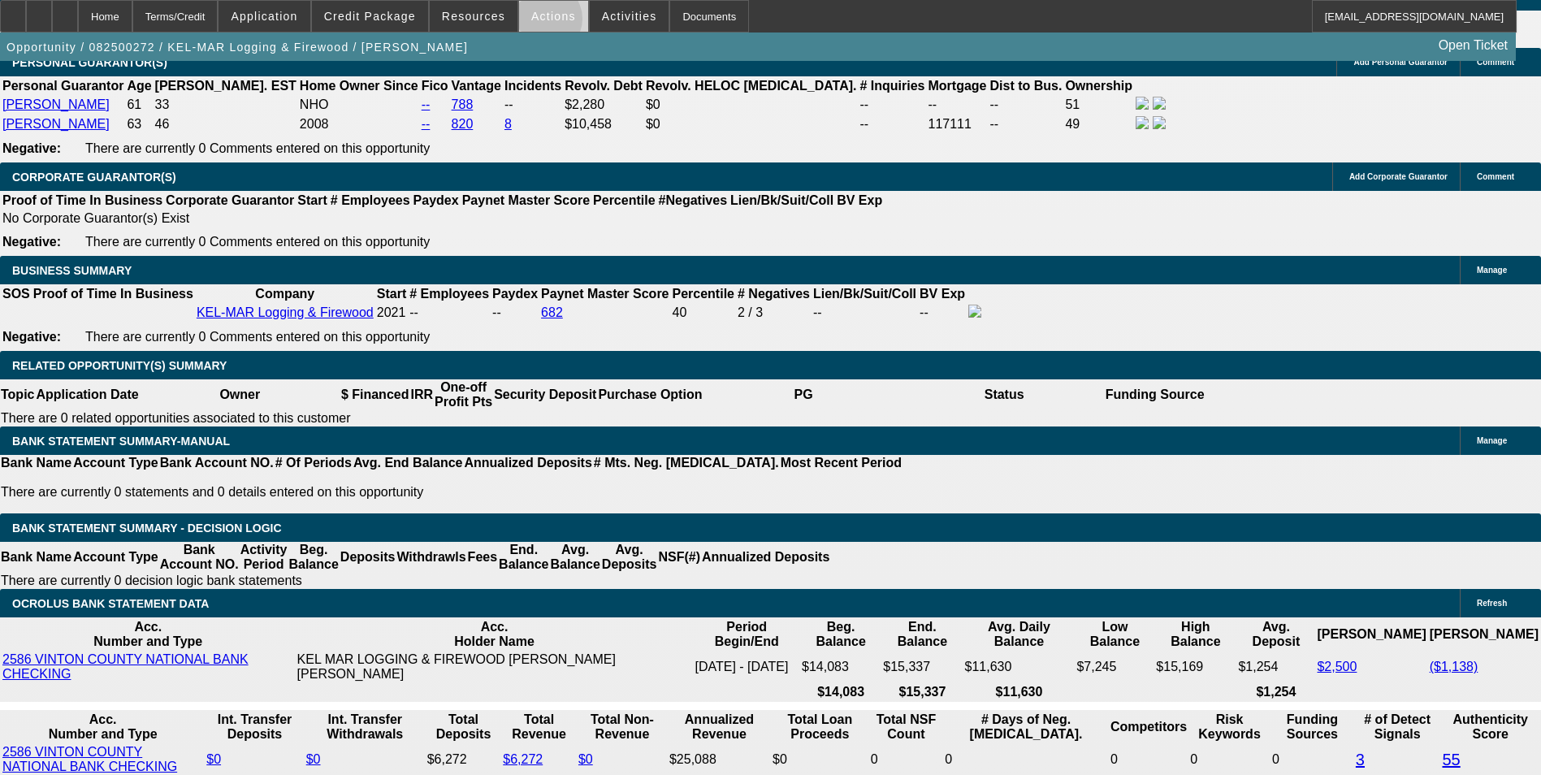
click at [539, 23] on span at bounding box center [553, 16] width 69 height 39
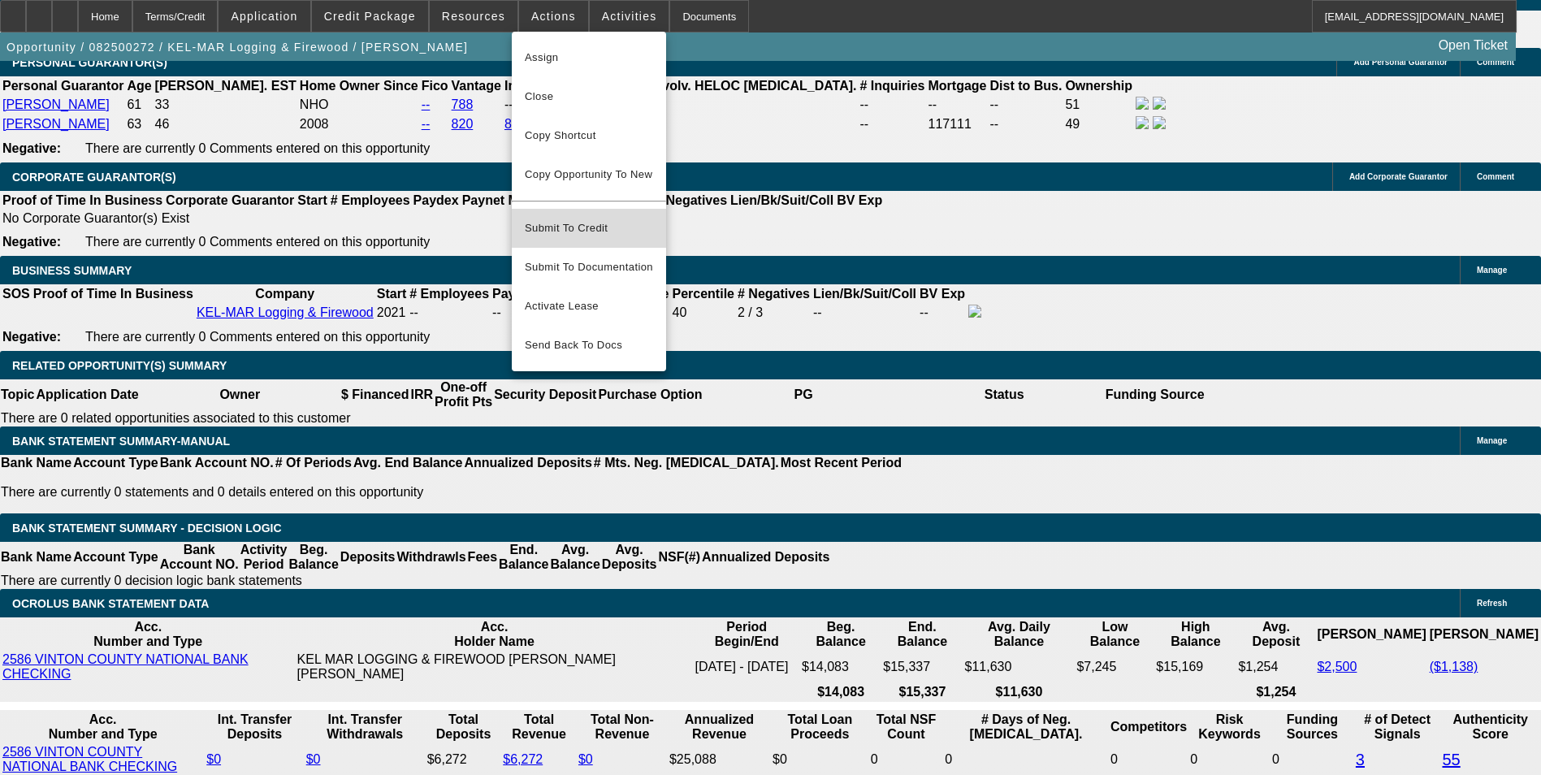
click at [599, 218] on span "Submit To Credit" at bounding box center [589, 227] width 128 height 19
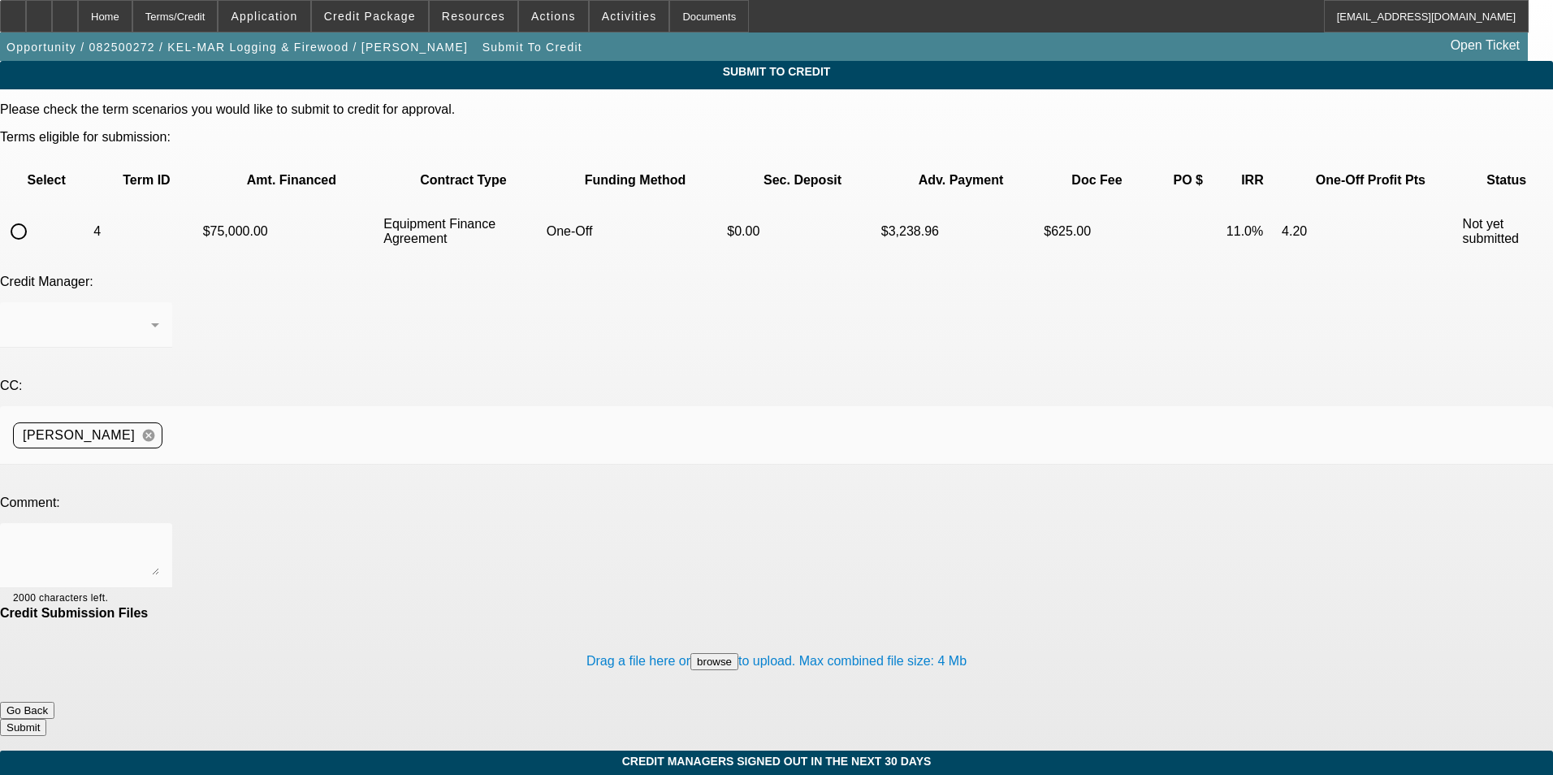
click at [35, 215] on input "radio" at bounding box center [18, 231] width 32 height 32
radio input "true"
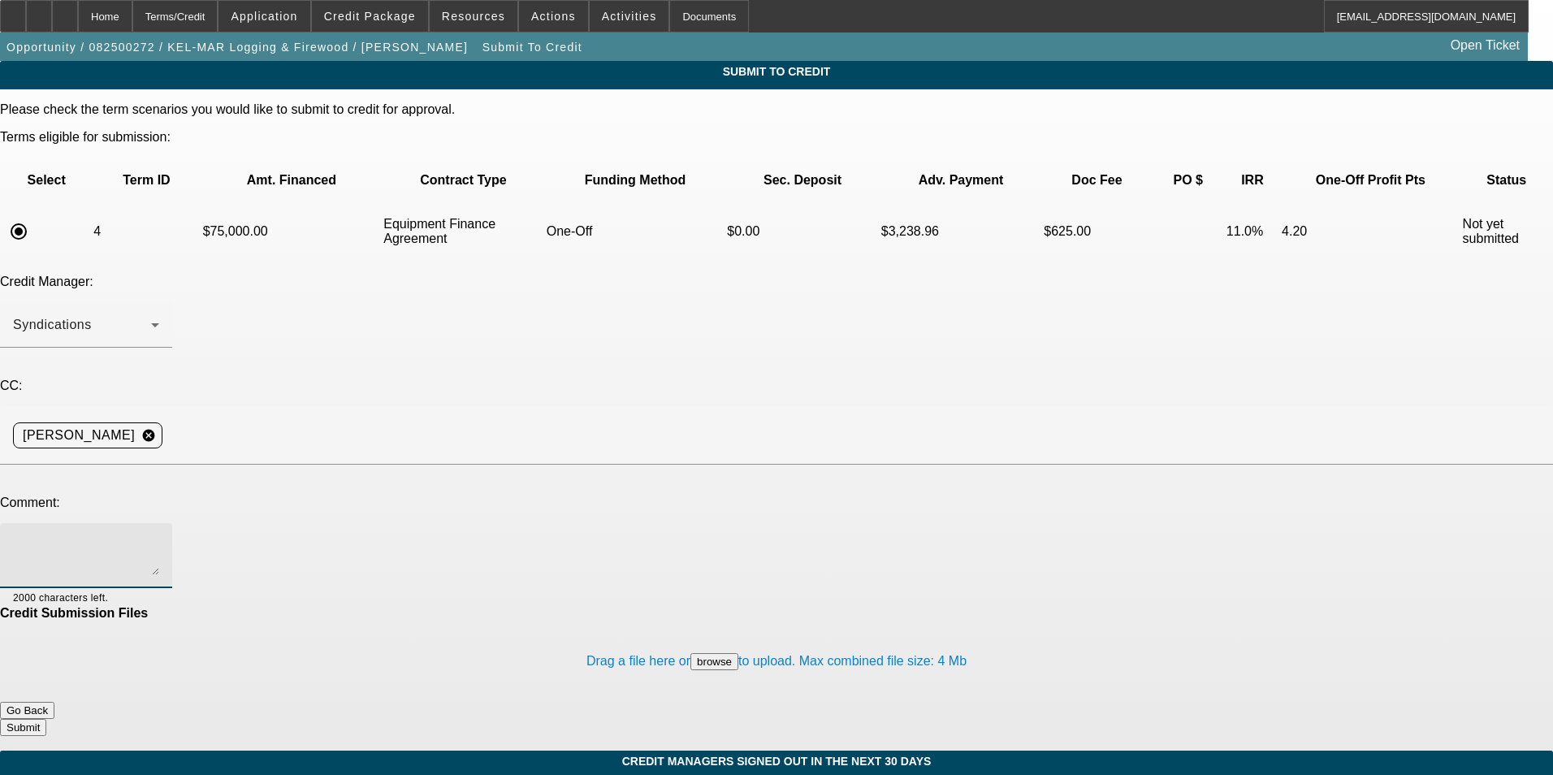
click at [159, 536] on textarea at bounding box center [86, 555] width 146 height 39
type textarea "here is the 75K term set"
click at [46, 719] on button "Submit" at bounding box center [23, 727] width 46 height 17
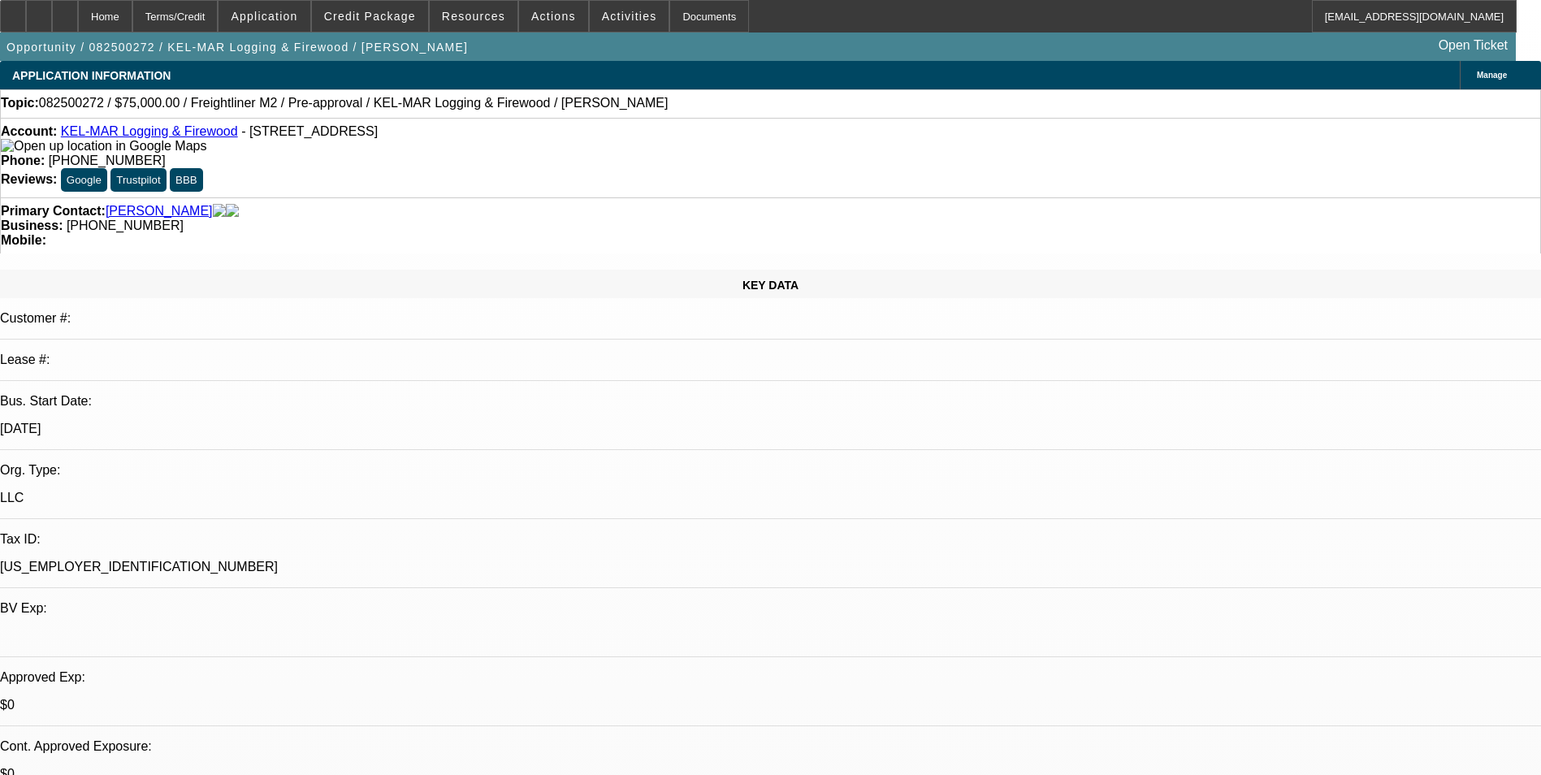
select select "0"
select select "6"
select select "0"
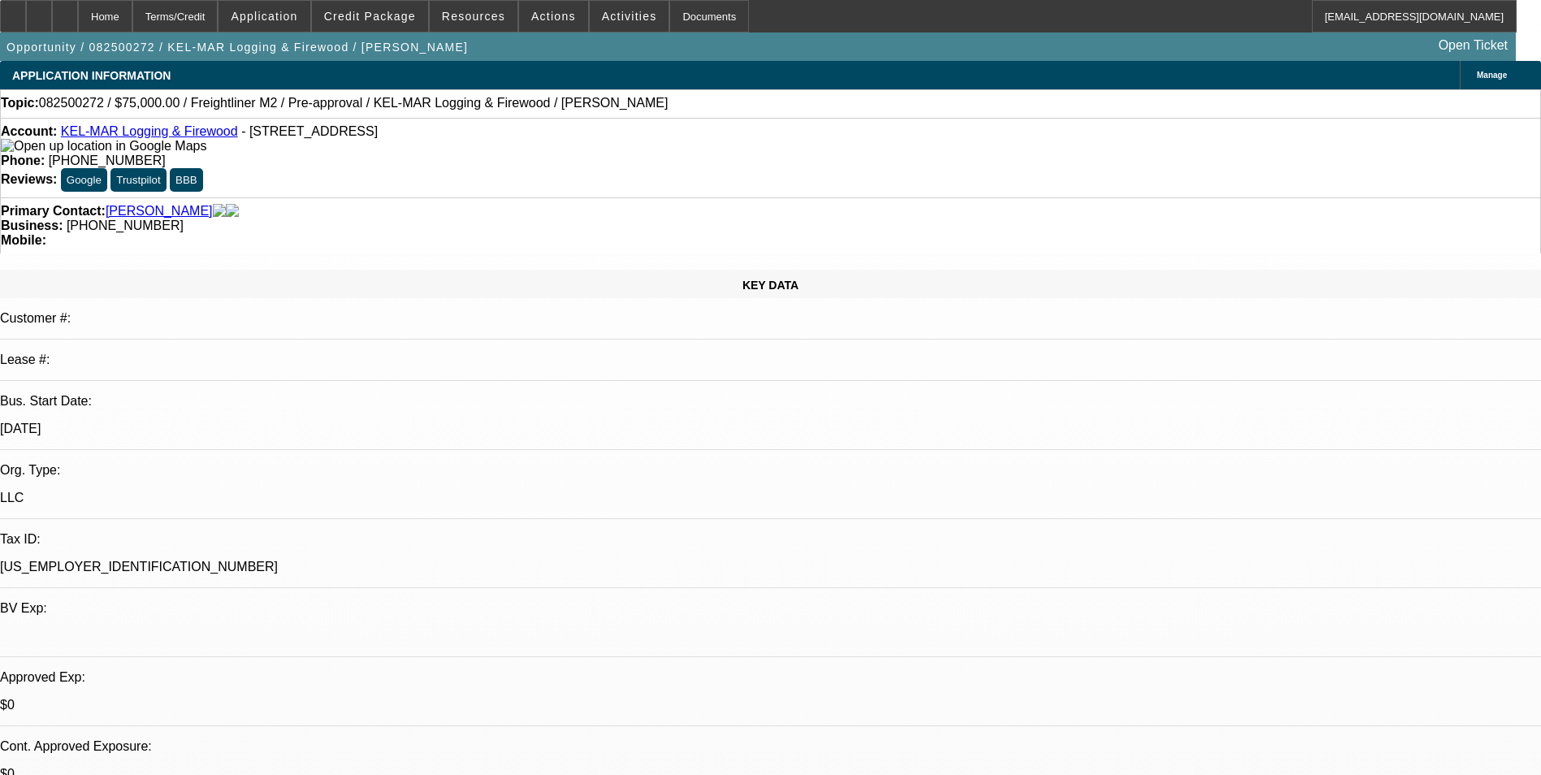
select select "0"
select select "6"
select select "0"
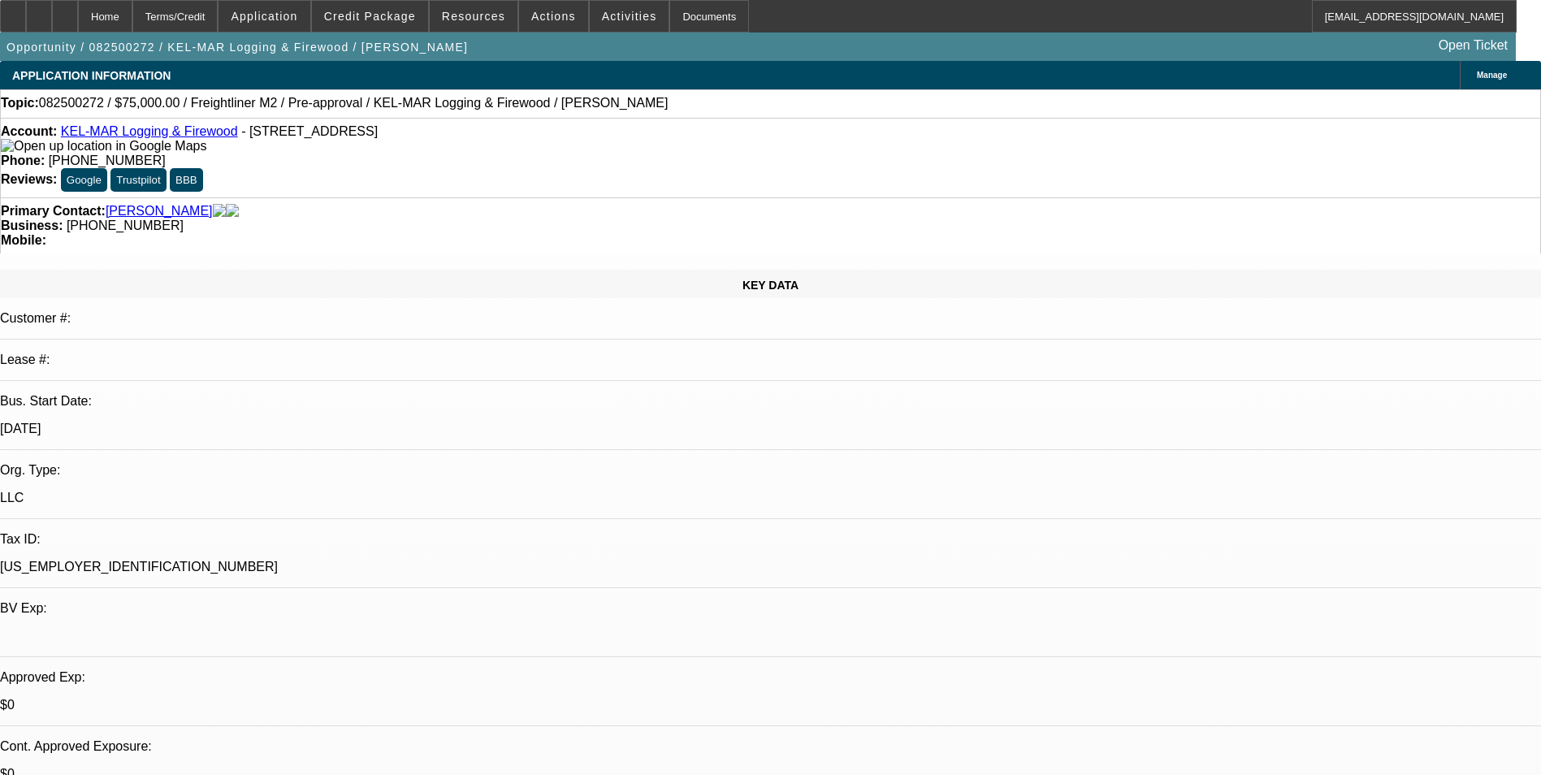
select select "0"
select select "6"
select select "0"
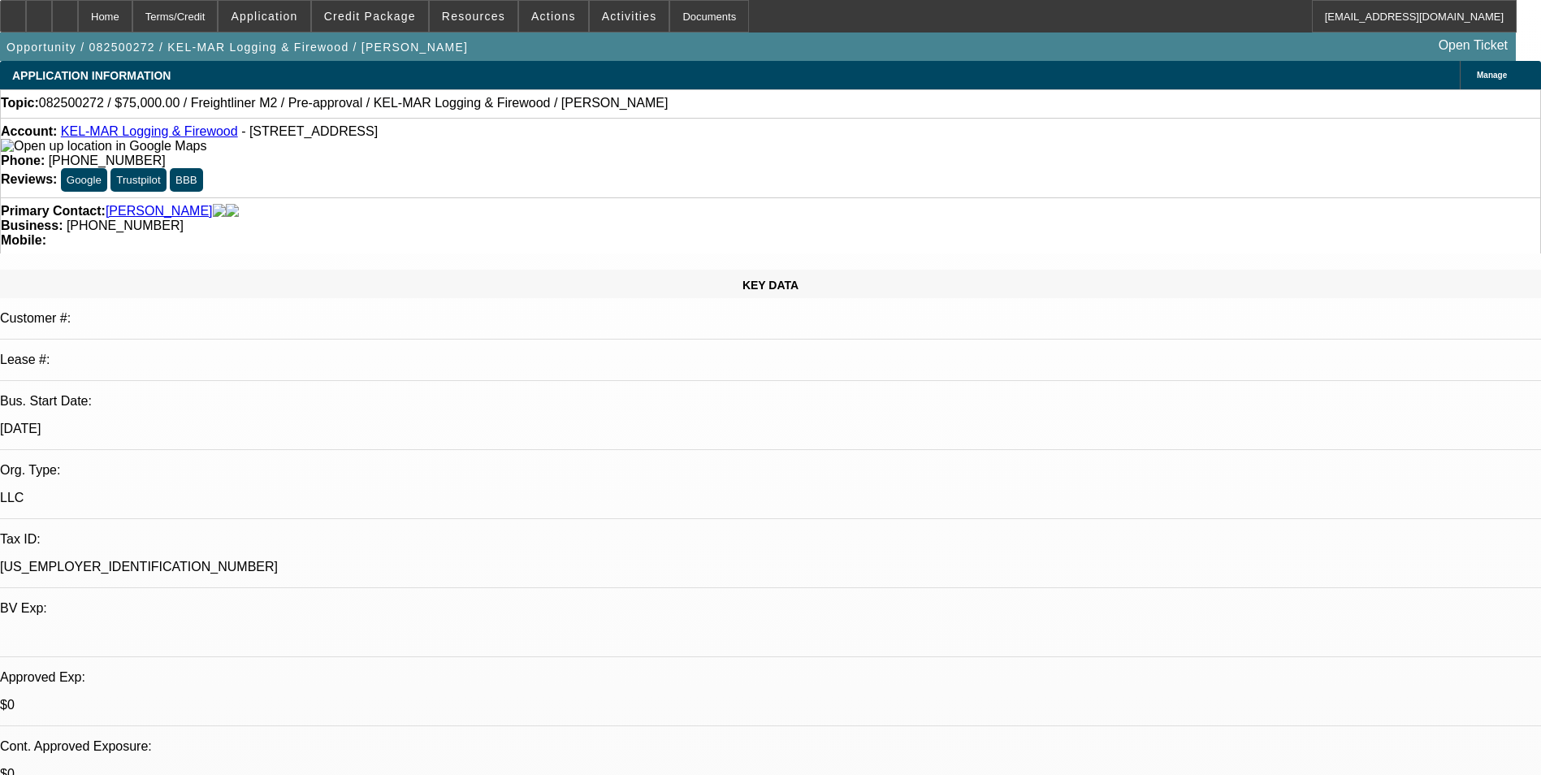
select select "6"
